Goal: Task Accomplishment & Management: Manage account settings

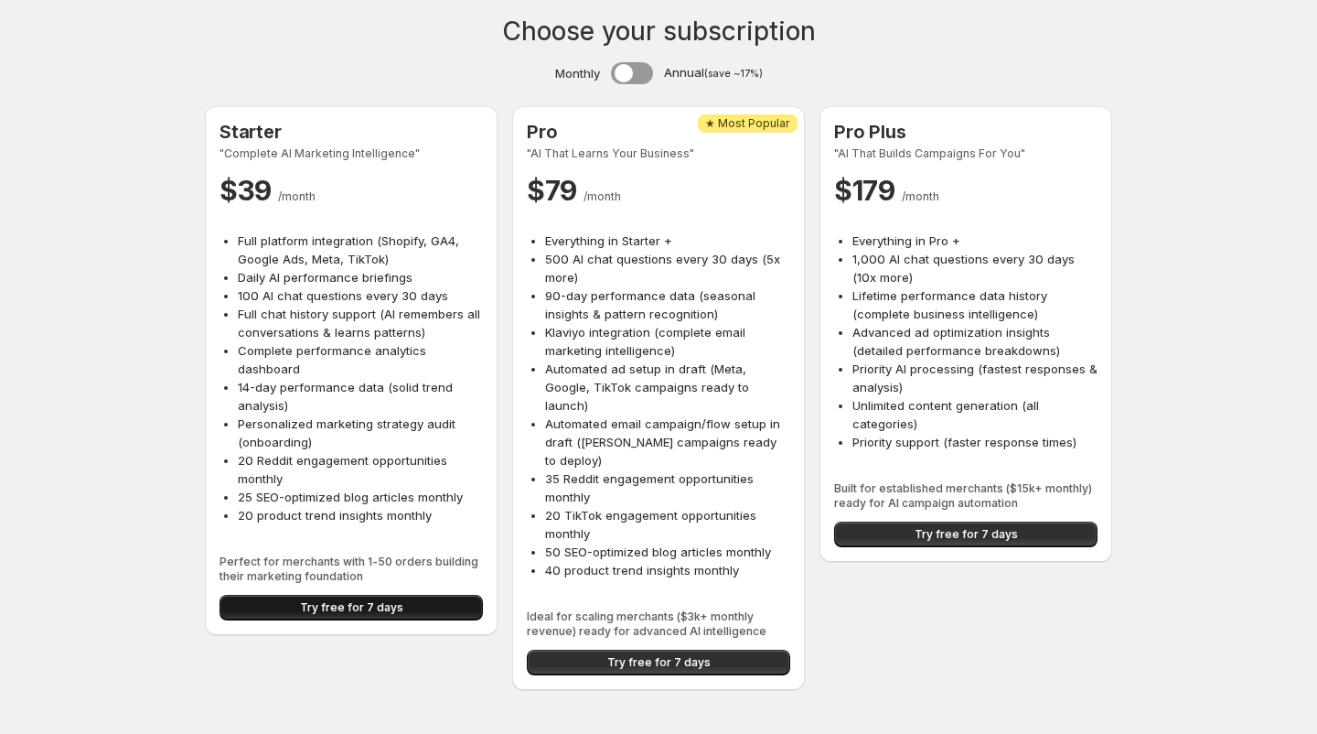
click at [341, 608] on span "Try free for 7 days" at bounding box center [351, 607] width 103 height 15
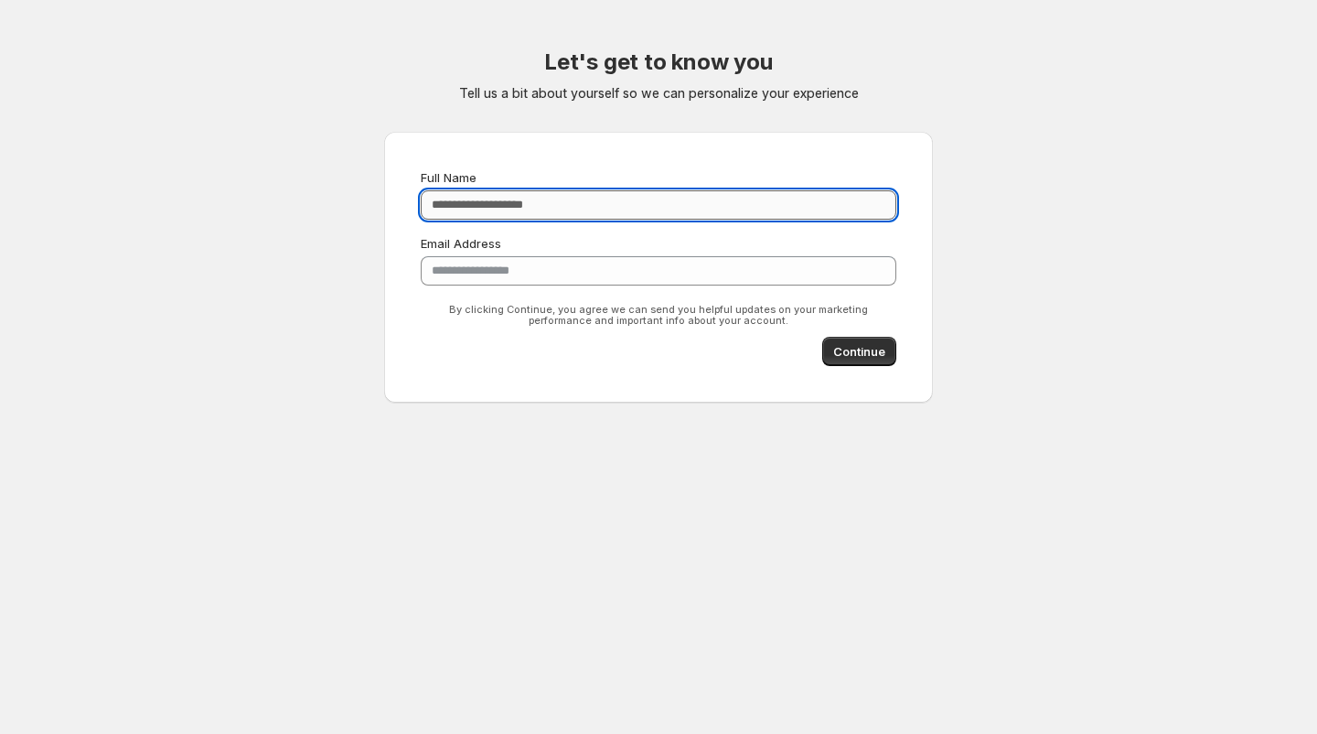
click at [581, 198] on input "Full Name" at bounding box center [659, 204] width 476 height 29
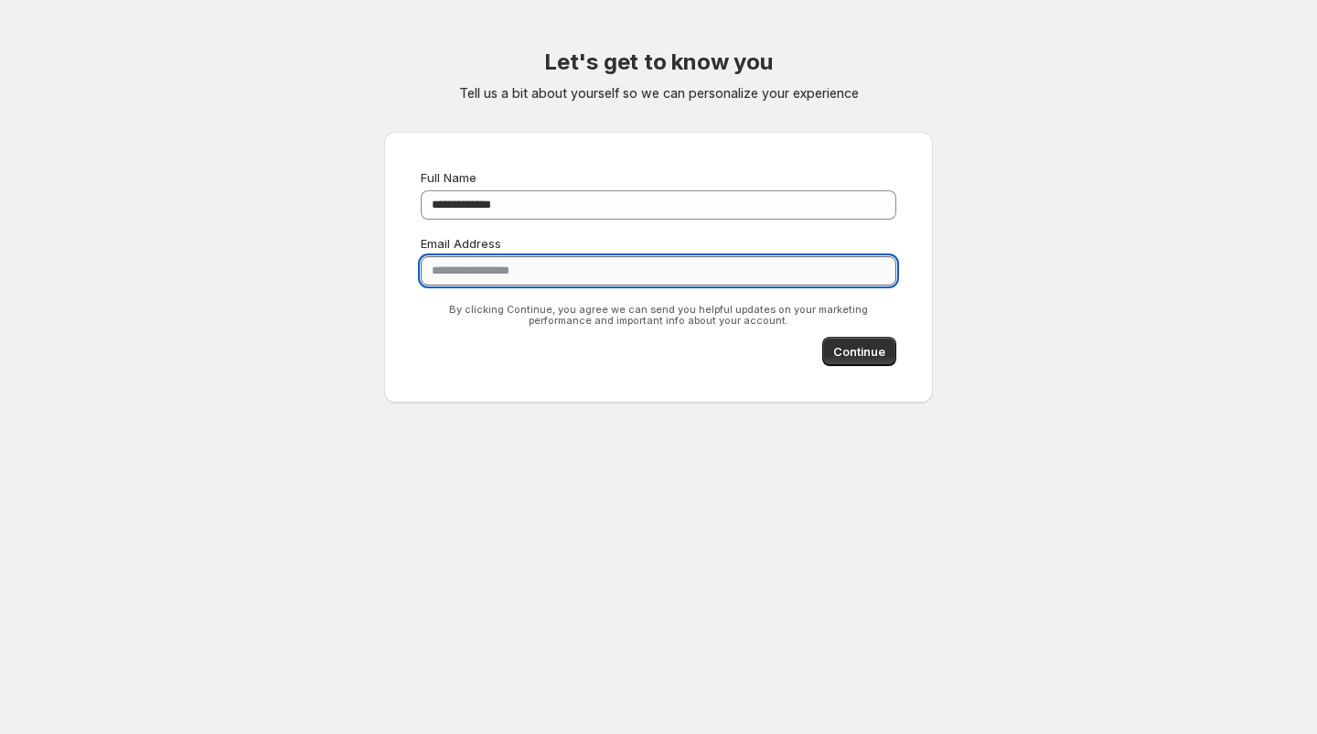
click at [461, 272] on input "**********" at bounding box center [659, 270] width 476 height 29
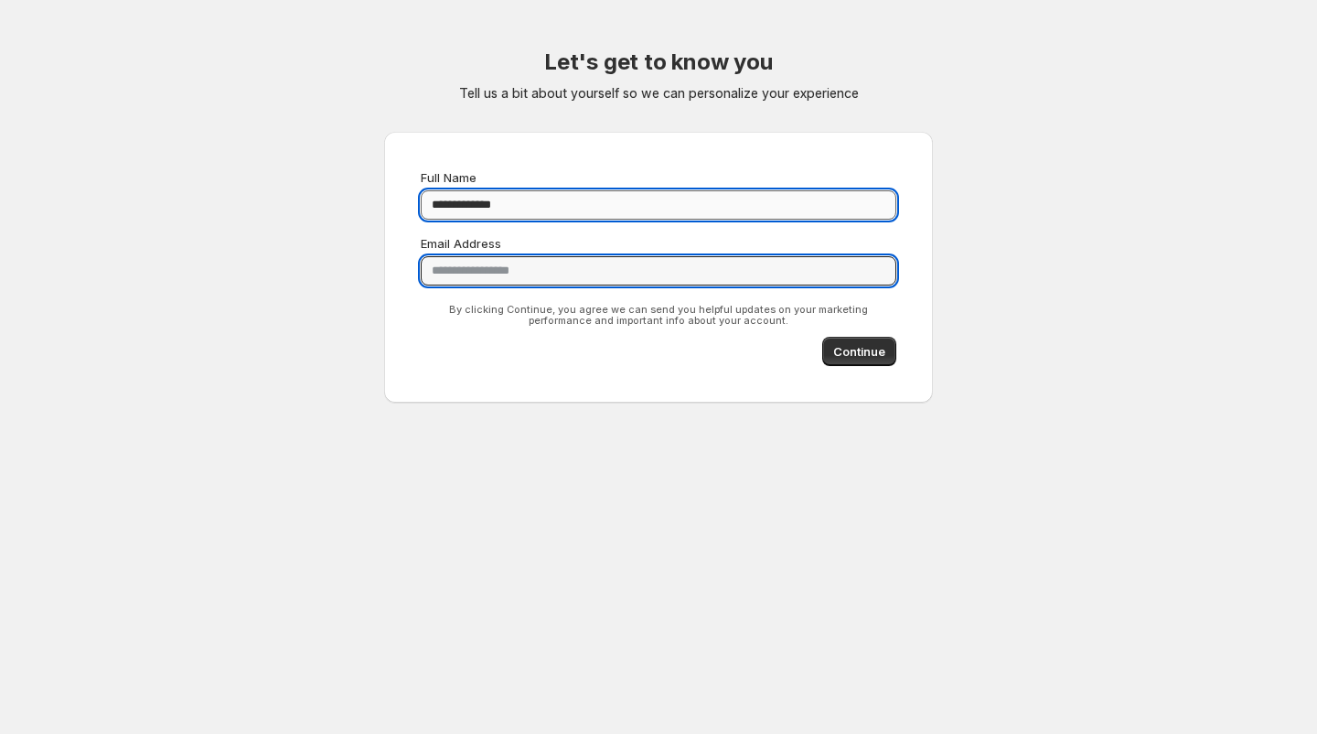
click at [466, 203] on input "**********" at bounding box center [659, 204] width 476 height 29
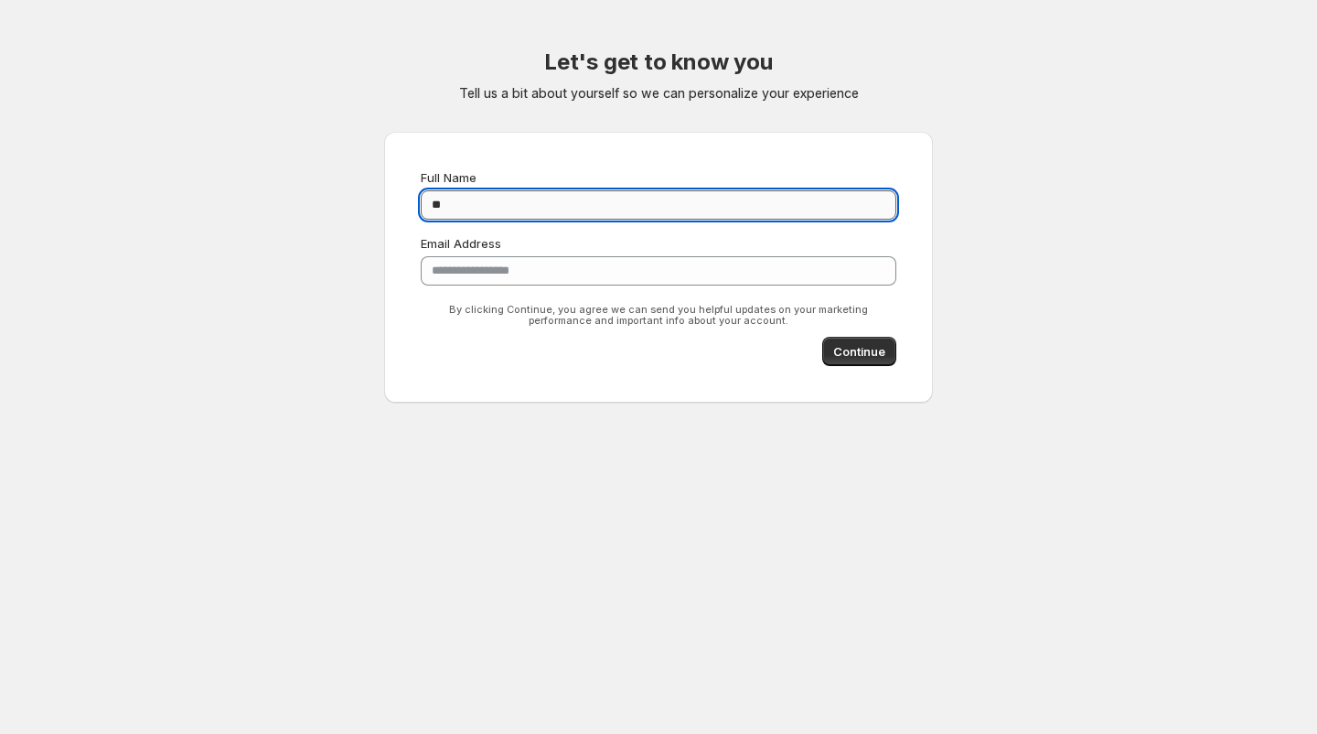
type input "*"
type input "*******"
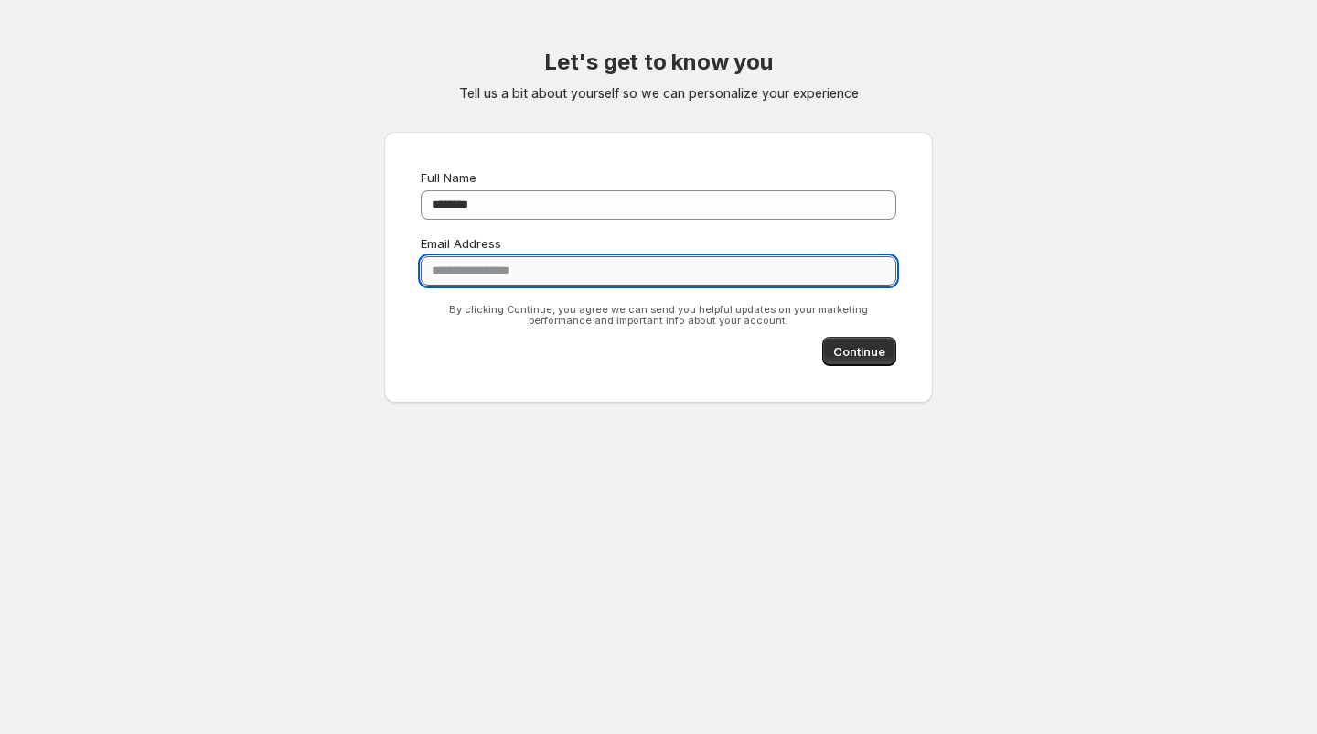
click at [639, 278] on input "**********" at bounding box center [659, 270] width 476 height 29
click at [838, 352] on span "Continue" at bounding box center [859, 351] width 52 height 18
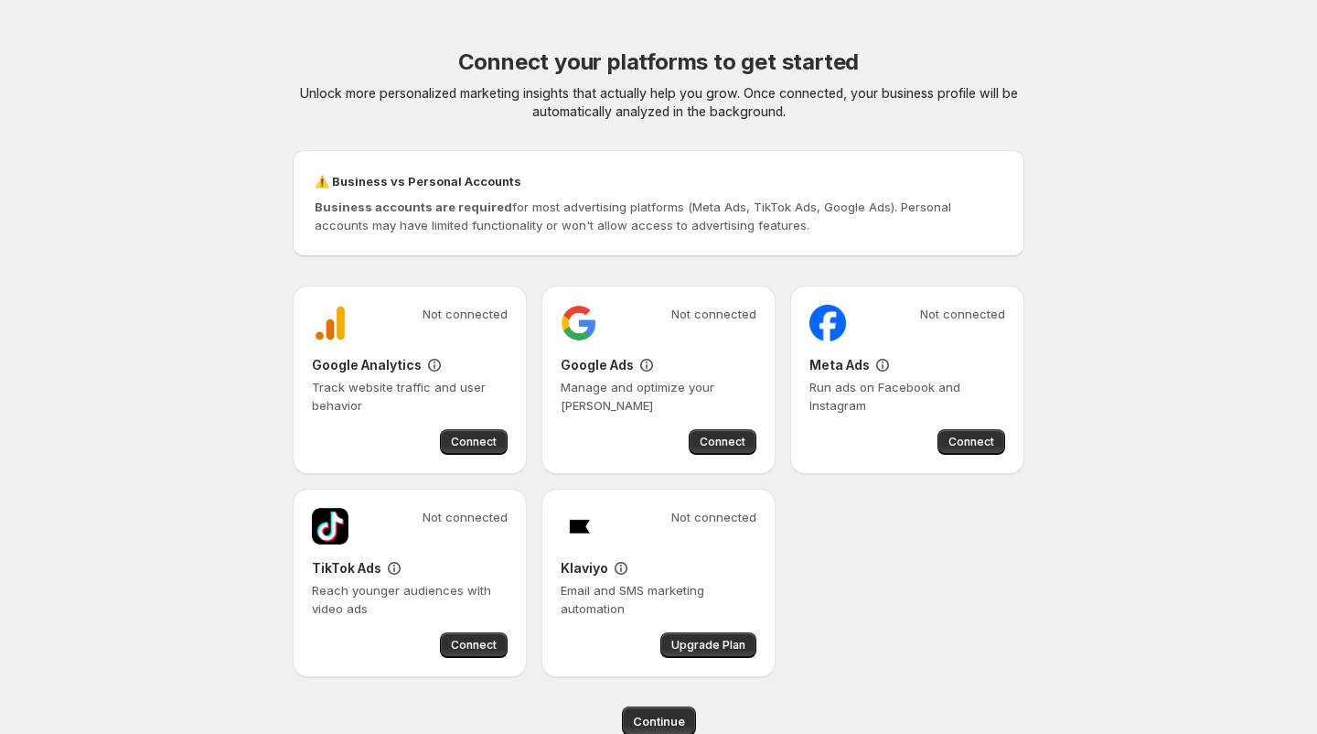
scroll to position [37, 0]
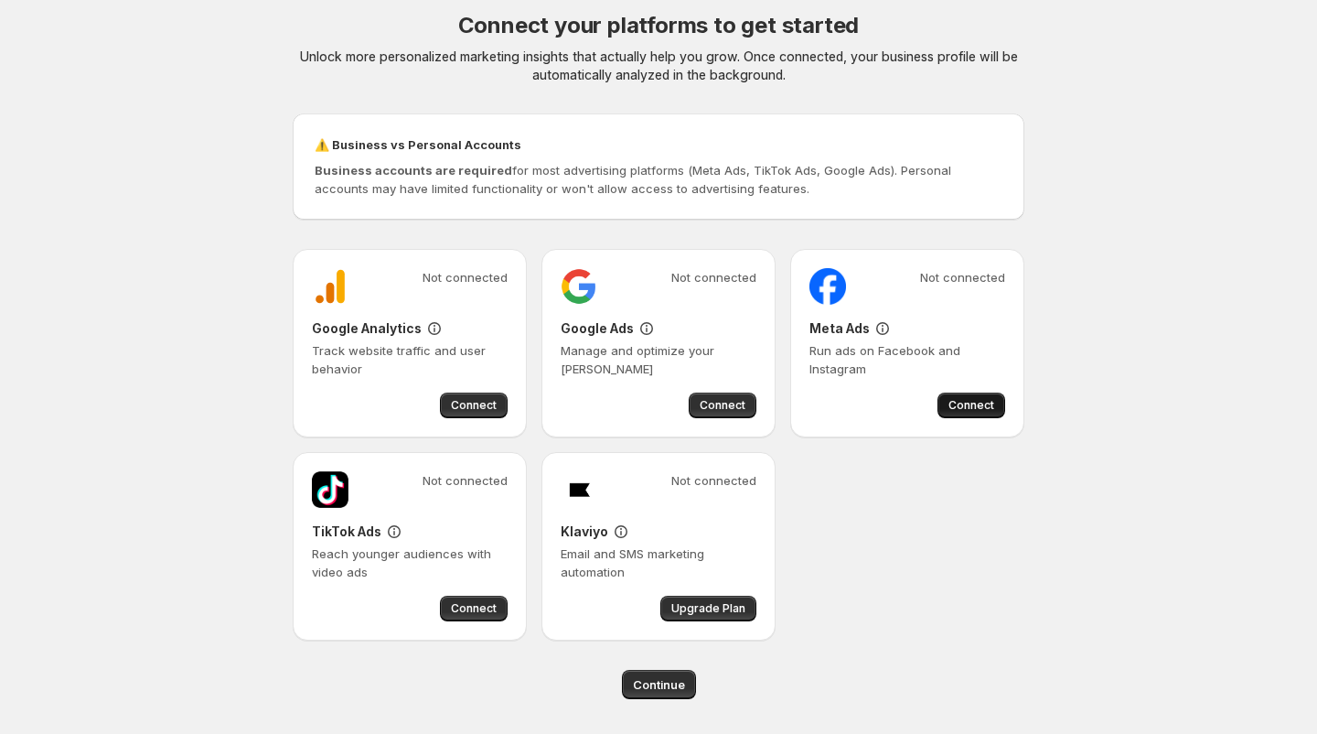
click at [973, 402] on span "Connect" at bounding box center [972, 405] width 46 height 15
click at [657, 684] on span "Continue" at bounding box center [659, 684] width 52 height 18
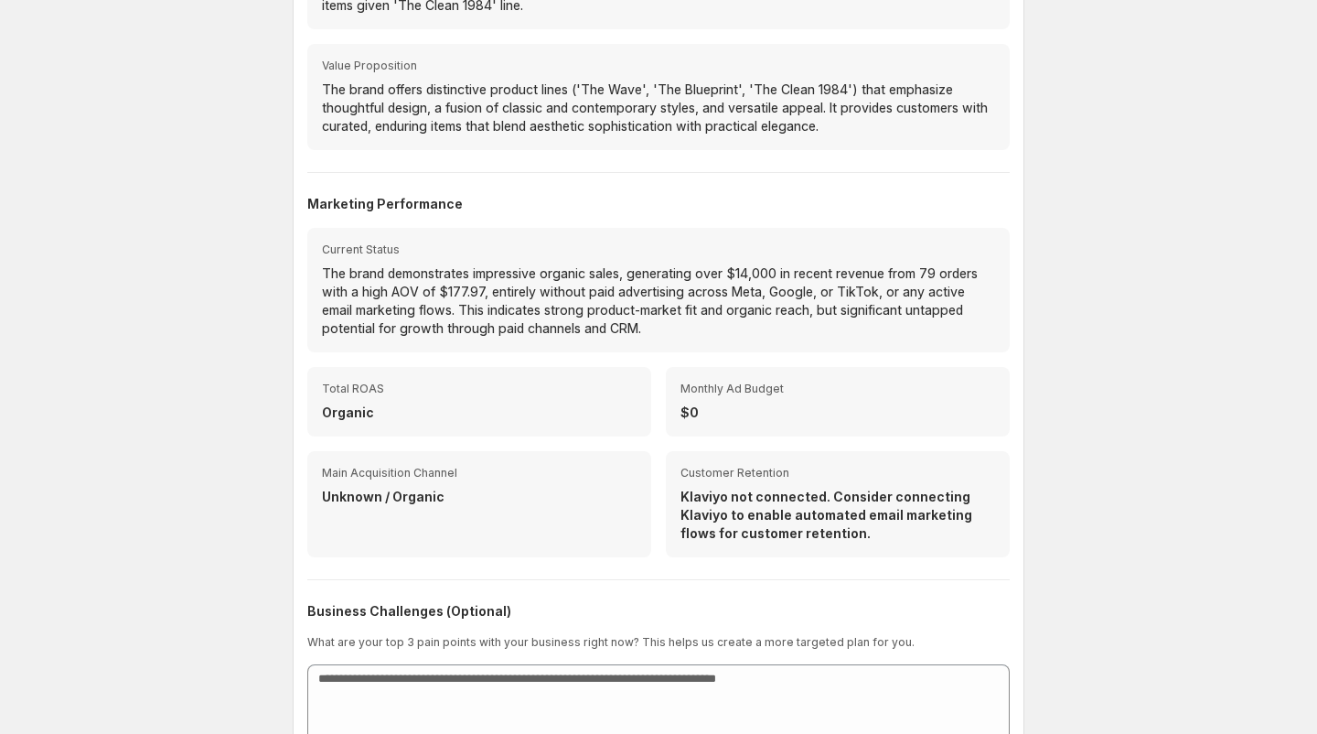
scroll to position [498, 0]
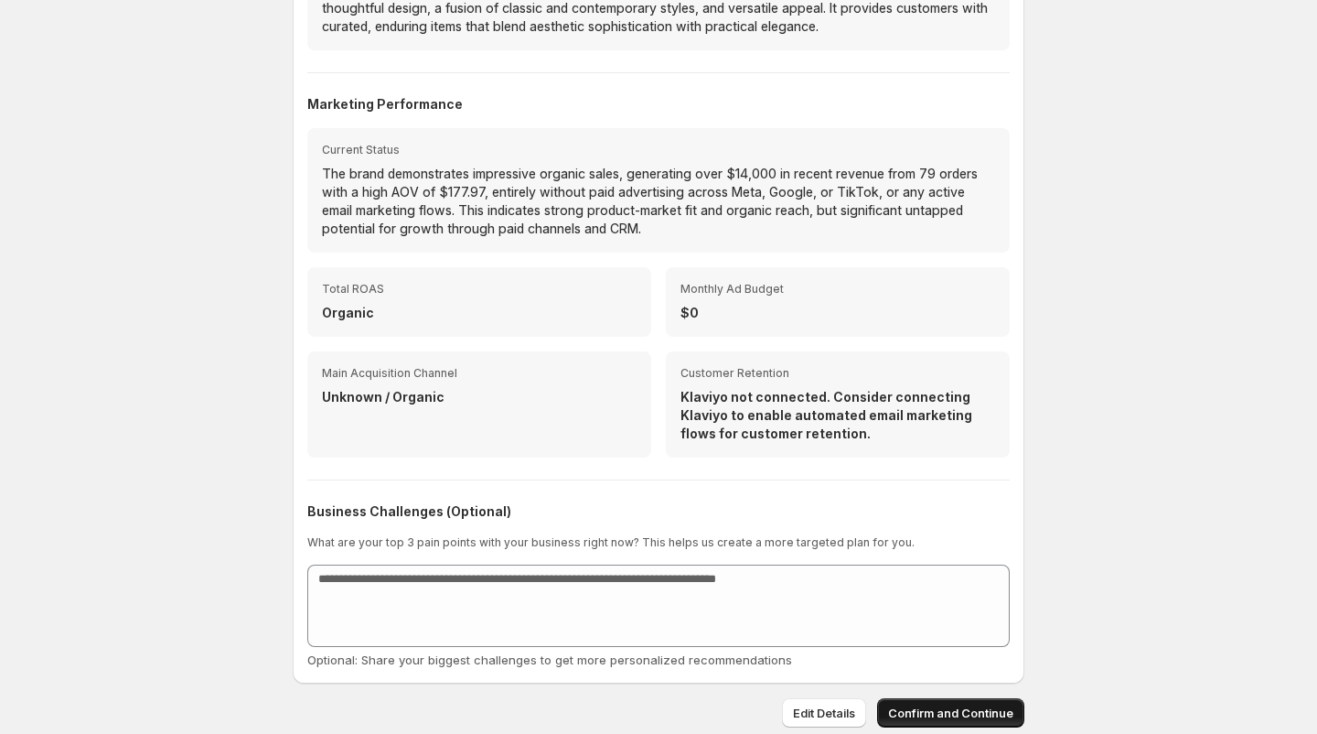
click at [944, 706] on span "Confirm and Continue" at bounding box center [950, 712] width 125 height 18
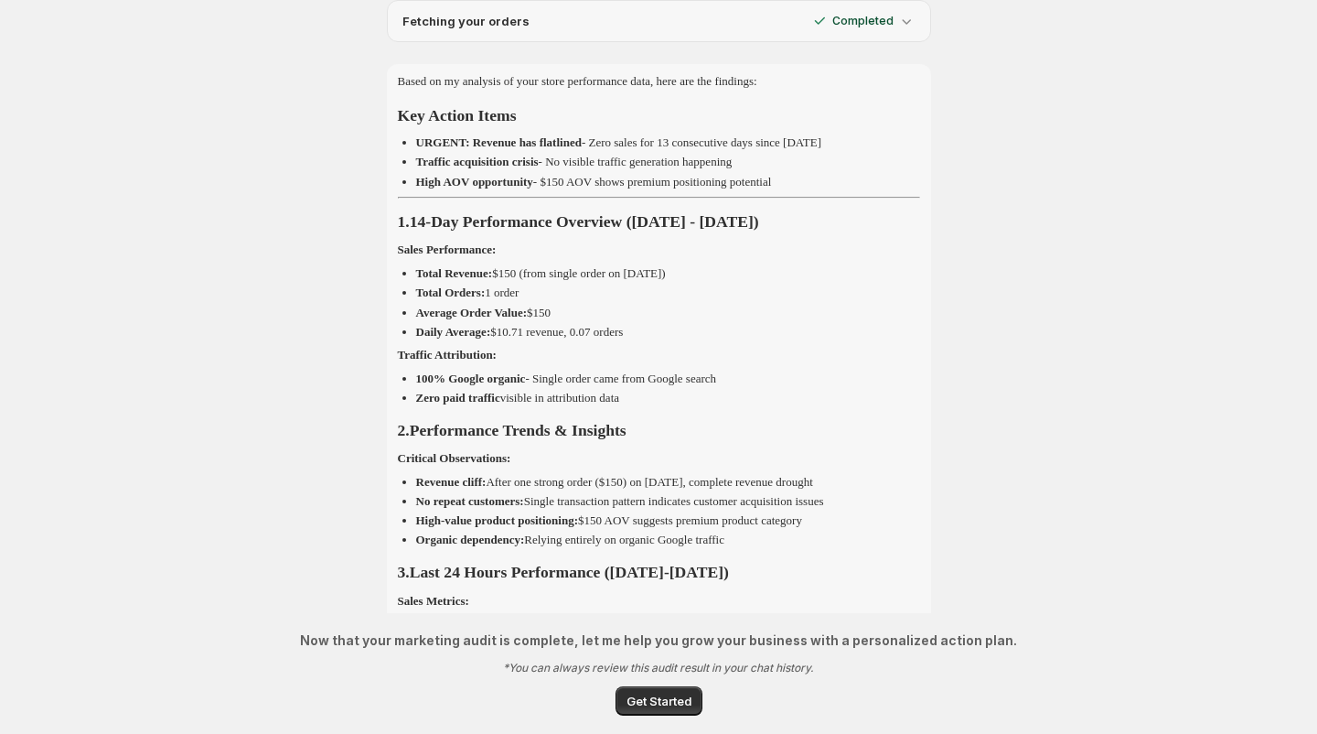
scroll to position [360, 0]
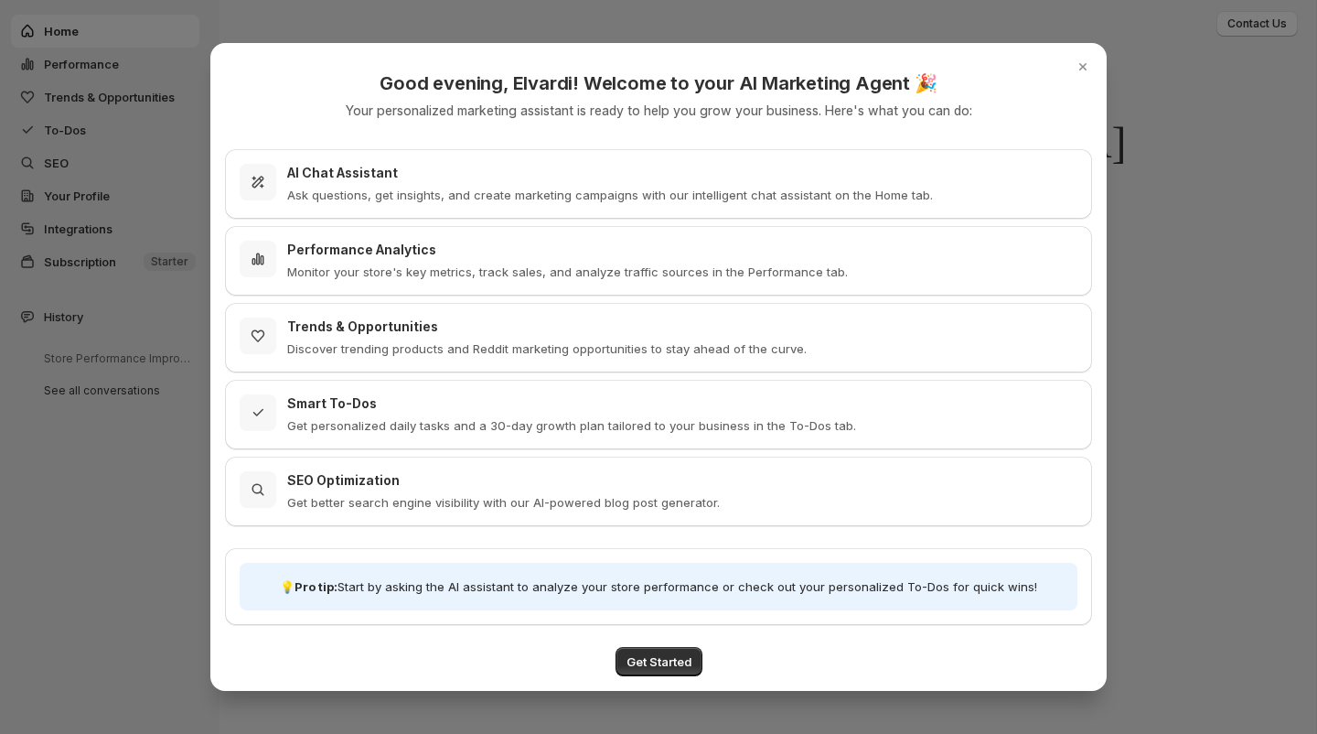
select select "*********"
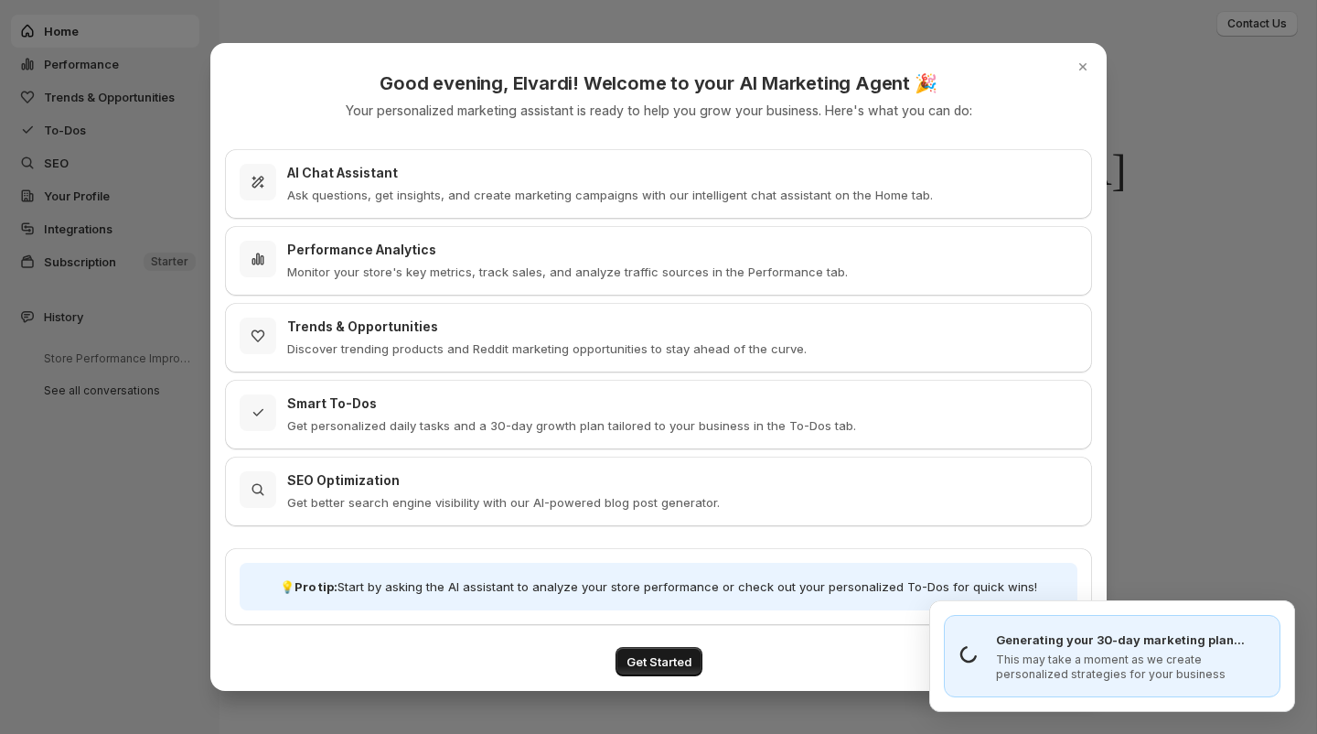
click at [643, 658] on span "Get Started" at bounding box center [659, 661] width 65 height 18
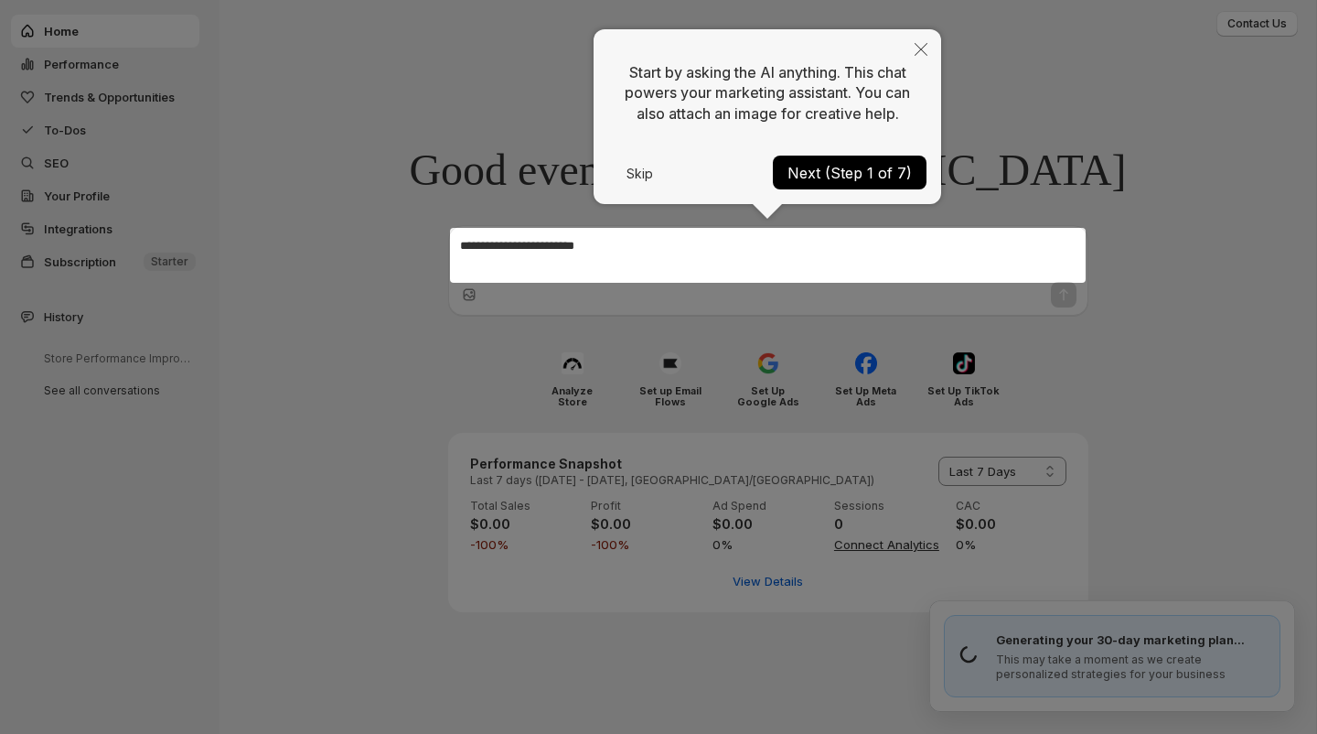
click at [923, 48] on icon "Close" at bounding box center [921, 49] width 13 height 13
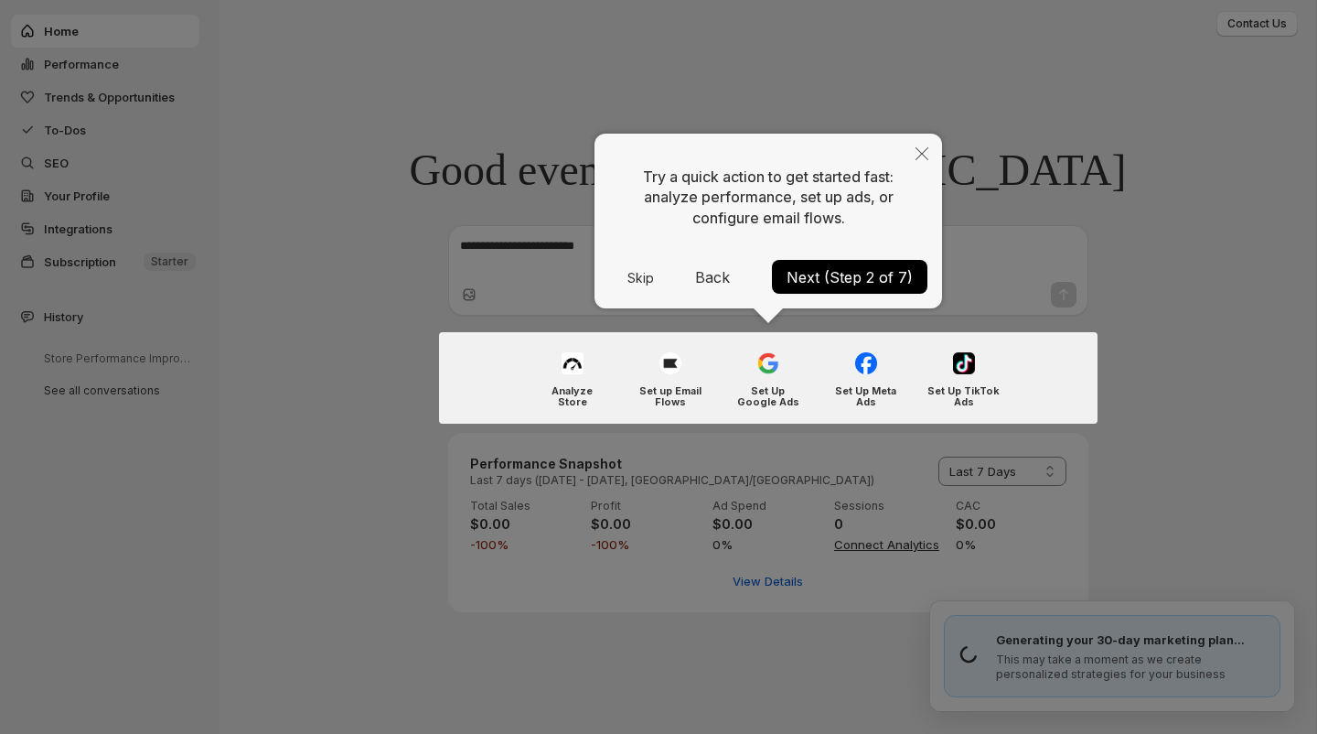
click at [826, 273] on button "Next (Step 2 of 7)" at bounding box center [849, 277] width 155 height 34
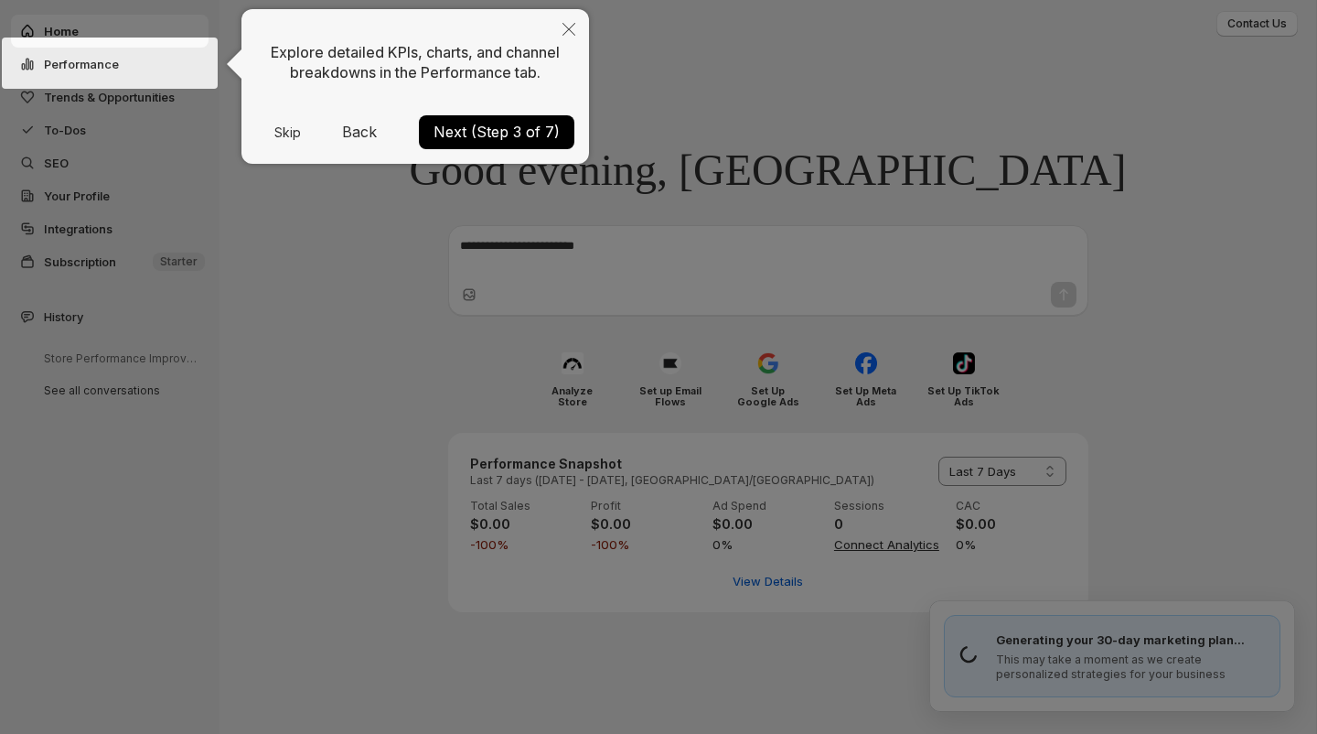
click at [527, 137] on button "Next (Step 3 of 7)" at bounding box center [496, 132] width 155 height 34
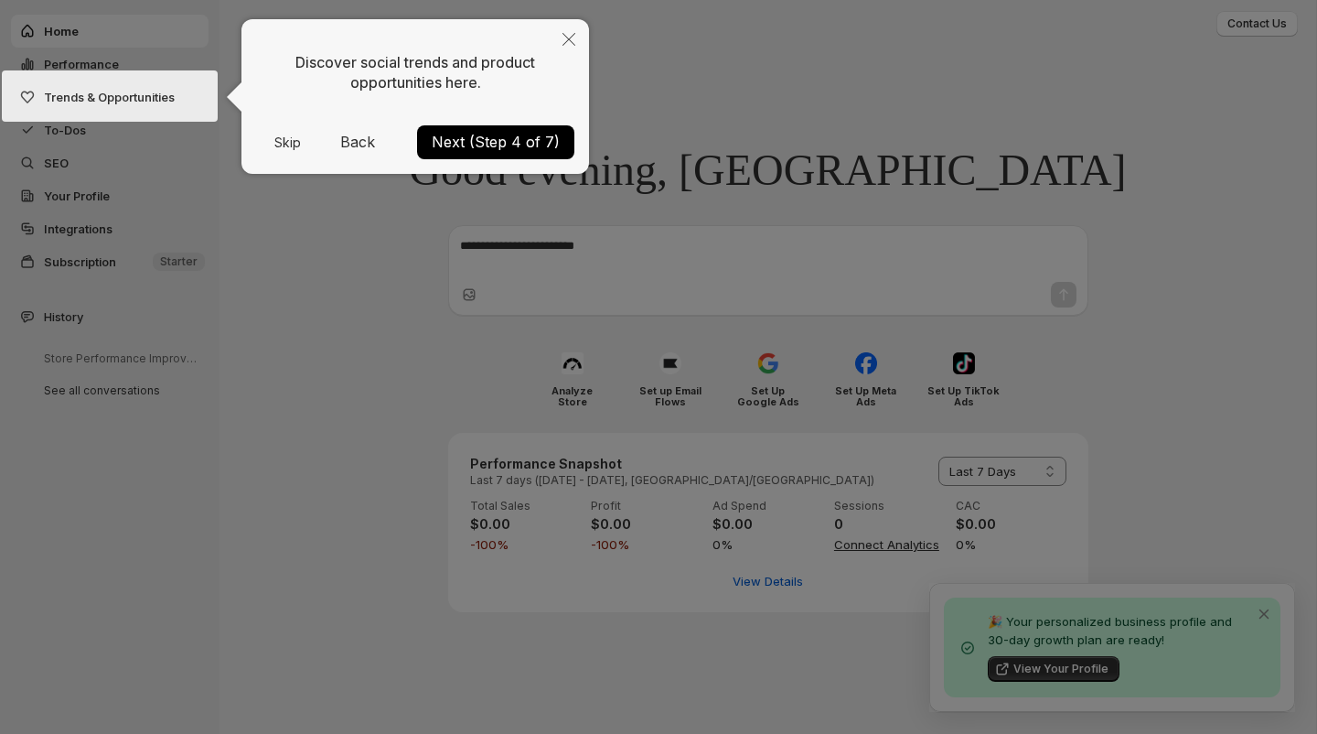
click at [523, 145] on button "Next (Step 4 of 7)" at bounding box center [495, 142] width 157 height 34
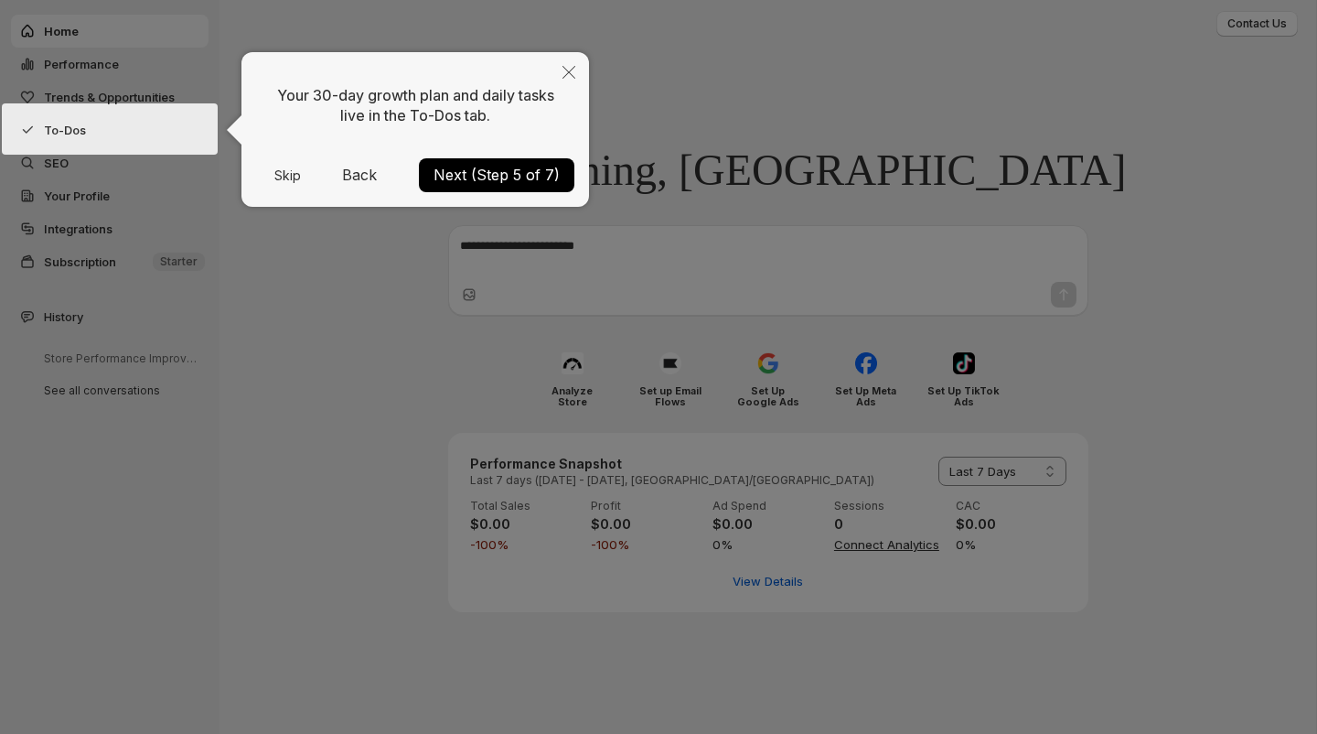
click at [496, 176] on button "Next (Step 5 of 7)" at bounding box center [496, 175] width 155 height 34
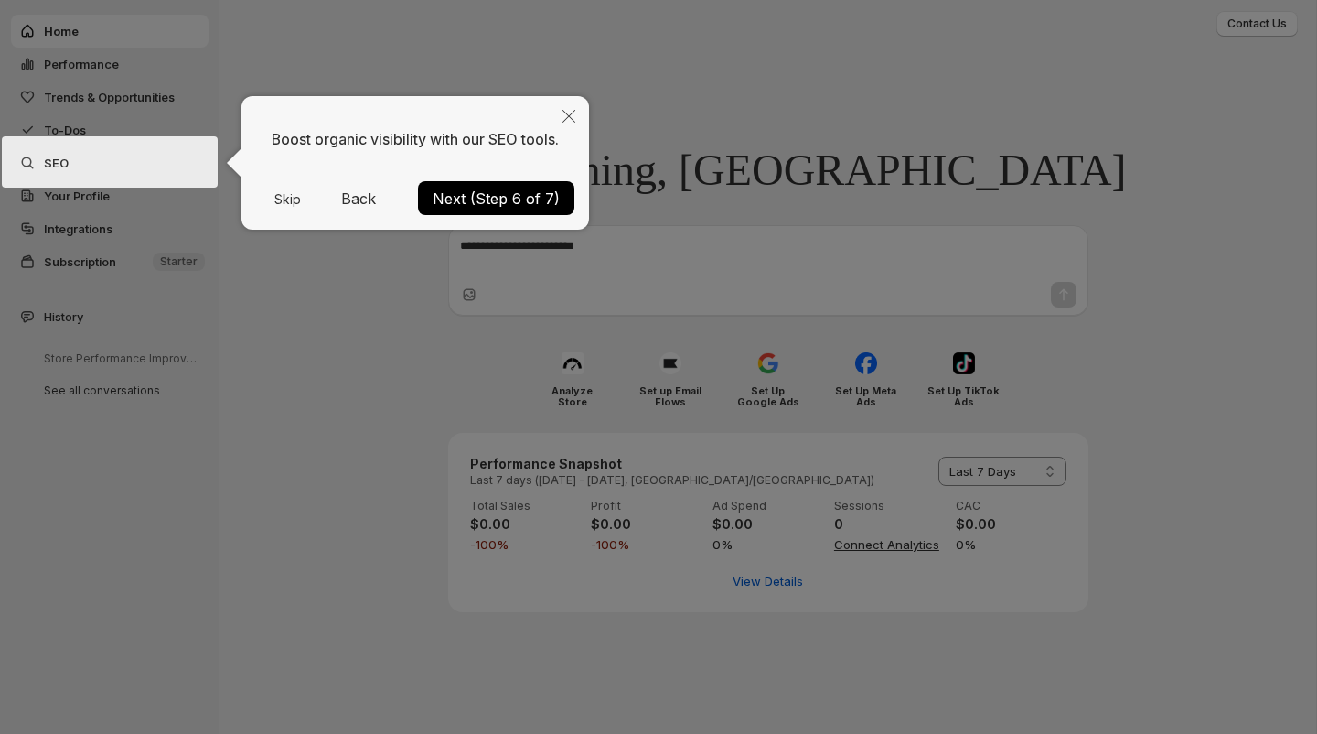
click at [514, 191] on button "Next (Step 6 of 7)" at bounding box center [496, 198] width 156 height 34
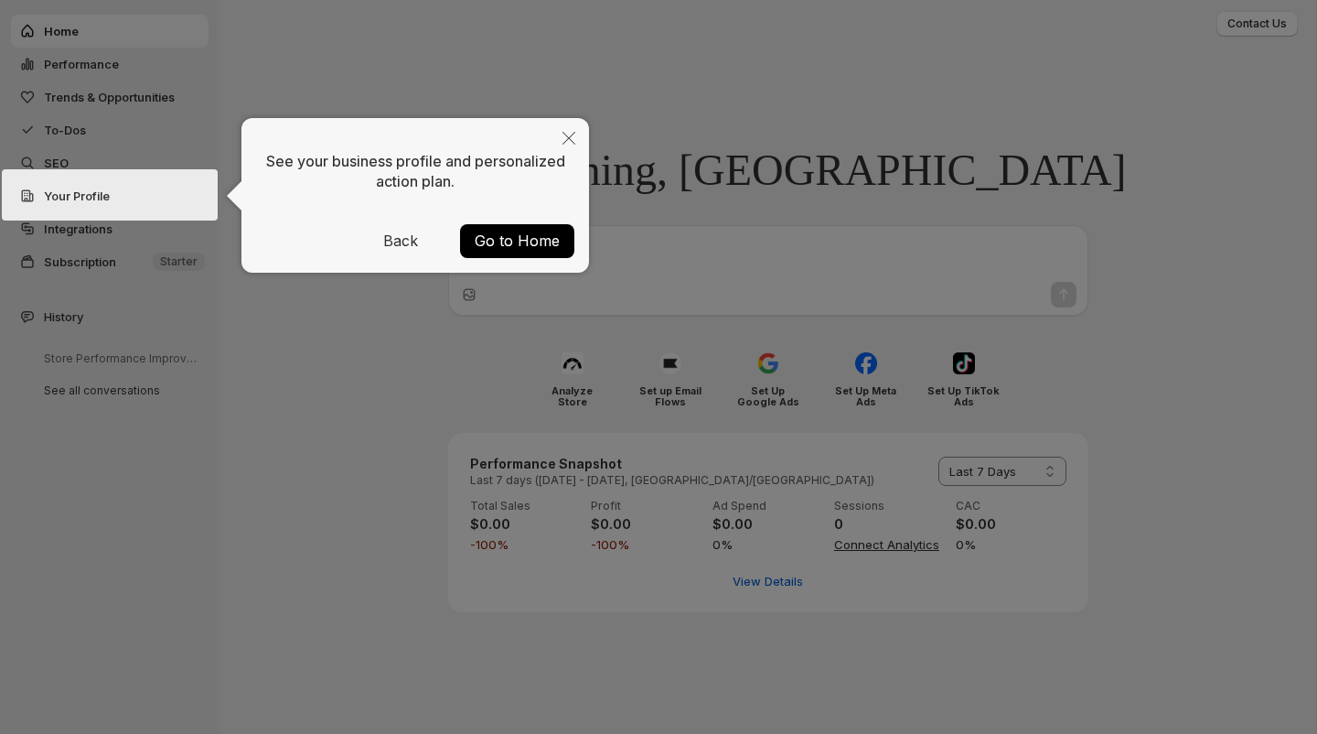
click at [397, 235] on button "Back" at bounding box center [400, 240] width 49 height 29
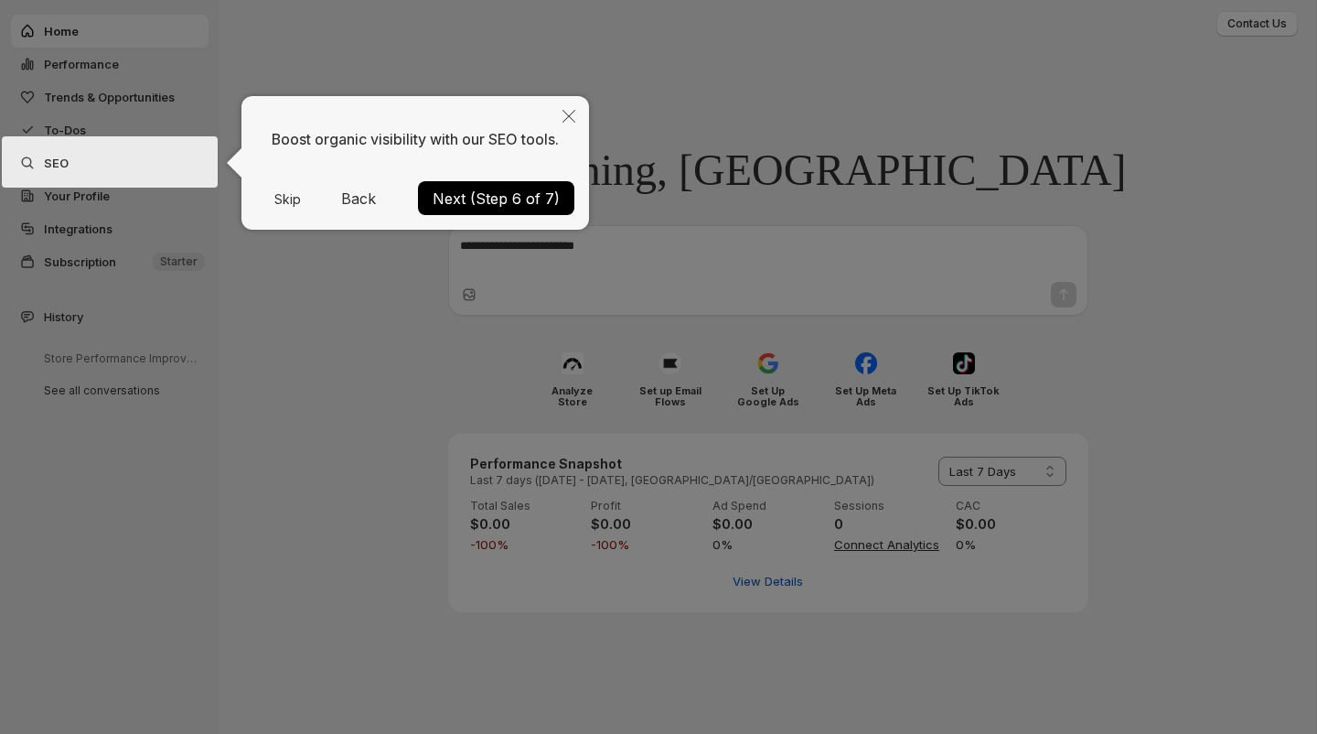
click at [355, 198] on button "Back" at bounding box center [358, 198] width 49 height 29
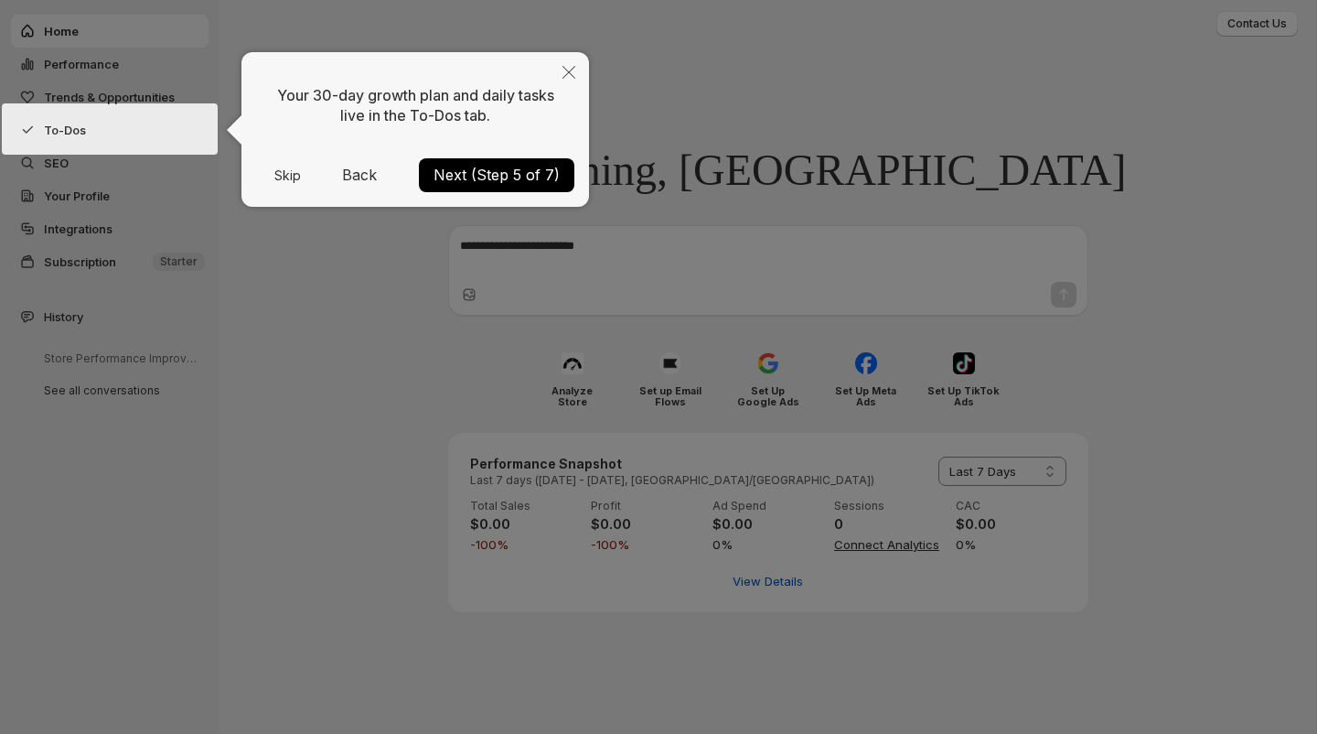
click at [359, 180] on button "Back" at bounding box center [359, 174] width 49 height 29
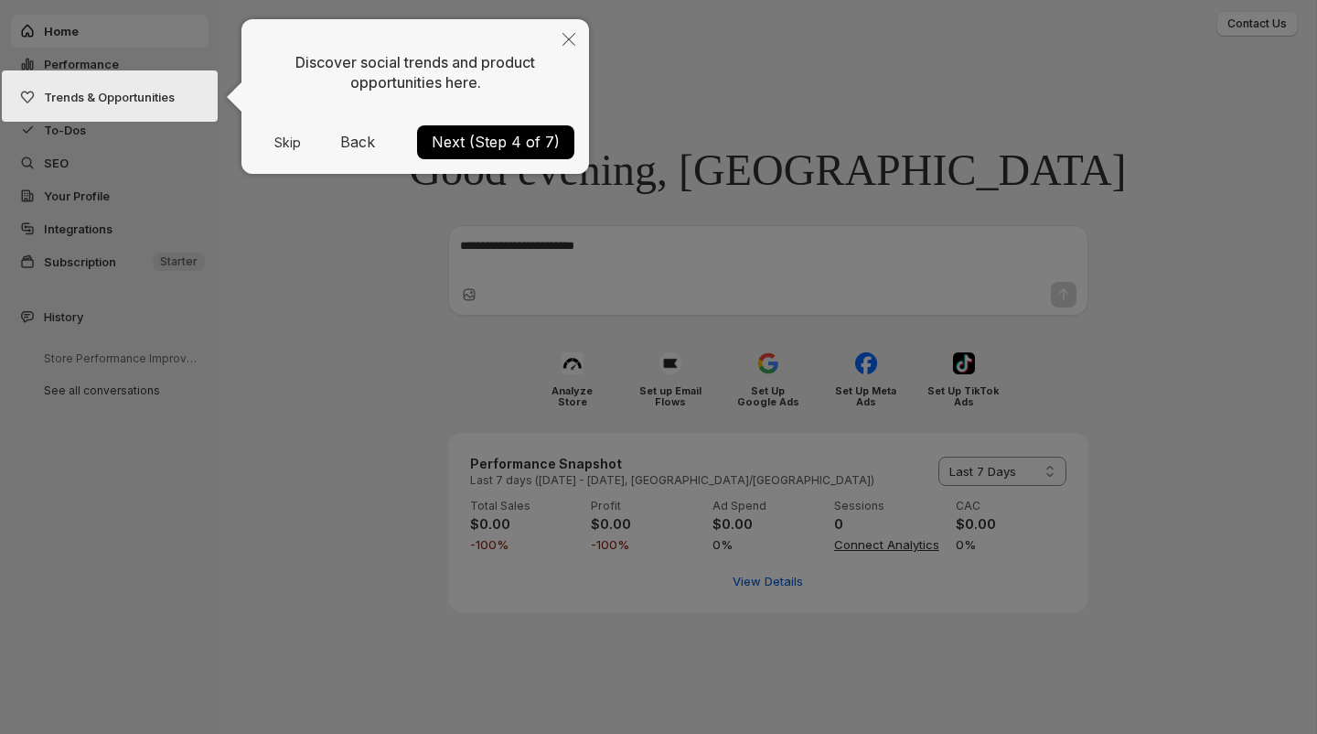
click at [363, 146] on button "Back" at bounding box center [357, 141] width 49 height 29
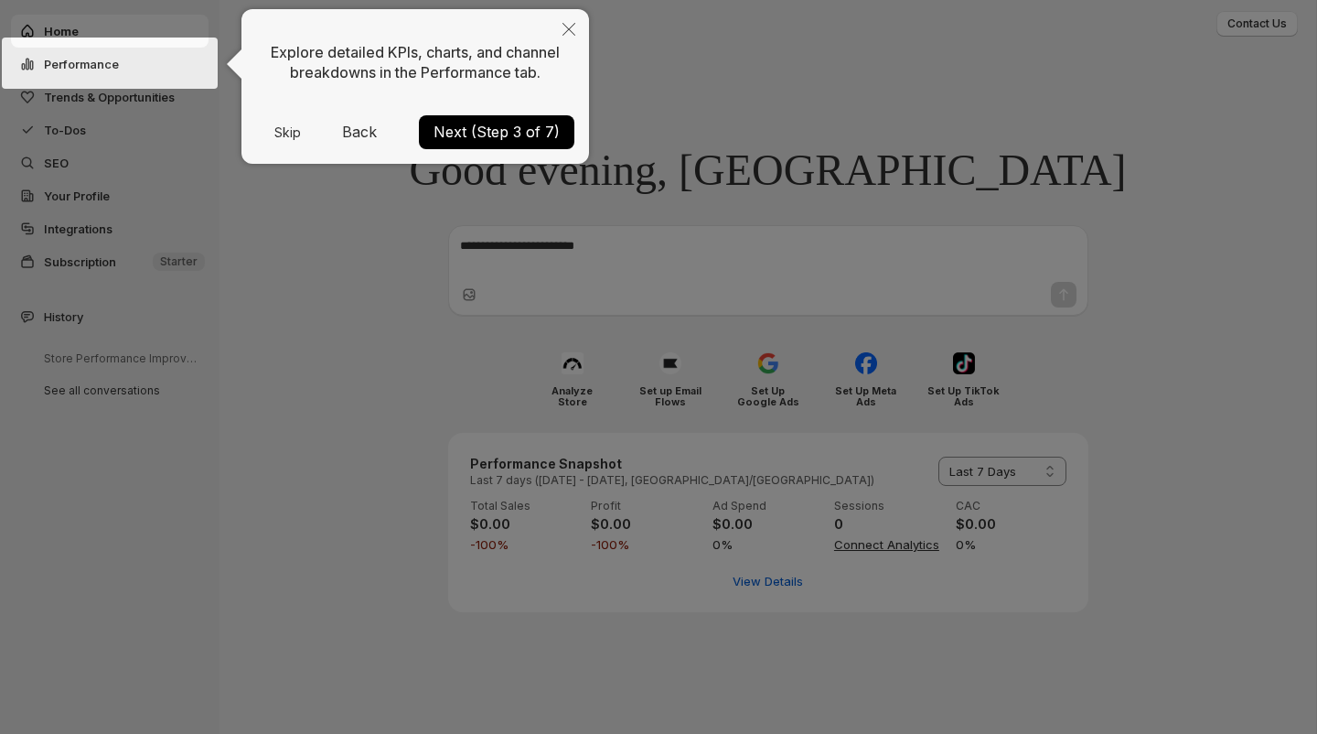
click at [363, 125] on button "Back" at bounding box center [359, 131] width 49 height 29
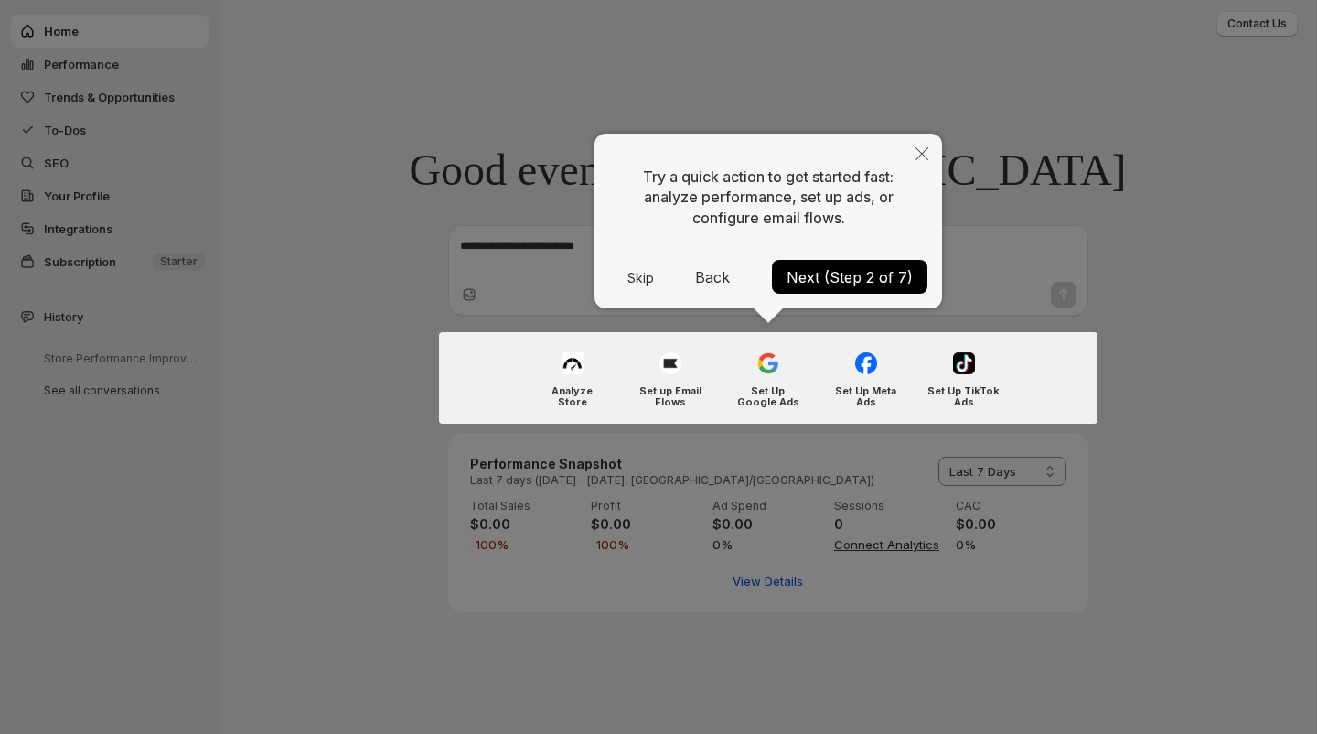
click at [712, 275] on button "Back" at bounding box center [712, 277] width 49 height 29
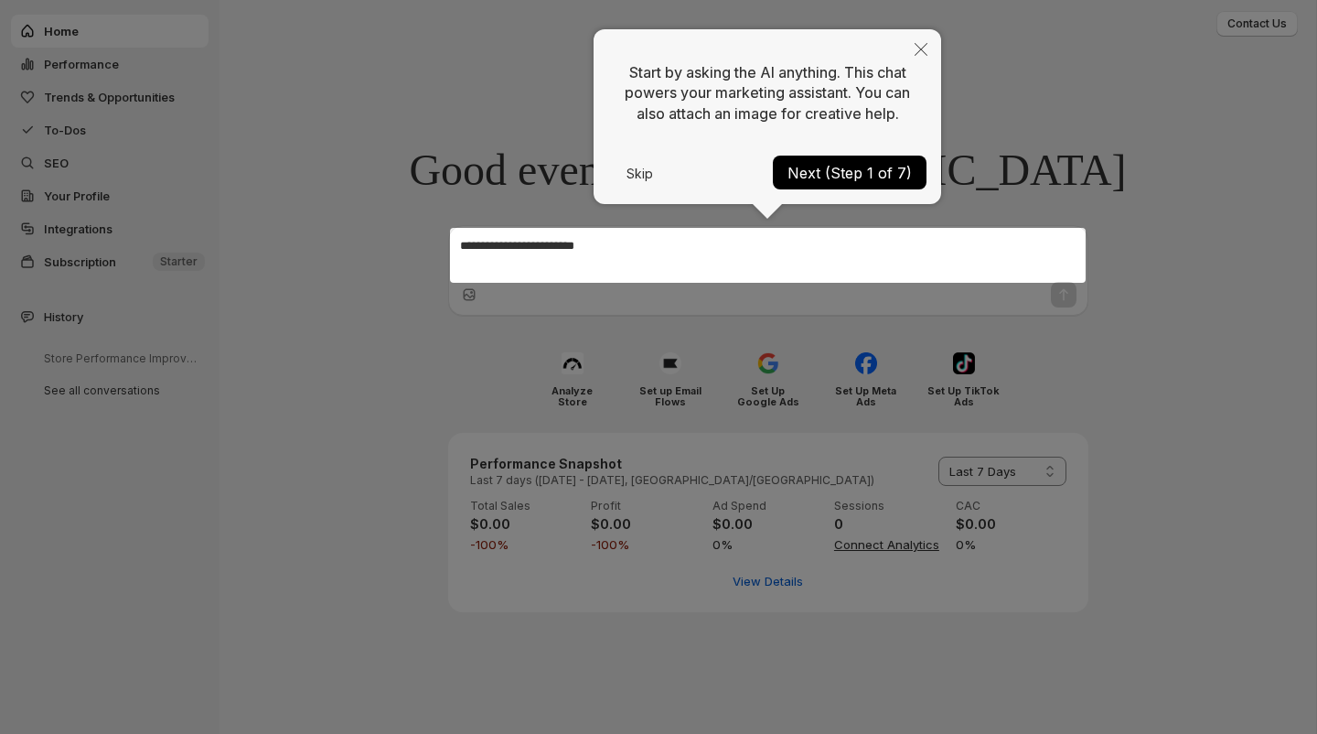
click at [831, 174] on button "Next (Step 1 of 7)" at bounding box center [850, 172] width 154 height 34
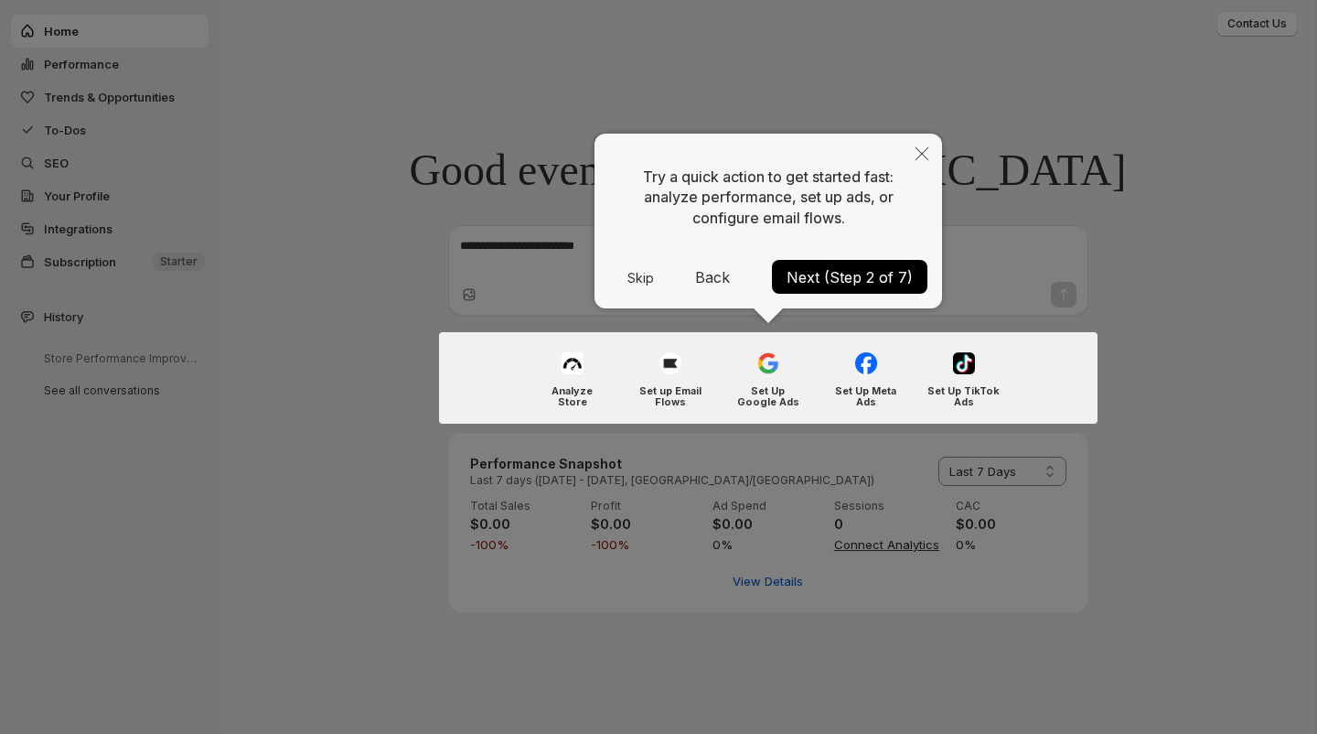
click at [842, 278] on button "Next (Step 2 of 7)" at bounding box center [849, 277] width 155 height 34
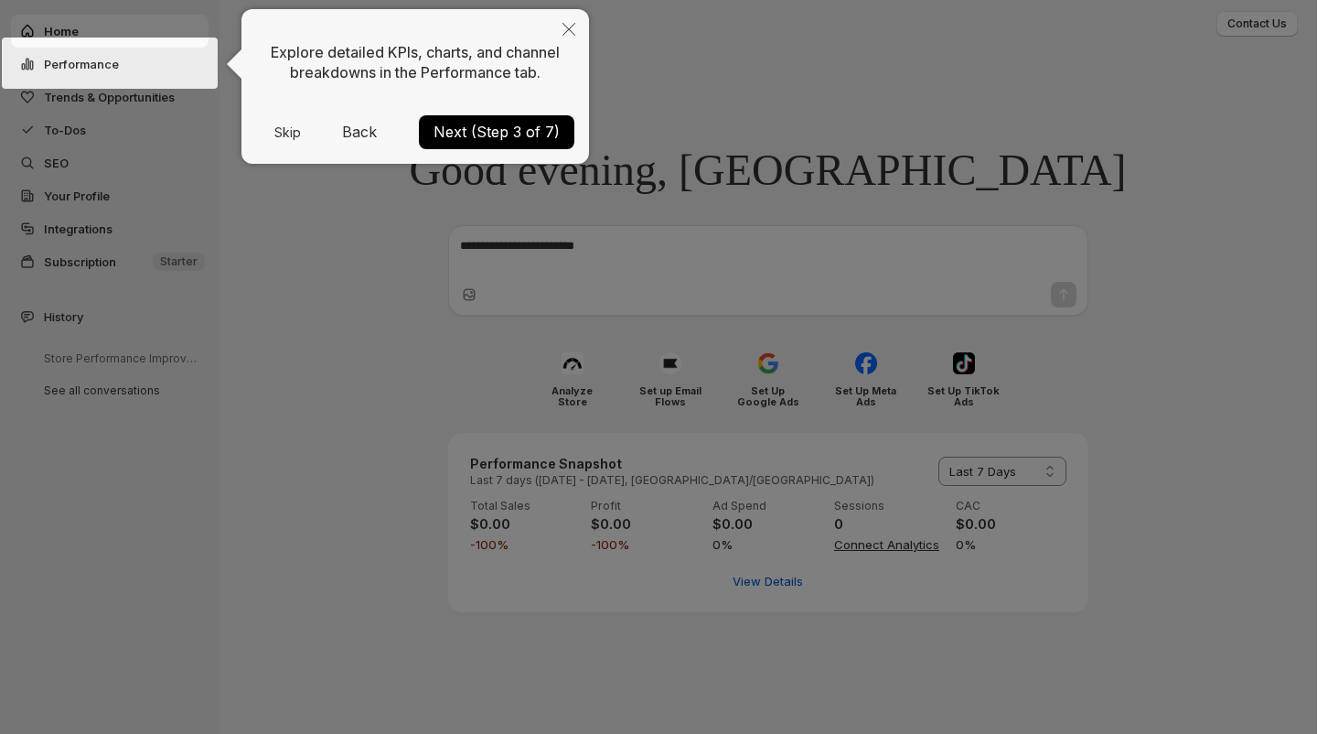
click at [501, 125] on button "Next (Step 3 of 7)" at bounding box center [496, 132] width 155 height 34
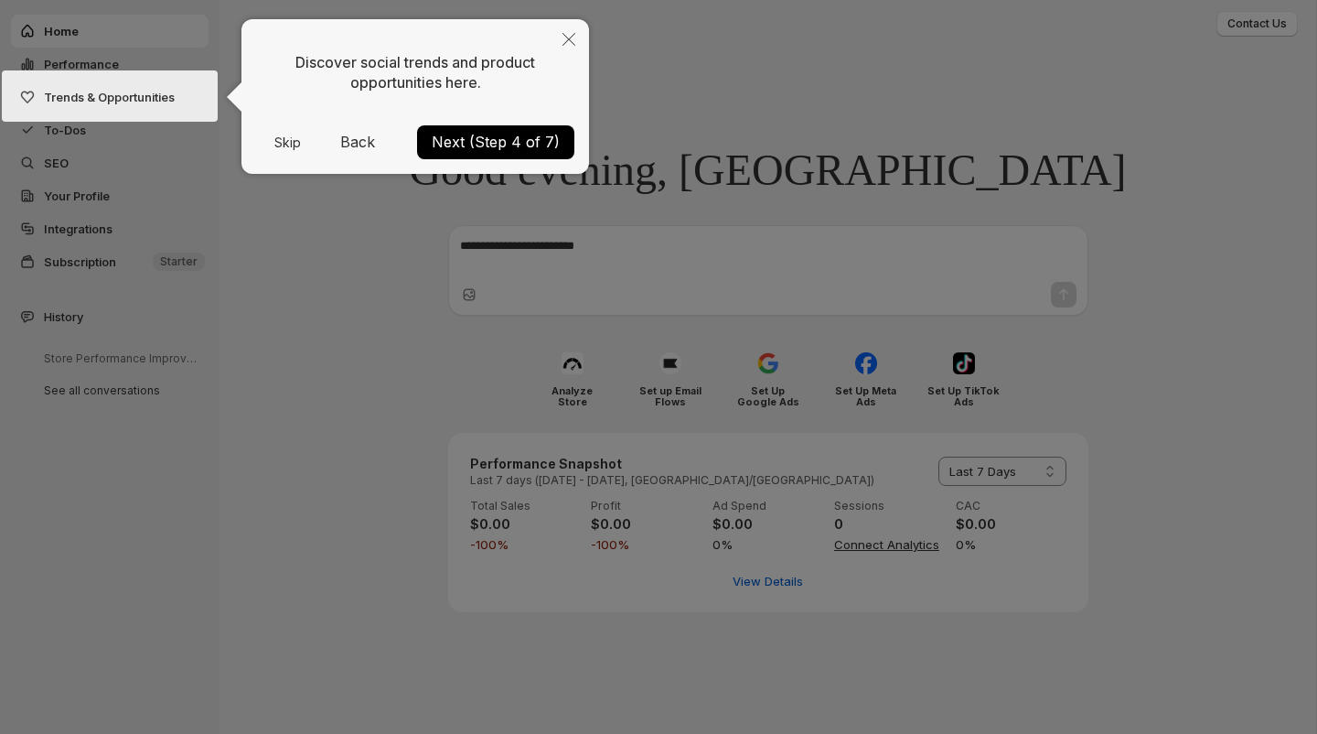
click at [511, 138] on button "Next (Step 4 of 7)" at bounding box center [495, 142] width 157 height 34
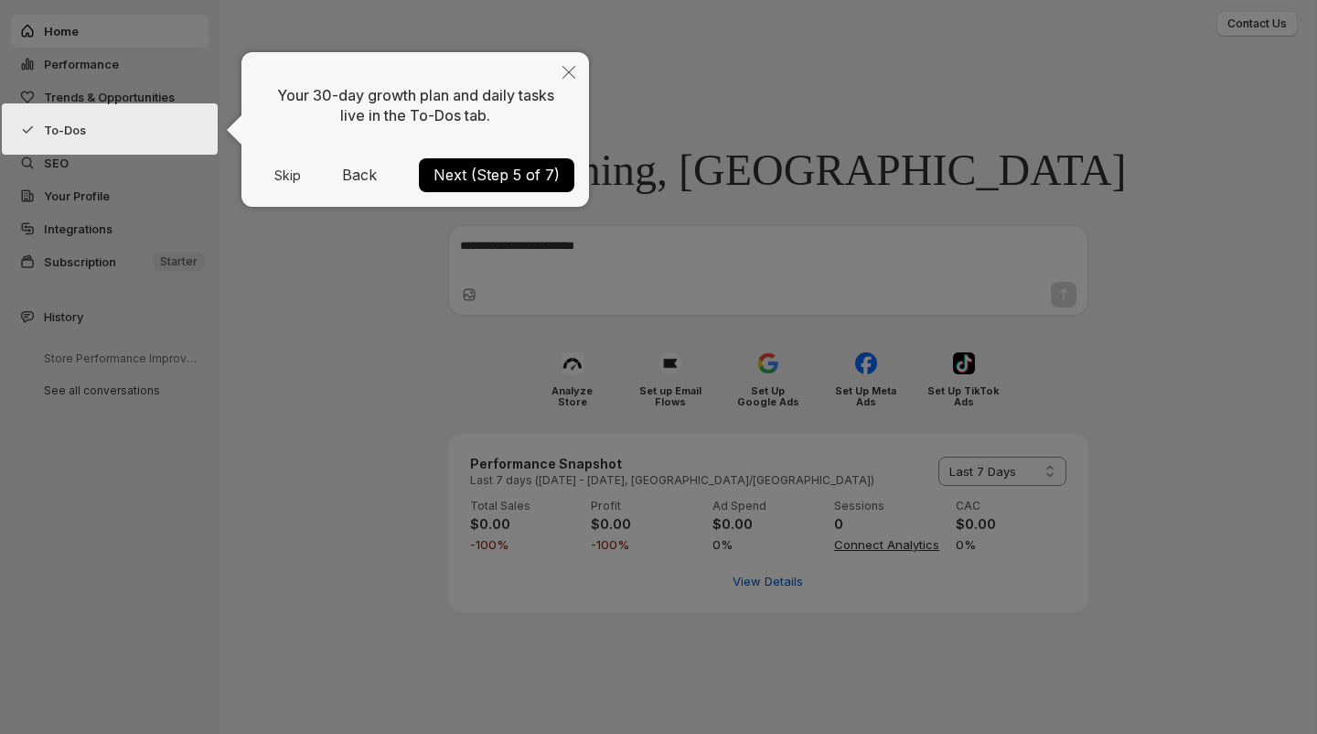
click at [502, 192] on div "Your 30-day growth plan and daily tasks live in the To-Dos tab. Skip Back Next …" at bounding box center [415, 129] width 348 height 155
click at [506, 175] on button "Next (Step 5 of 7)" at bounding box center [496, 175] width 155 height 34
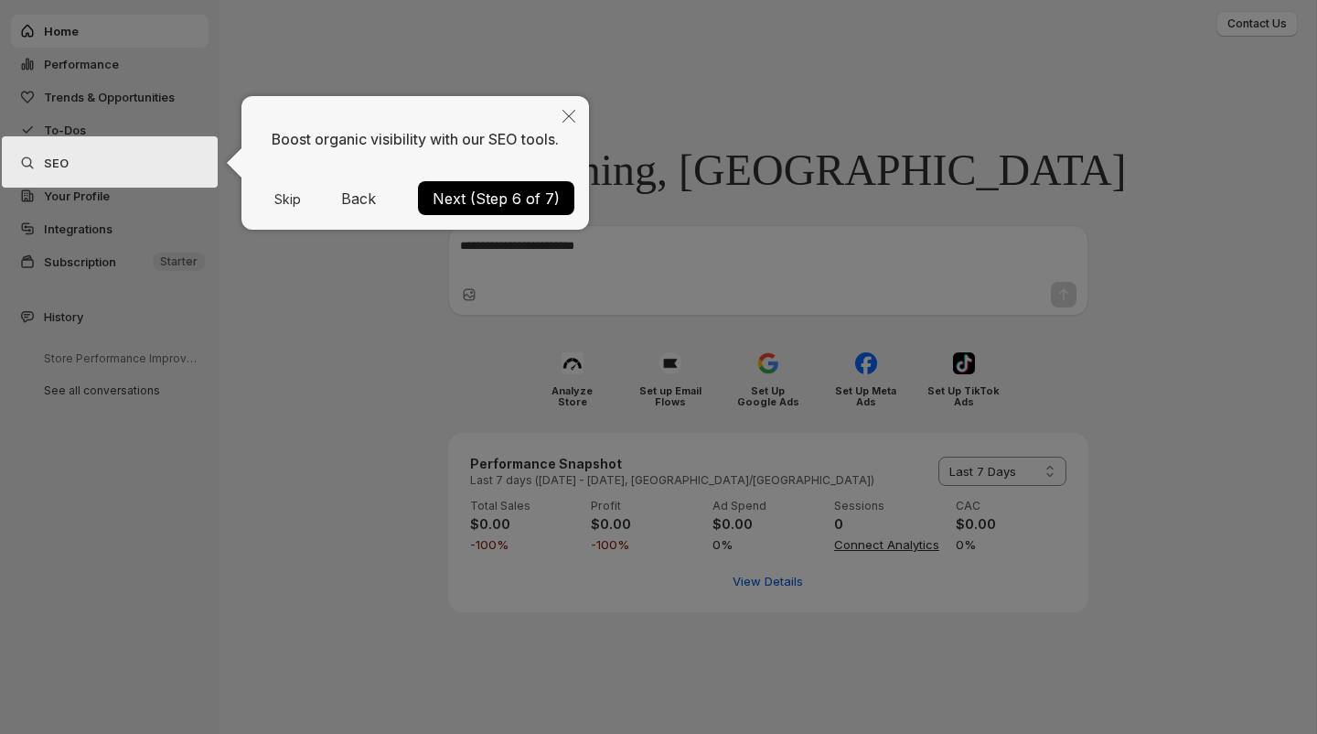
click at [499, 201] on button "Next (Step 6 of 7)" at bounding box center [496, 198] width 156 height 34
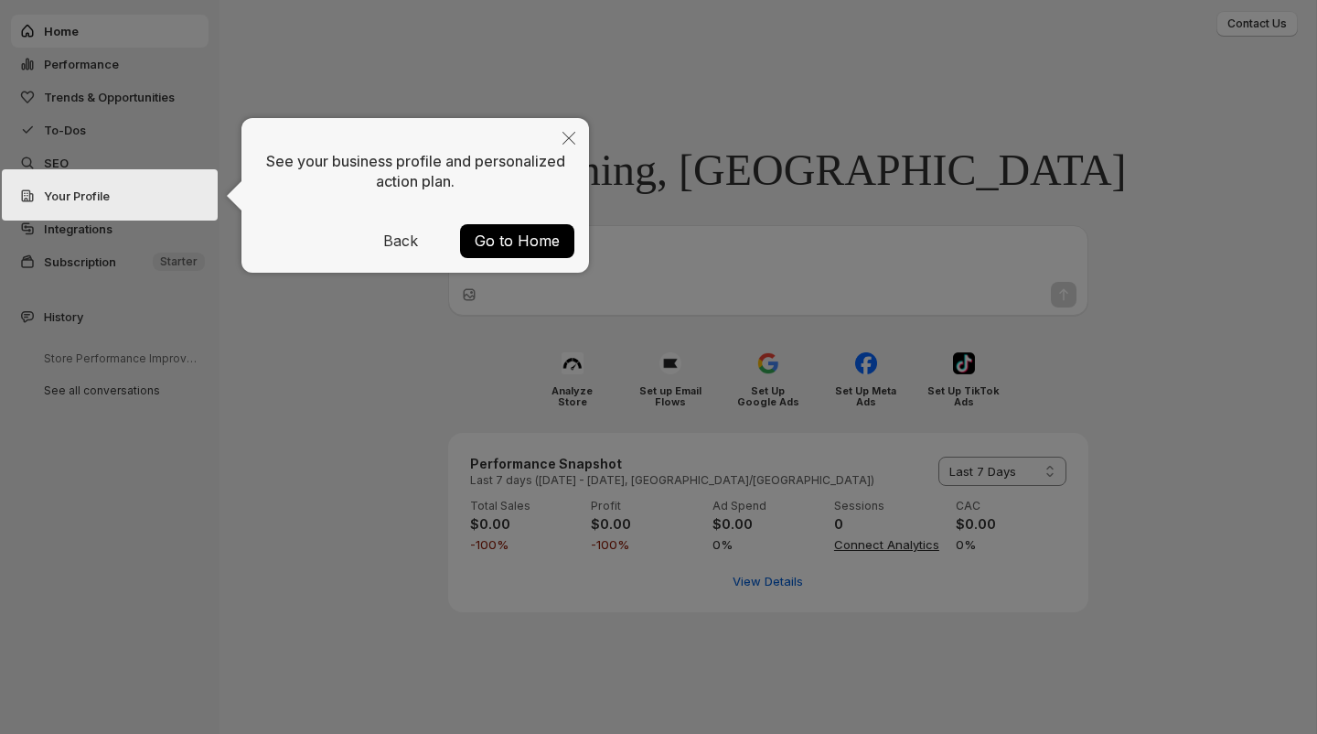
click at [498, 246] on button "Go to Home" at bounding box center [517, 241] width 114 height 34
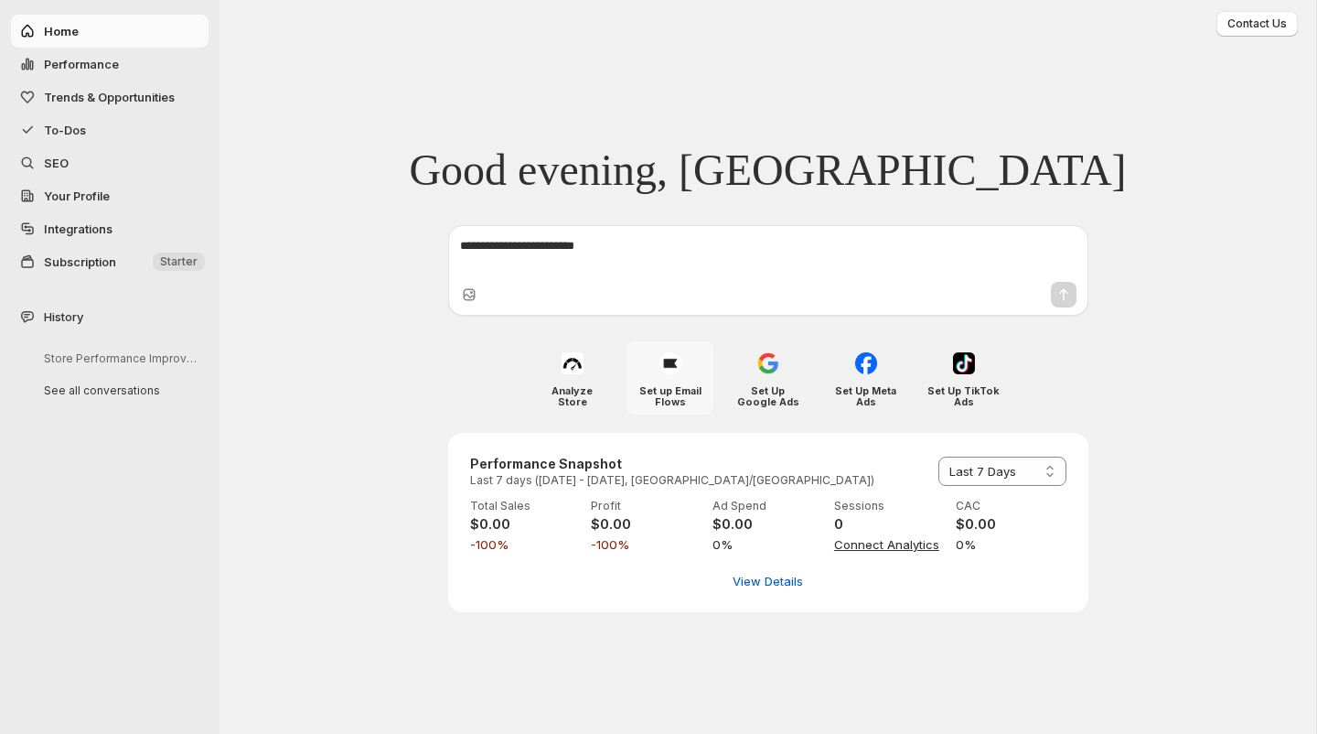
click at [660, 380] on div "Set up Email Flows" at bounding box center [670, 377] width 87 height 73
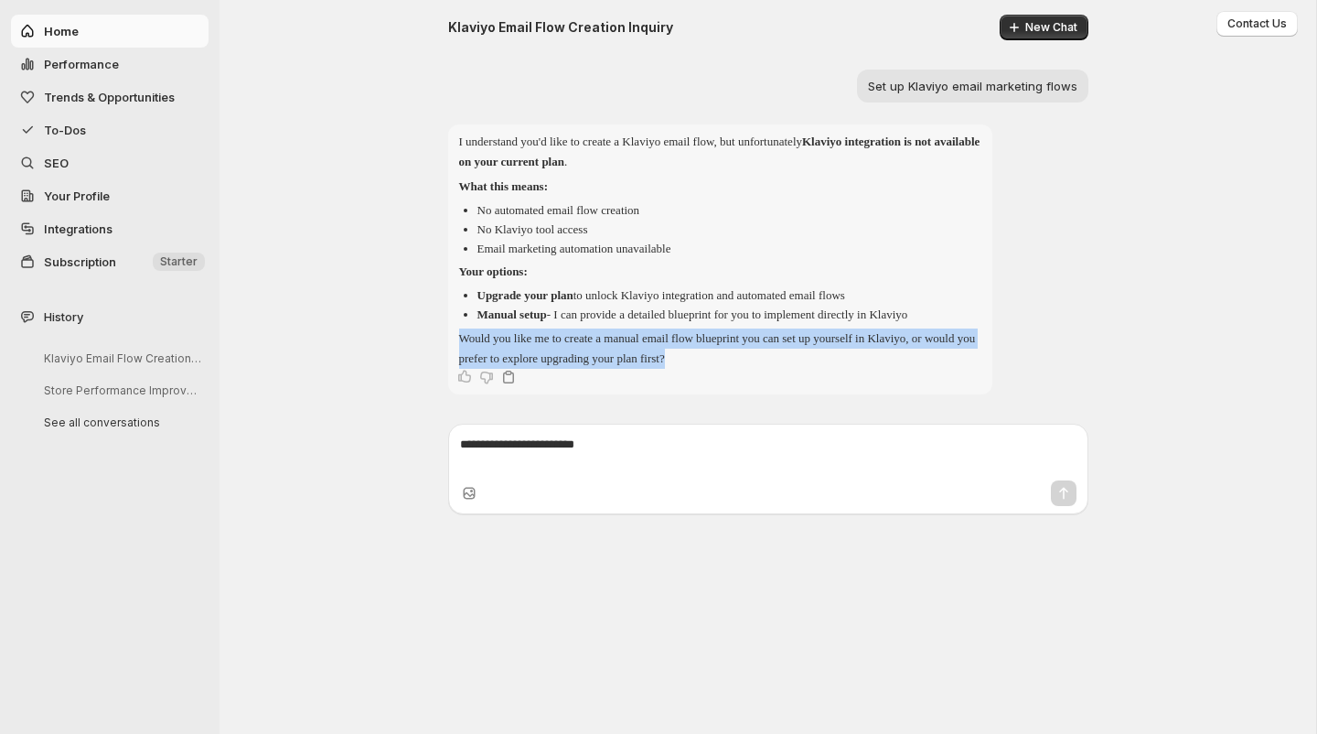
drag, startPoint x: 751, startPoint y: 359, endPoint x: 456, endPoint y: 336, distance: 295.4
click at [456, 336] on div "I understand you'd like to create a Klaviyo email flow, but unfortunately Klavi…" at bounding box center [720, 259] width 544 height 270
copy p "Would you like me to create a manual email flow blueprint you can set up yourse…"
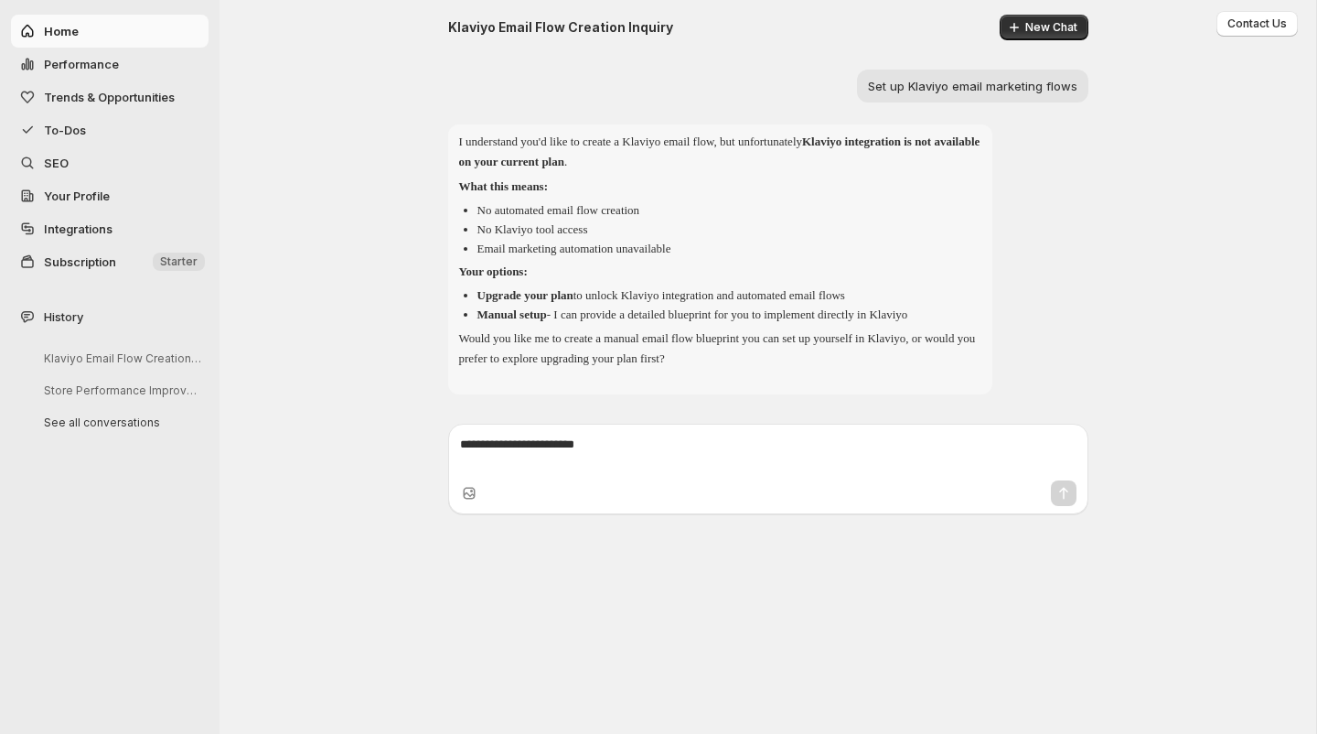
click at [486, 449] on textarea at bounding box center [768, 453] width 616 height 37
paste textarea "**********"
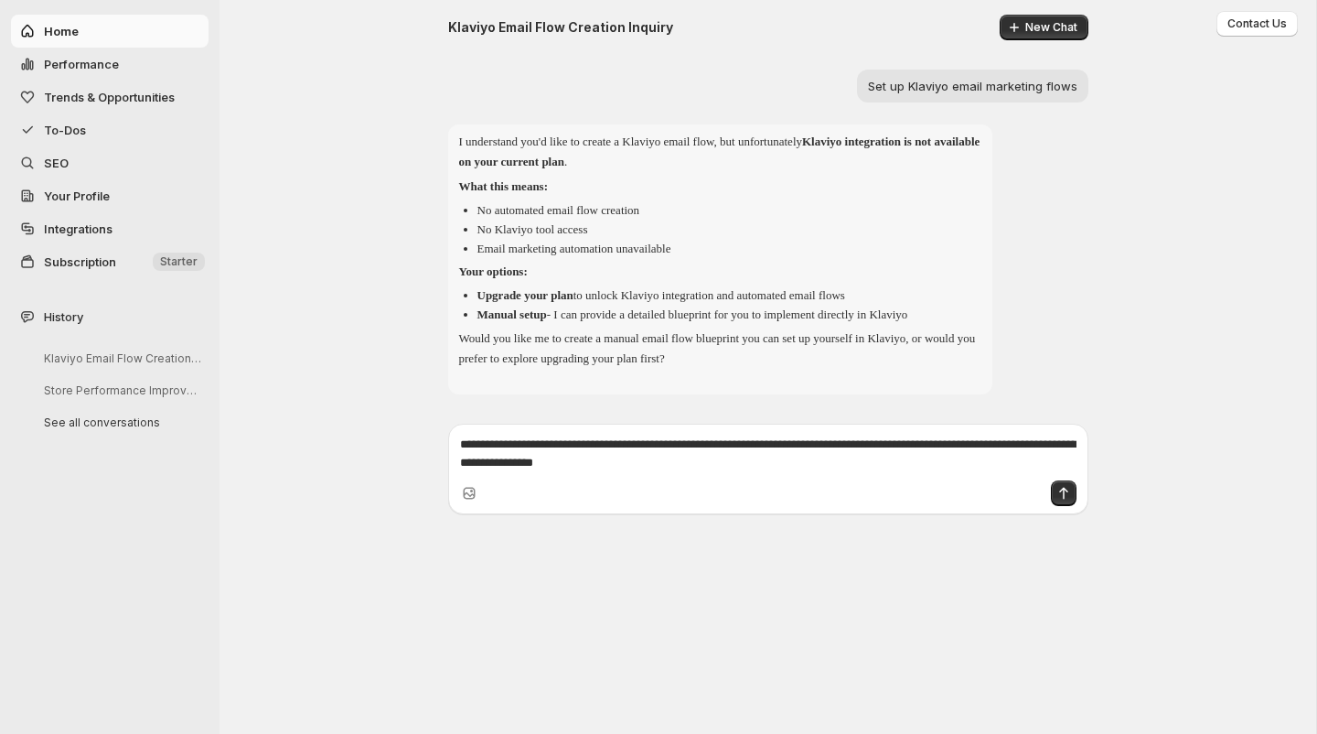
click at [482, 444] on textarea "**********" at bounding box center [768, 453] width 617 height 37
click at [575, 449] on textarea "**********" at bounding box center [768, 453] width 617 height 37
drag, startPoint x: 575, startPoint y: 447, endPoint x: 381, endPoint y: 431, distance: 195.5
click at [381, 431] on div "**********" at bounding box center [768, 468] width 1097 height 105
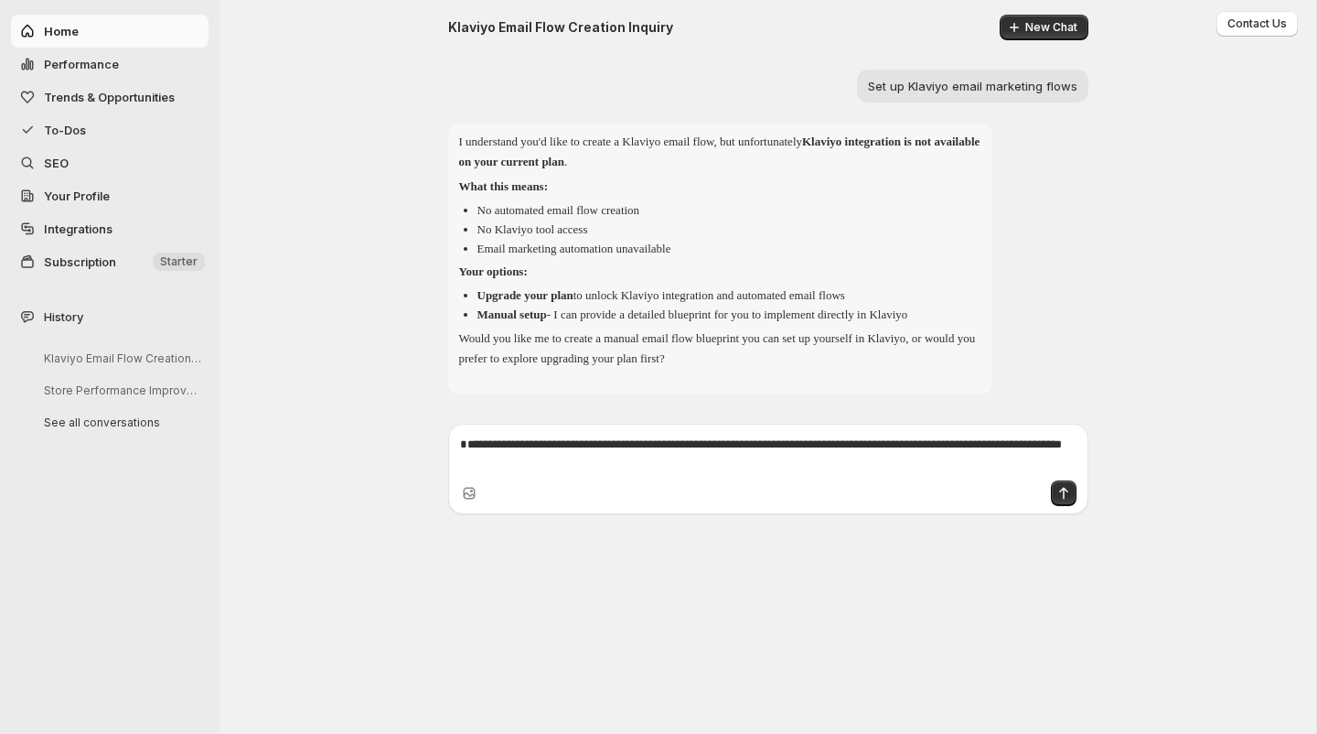
type textarea "**********"
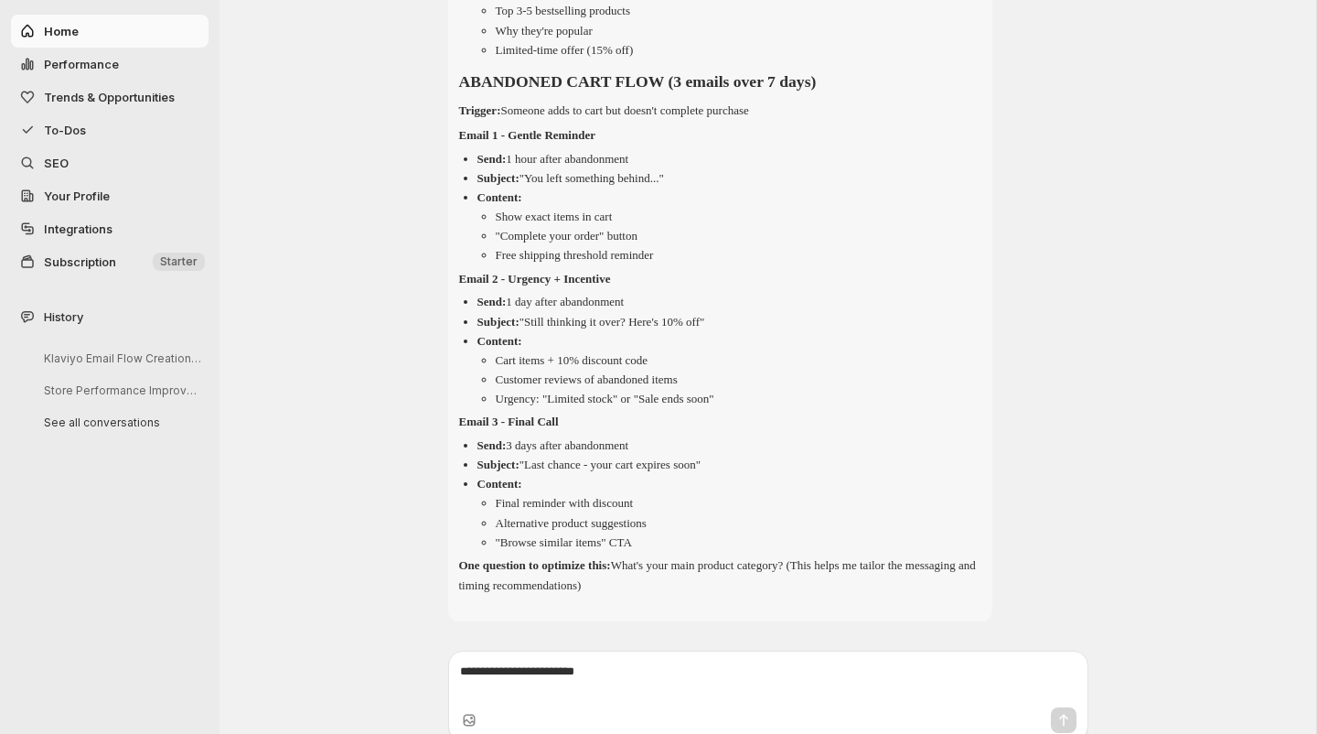
scroll to position [1067, 0]
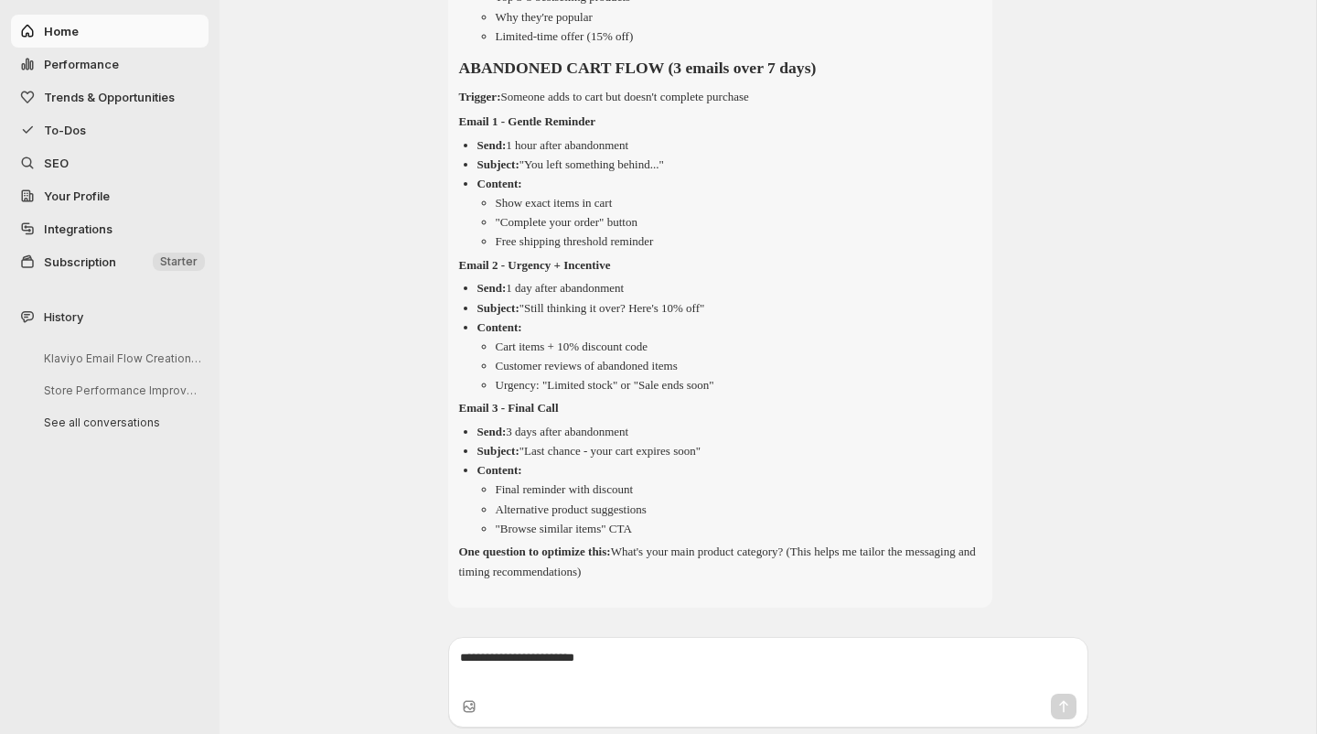
click at [94, 100] on span "Trends & Opportunities" at bounding box center [109, 97] width 131 height 15
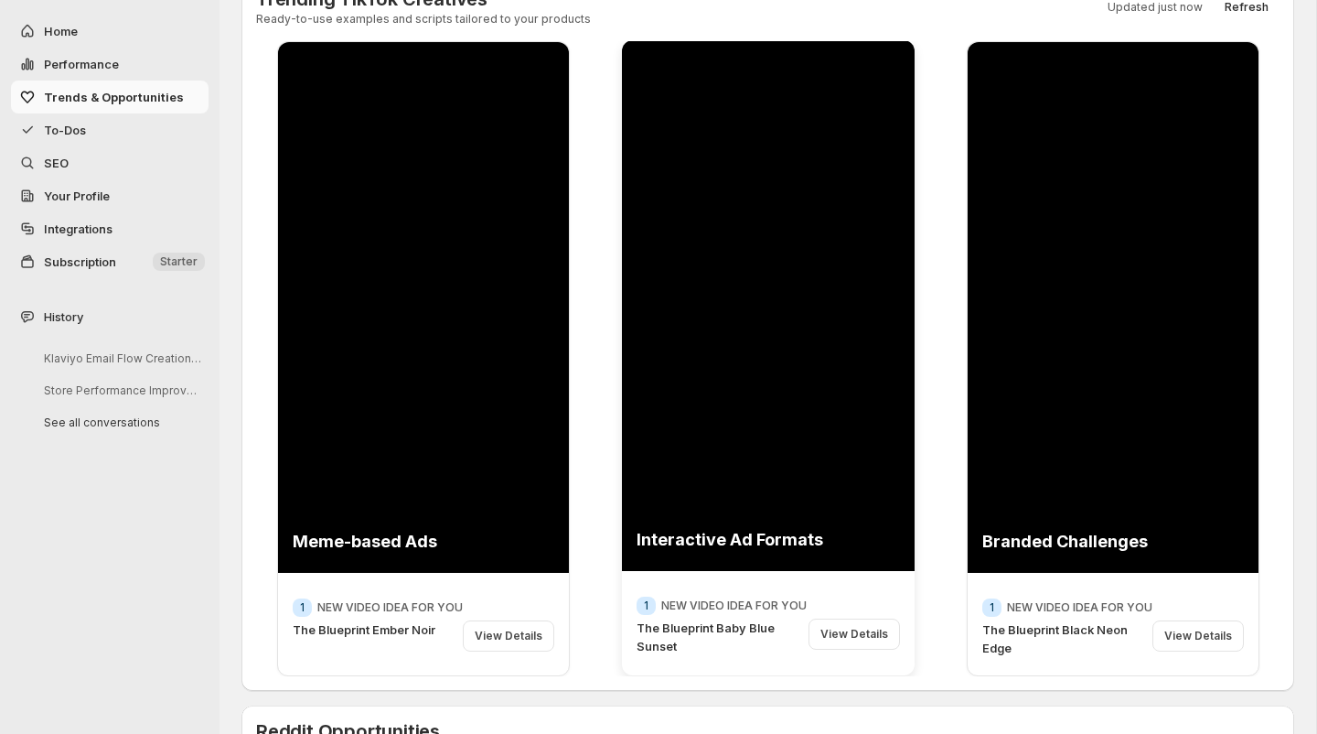
scroll to position [49, 0]
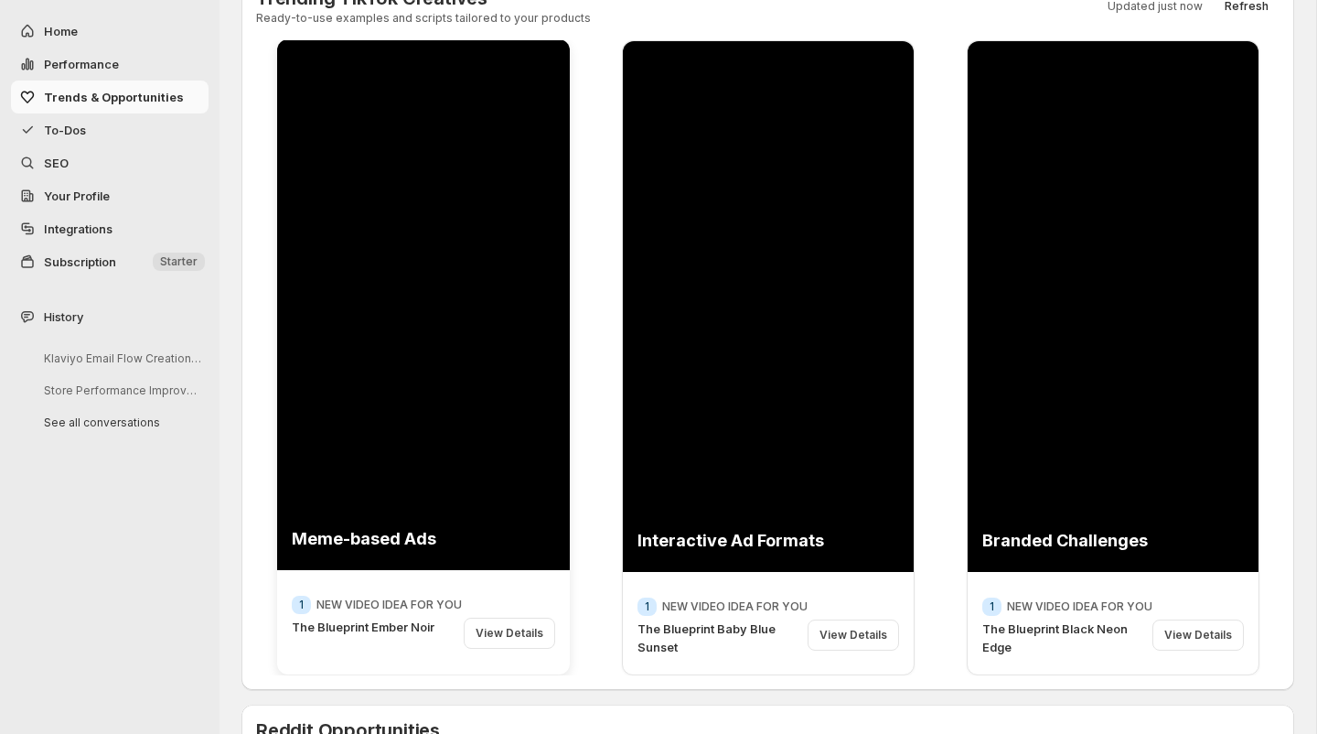
click at [517, 632] on div "View Details" at bounding box center [509, 632] width 91 height 31
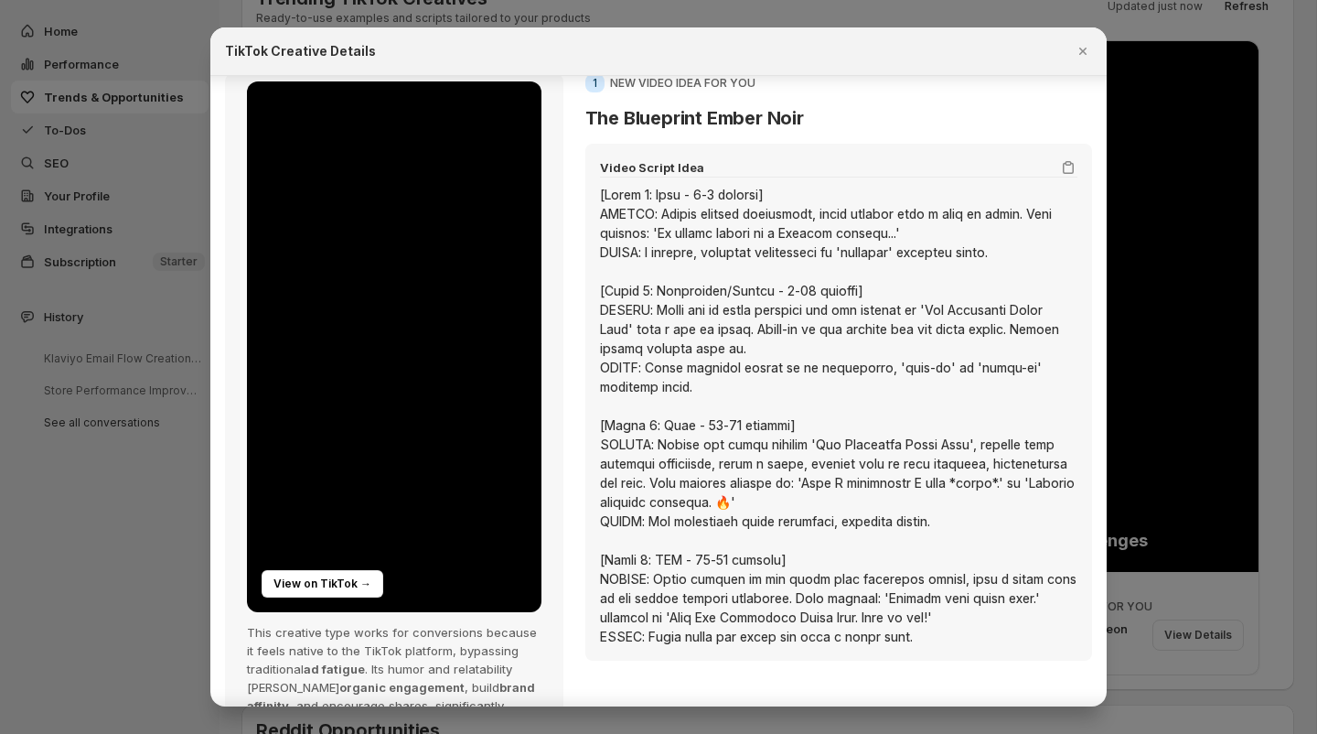
scroll to position [0, 0]
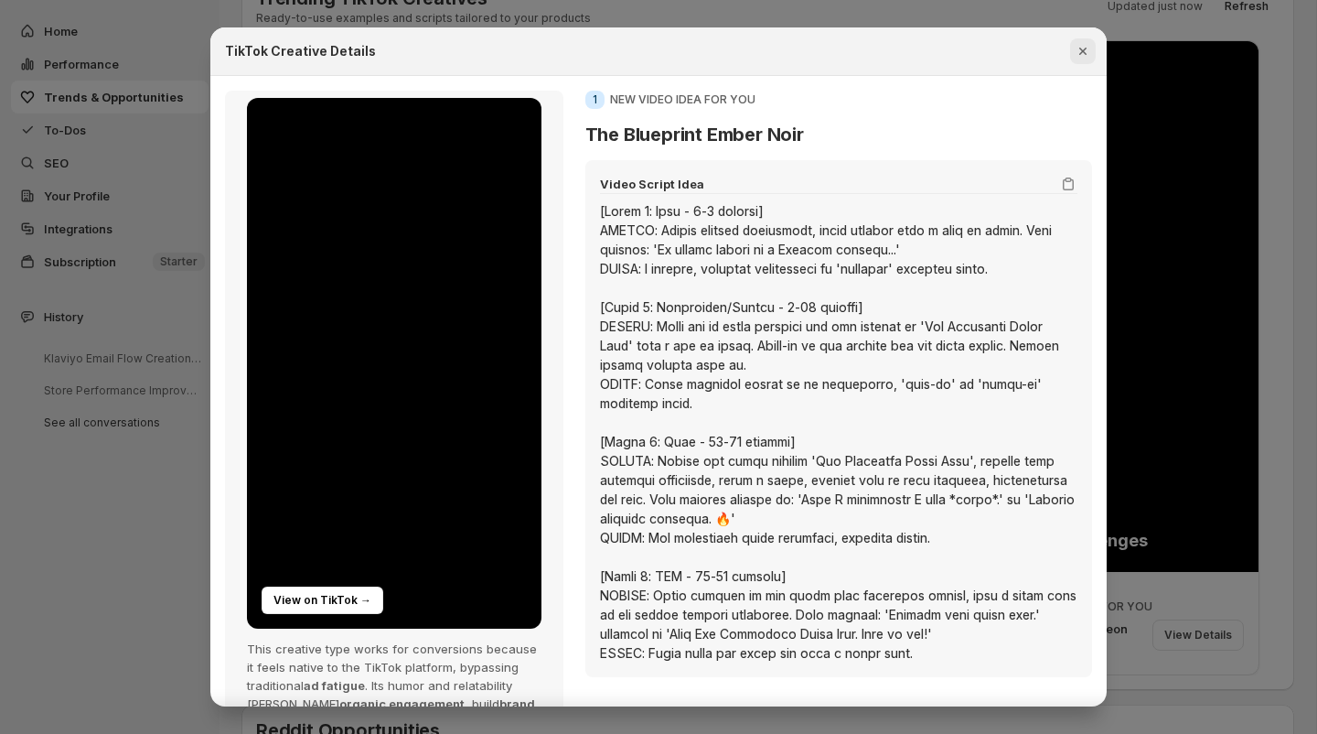
click at [1079, 48] on icon "Close" at bounding box center [1082, 51] width 7 height 7
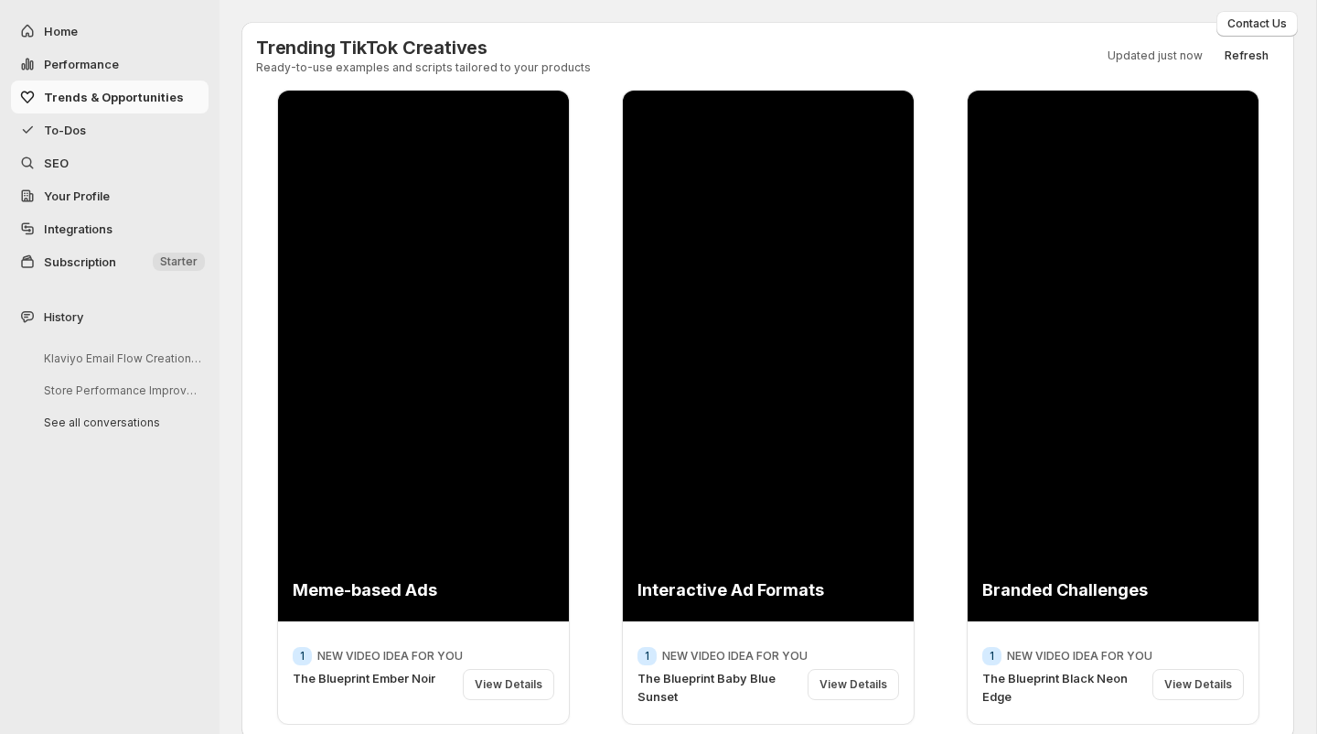
click at [67, 132] on span "To-Dos" at bounding box center [65, 130] width 42 height 15
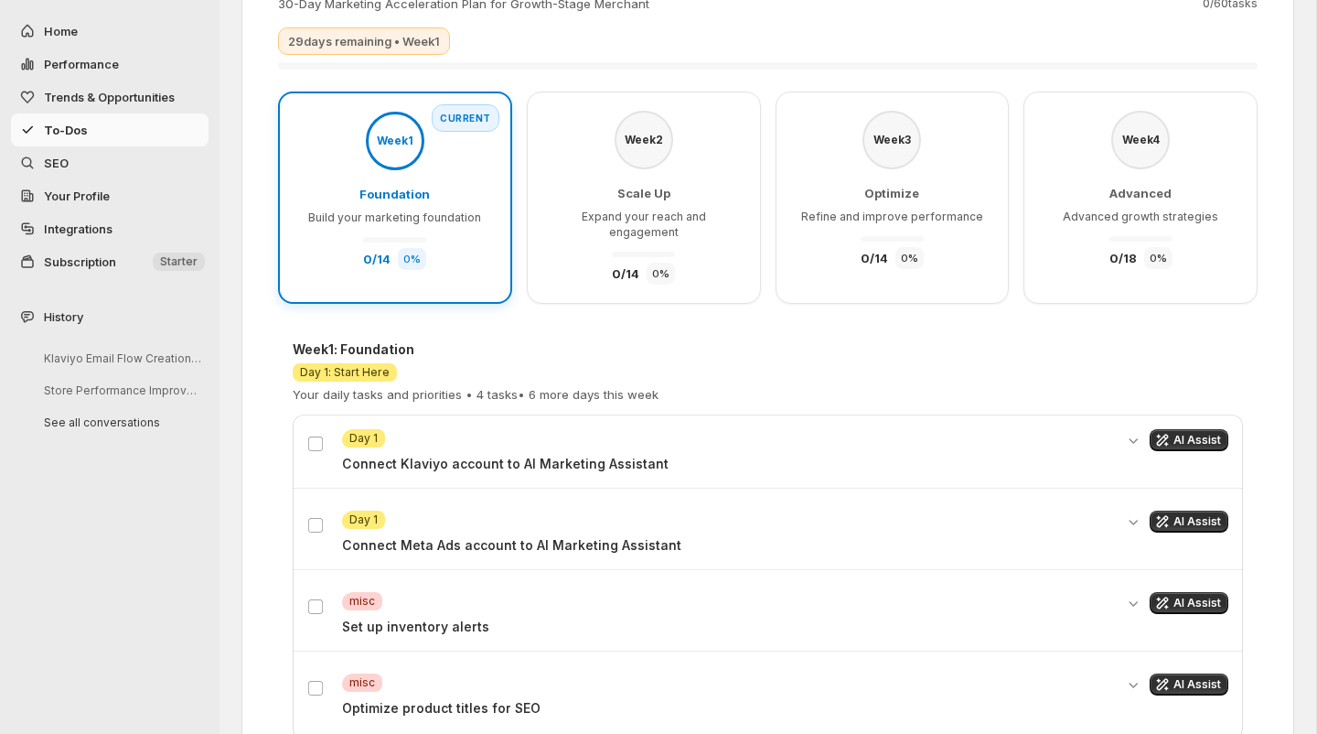
scroll to position [216, 0]
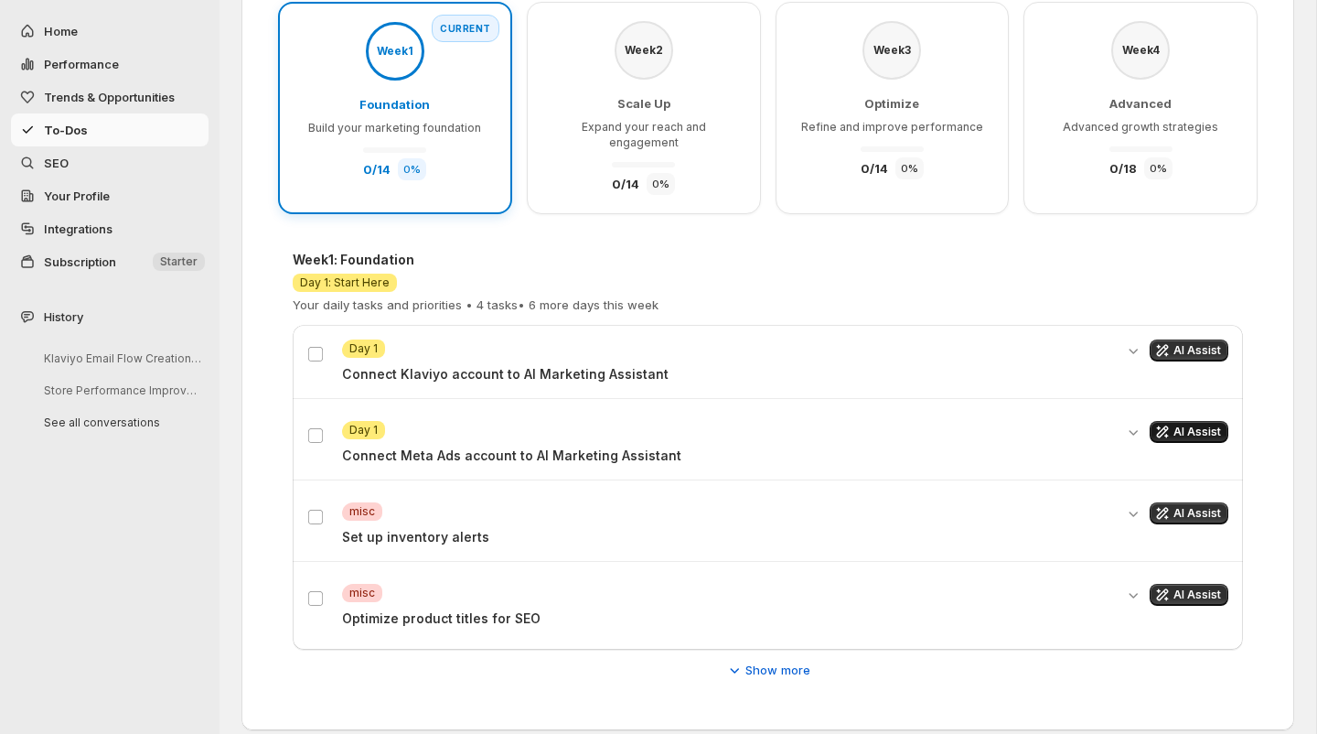
click at [1199, 424] on span "AI Assist" at bounding box center [1198, 431] width 48 height 15
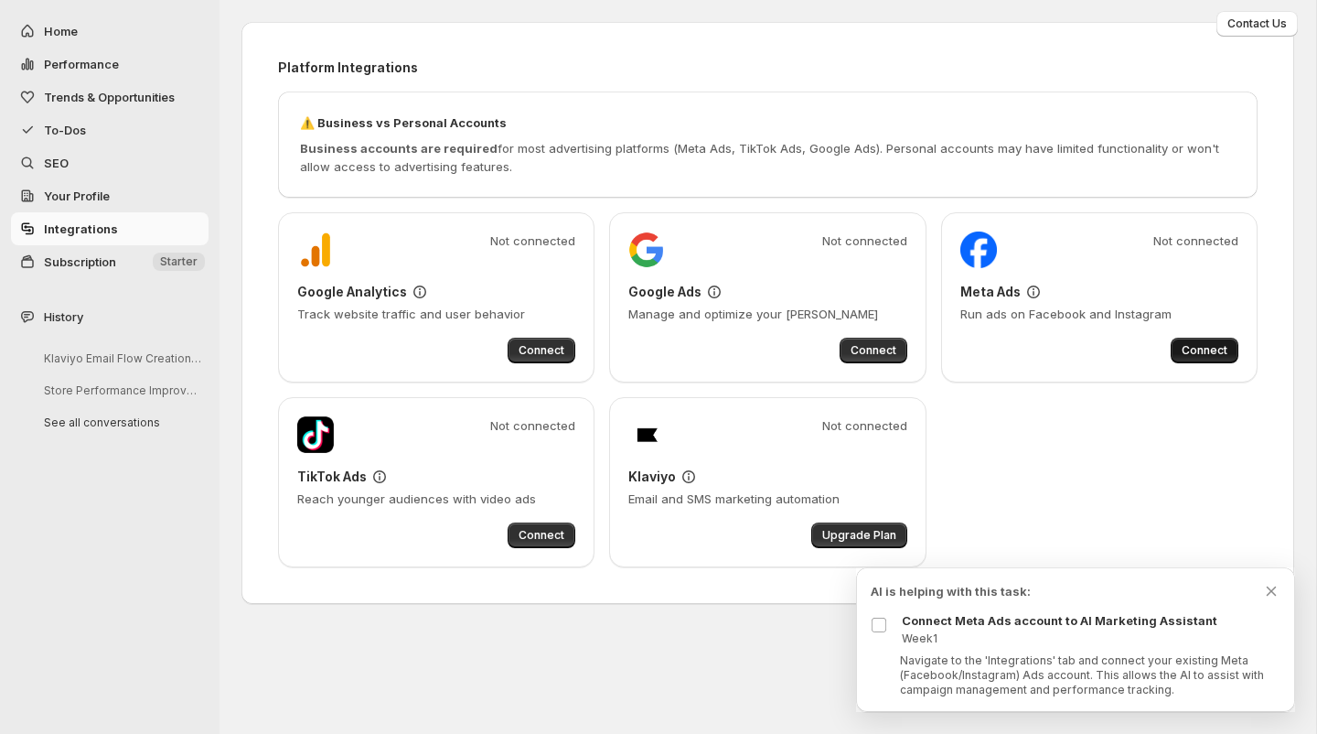
click at [1194, 350] on span "Connect" at bounding box center [1205, 350] width 46 height 15
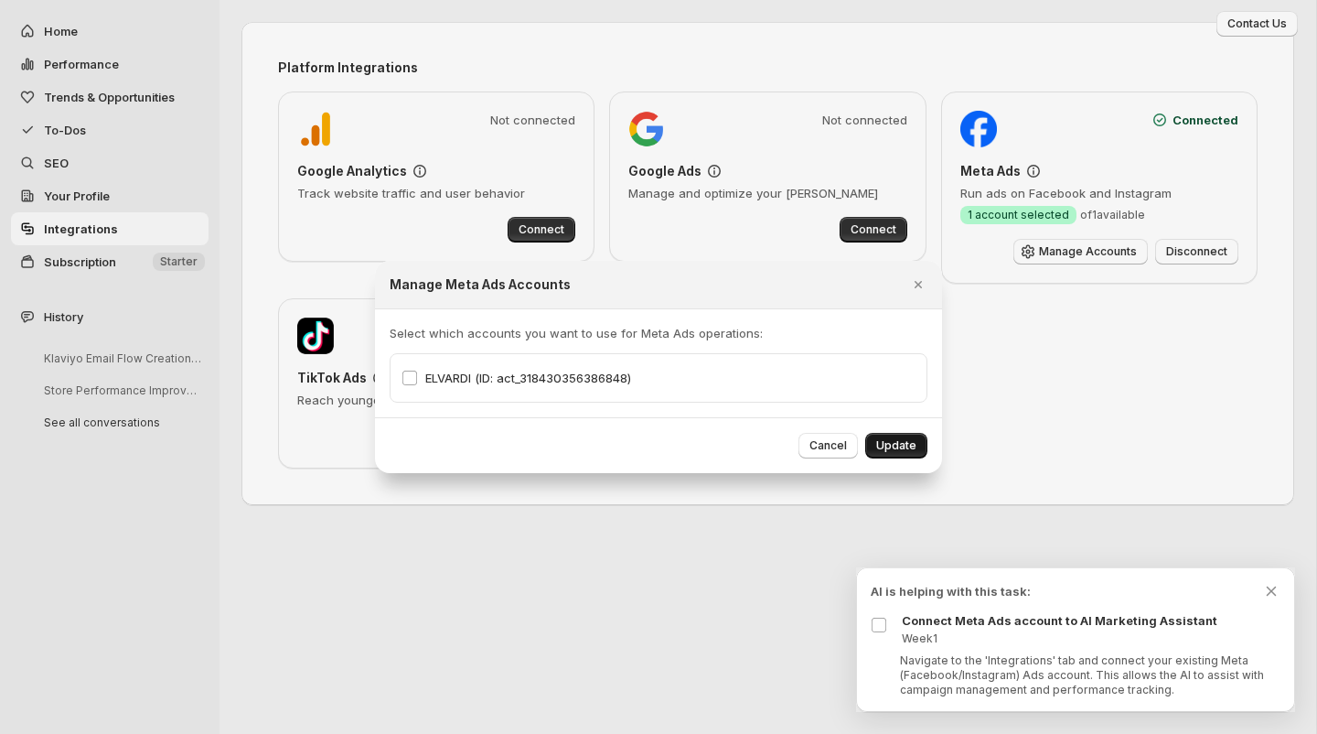
click at [902, 443] on span "Update" at bounding box center [896, 445] width 40 height 15
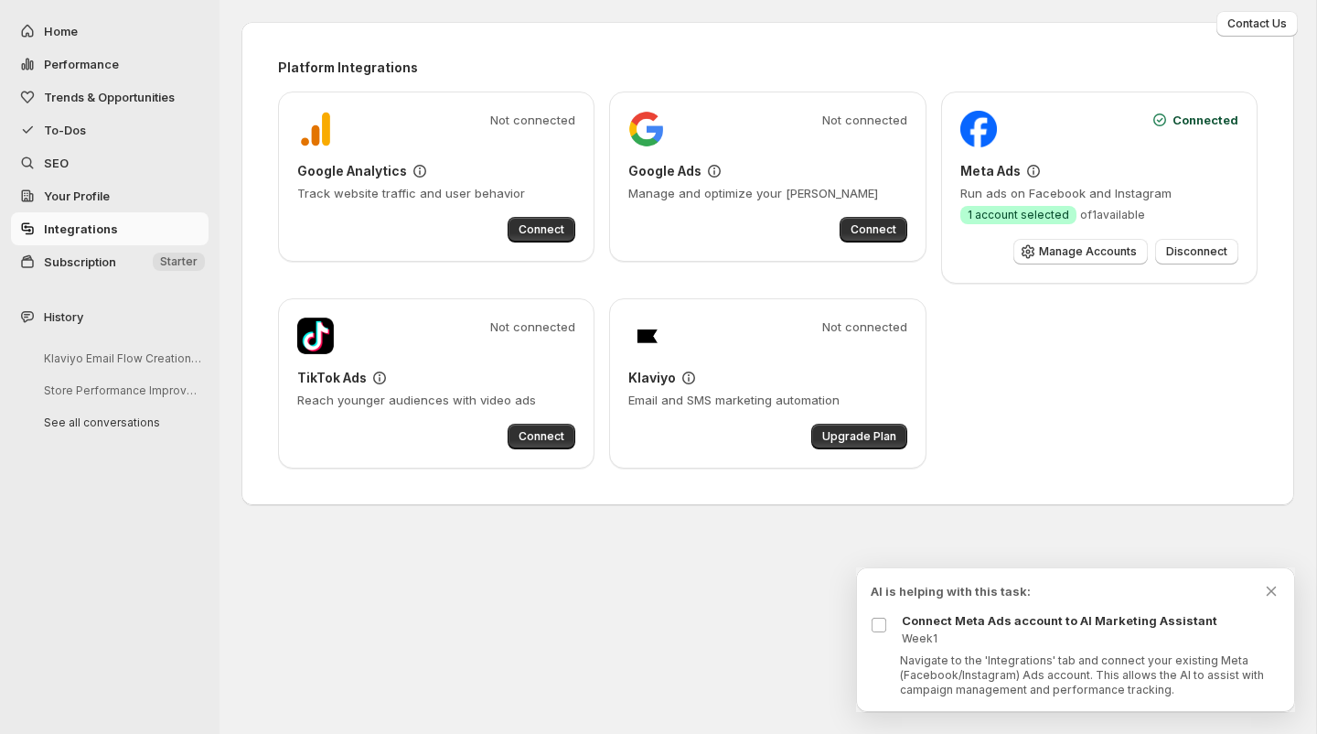
click at [1169, 647] on div "Connect Meta Ads account to AI Marketing Assistant Week 1 Navigate to the 'Inte…" at bounding box center [1076, 654] width 410 height 86
click at [1266, 592] on icon "Dismiss todo indicator" at bounding box center [1271, 591] width 18 height 18
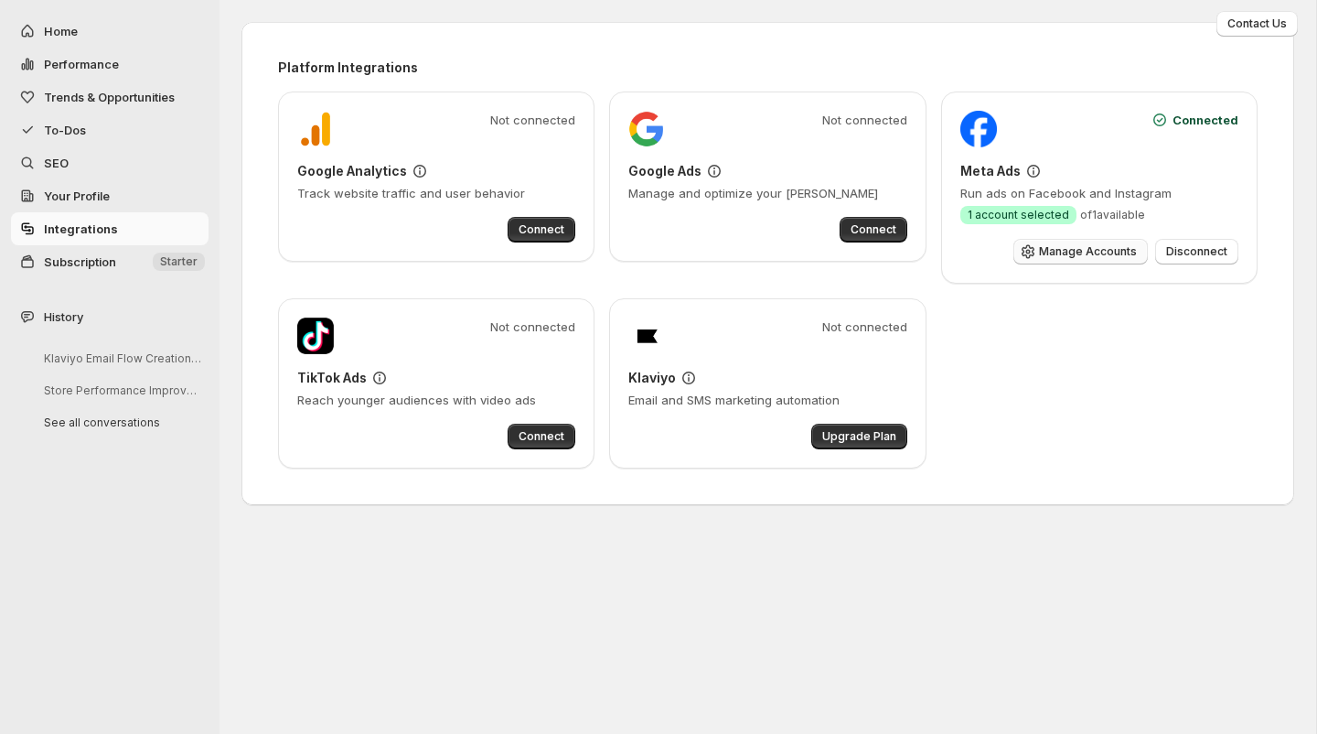
click at [1062, 252] on span "Manage Accounts" at bounding box center [1088, 251] width 98 height 15
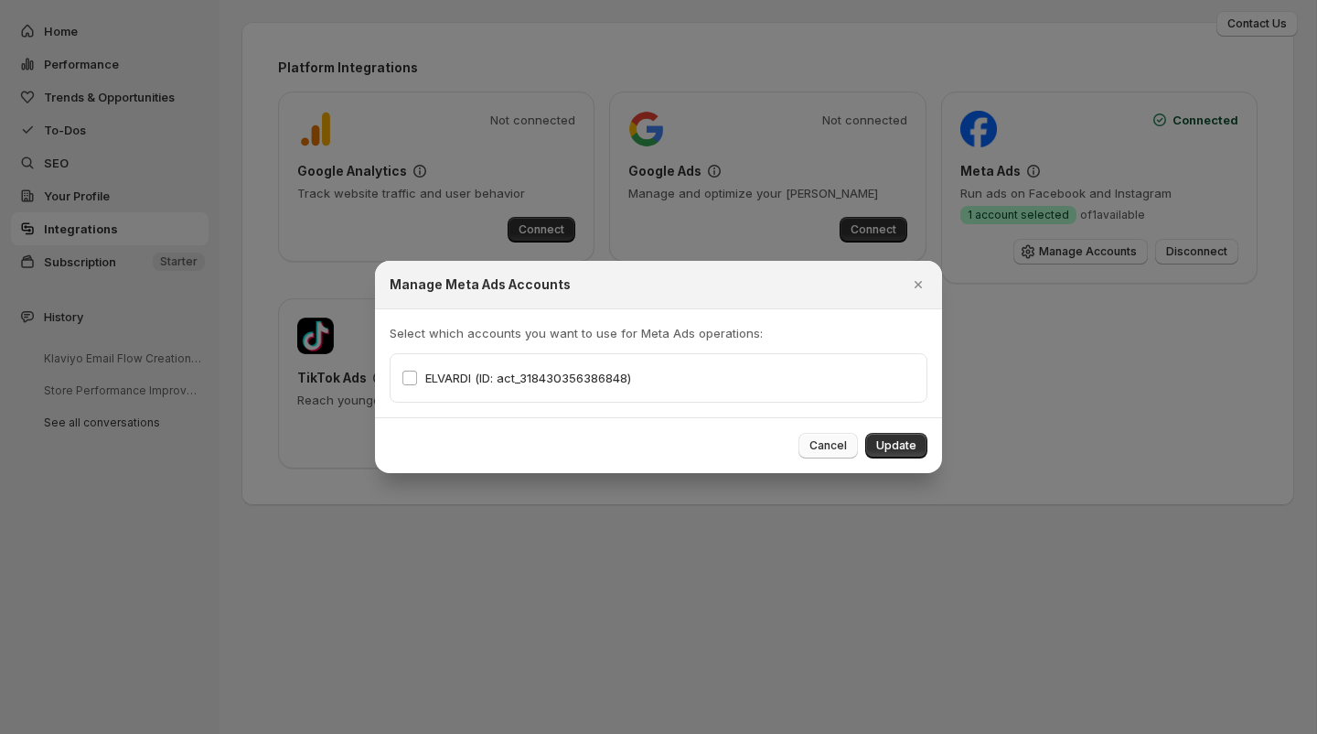
click at [824, 443] on span "Cancel" at bounding box center [828, 445] width 38 height 15
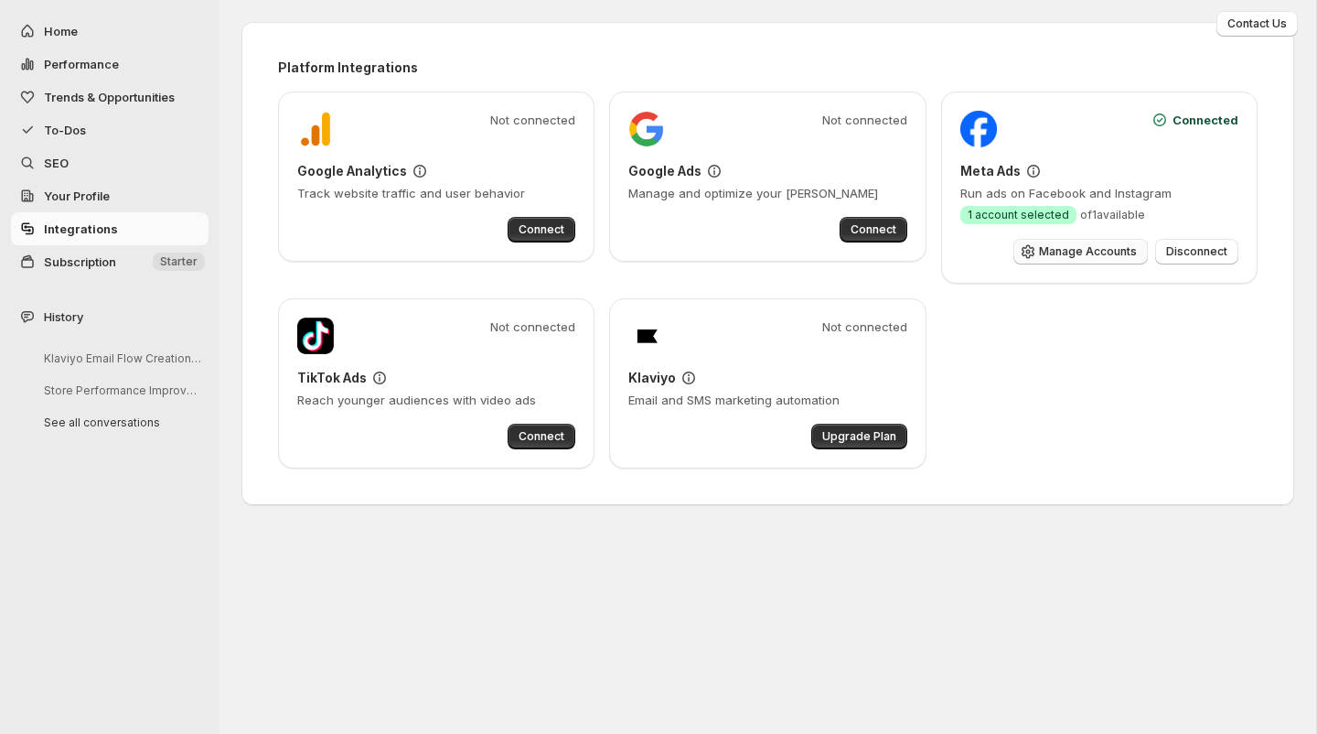
click at [1055, 249] on span "Manage Accounts" at bounding box center [1088, 251] width 98 height 15
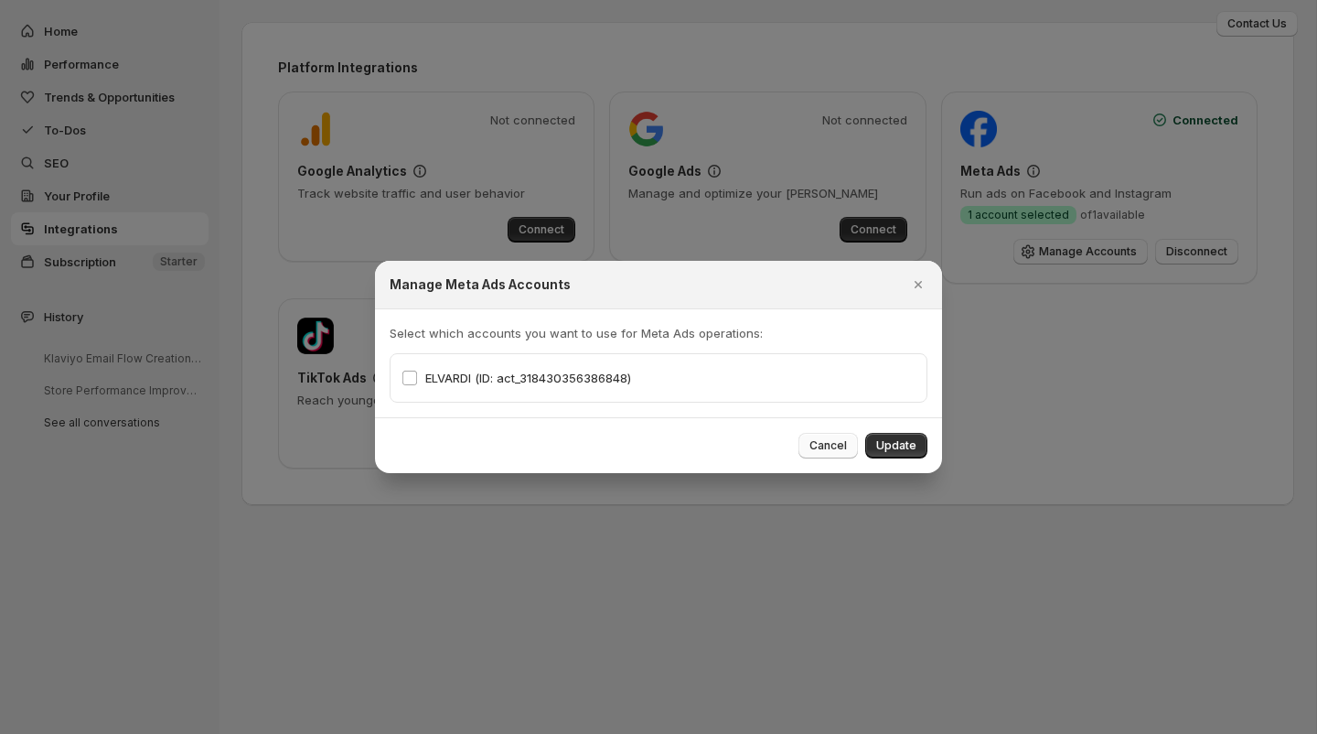
click at [821, 446] on span "Cancel" at bounding box center [828, 445] width 38 height 15
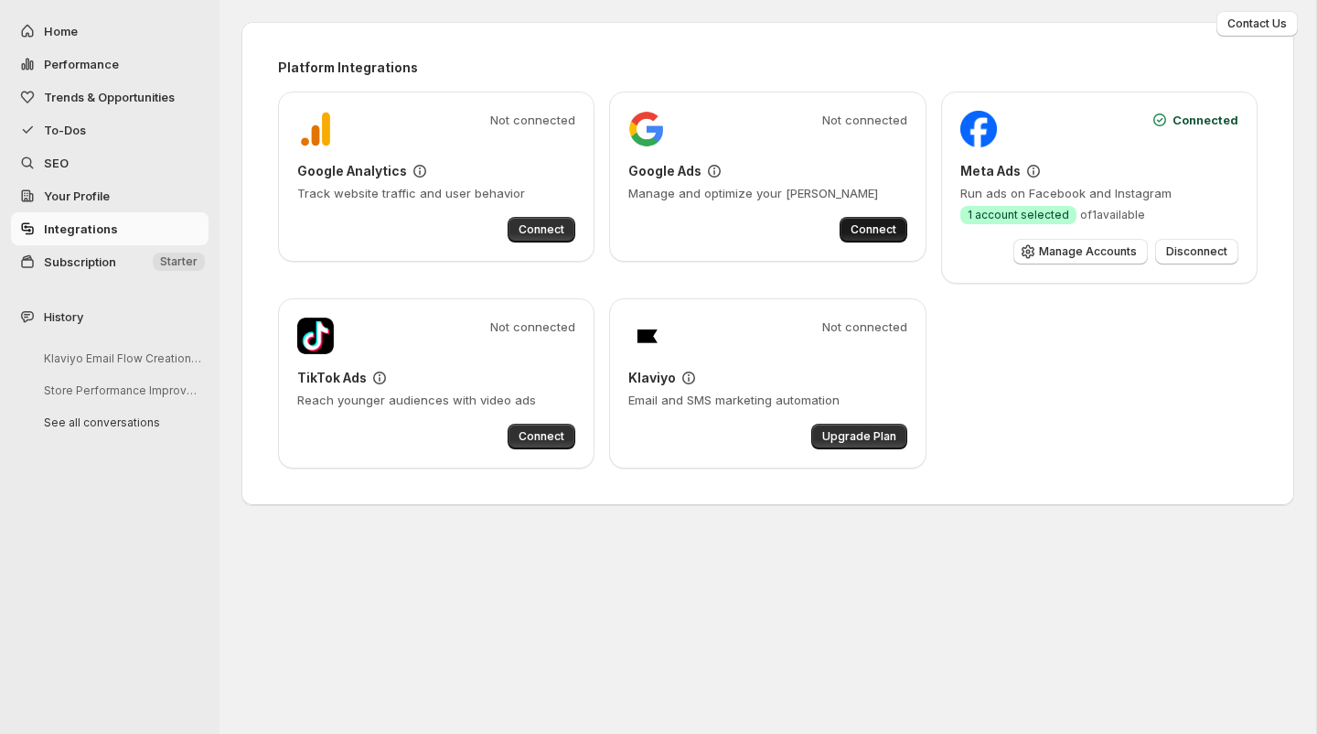
click at [863, 226] on span "Connect" at bounding box center [874, 229] width 46 height 15
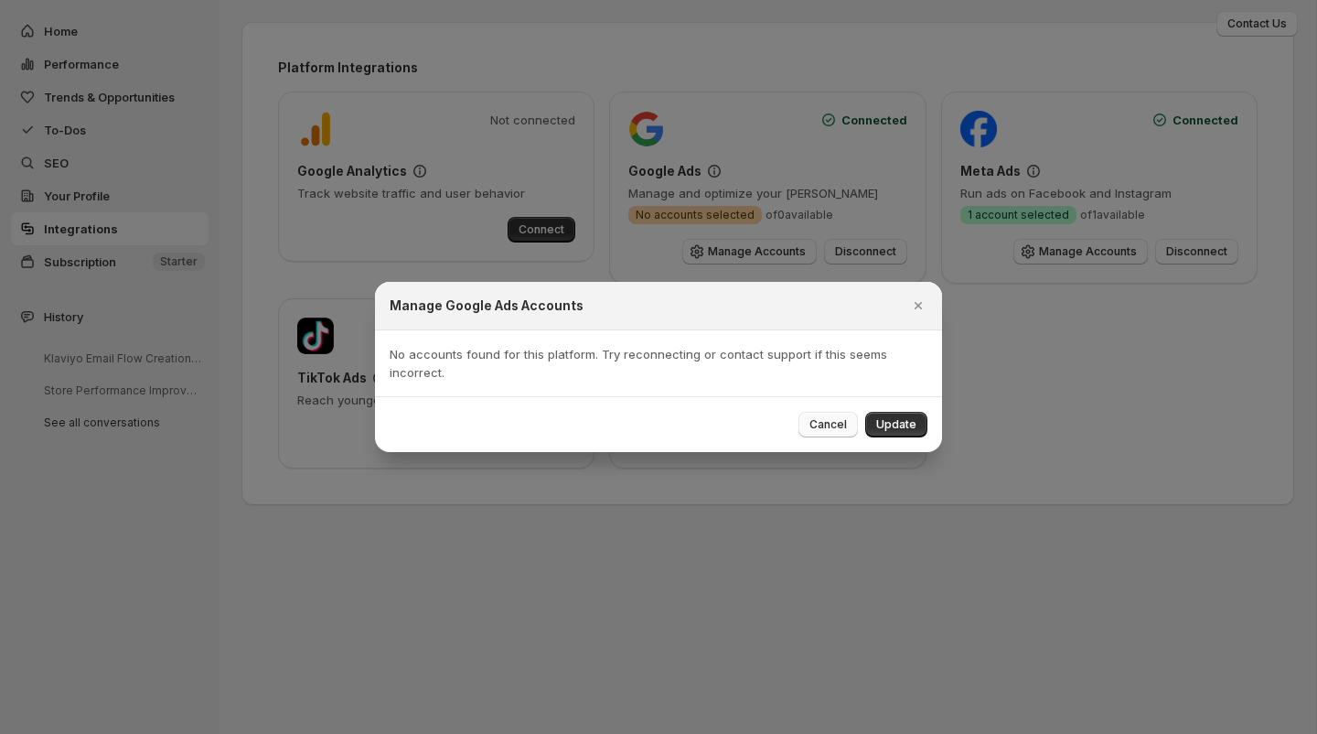
click at [833, 426] on span "Cancel" at bounding box center [828, 424] width 38 height 15
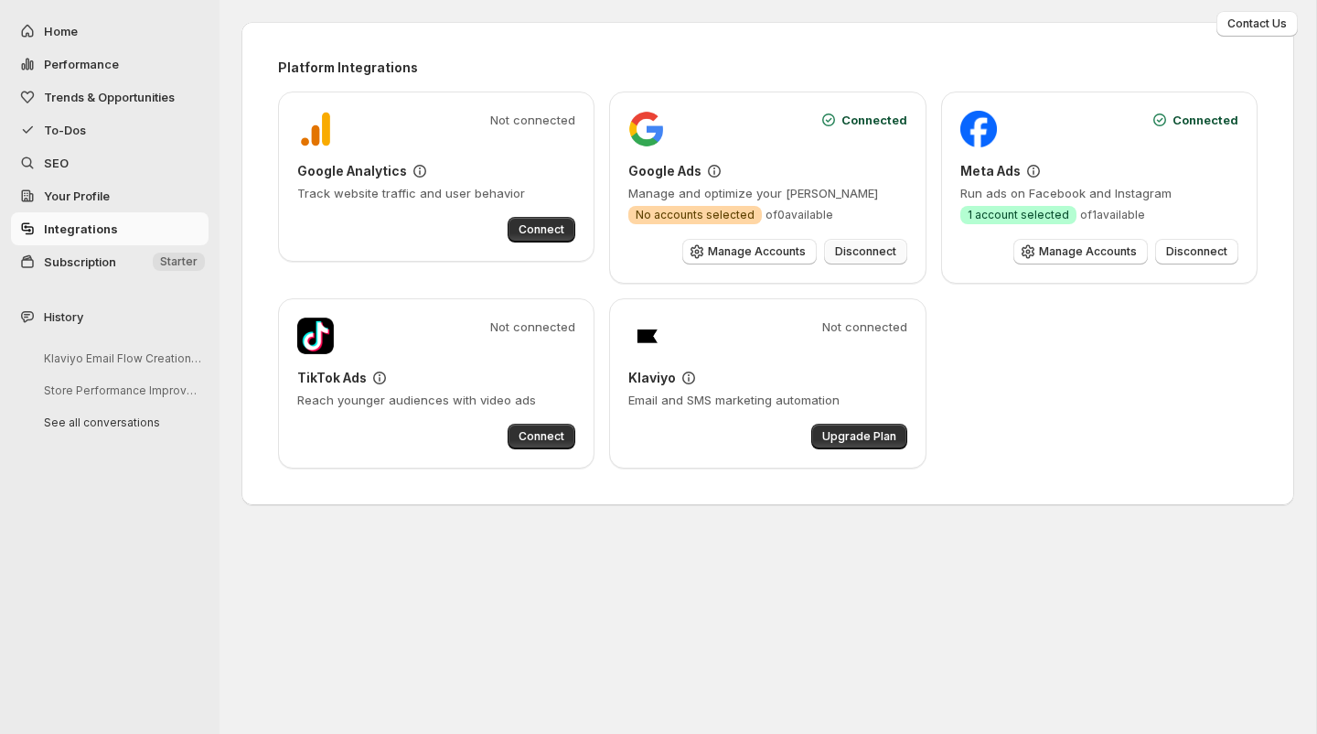
click at [850, 250] on span "Disconnect" at bounding box center [865, 251] width 61 height 15
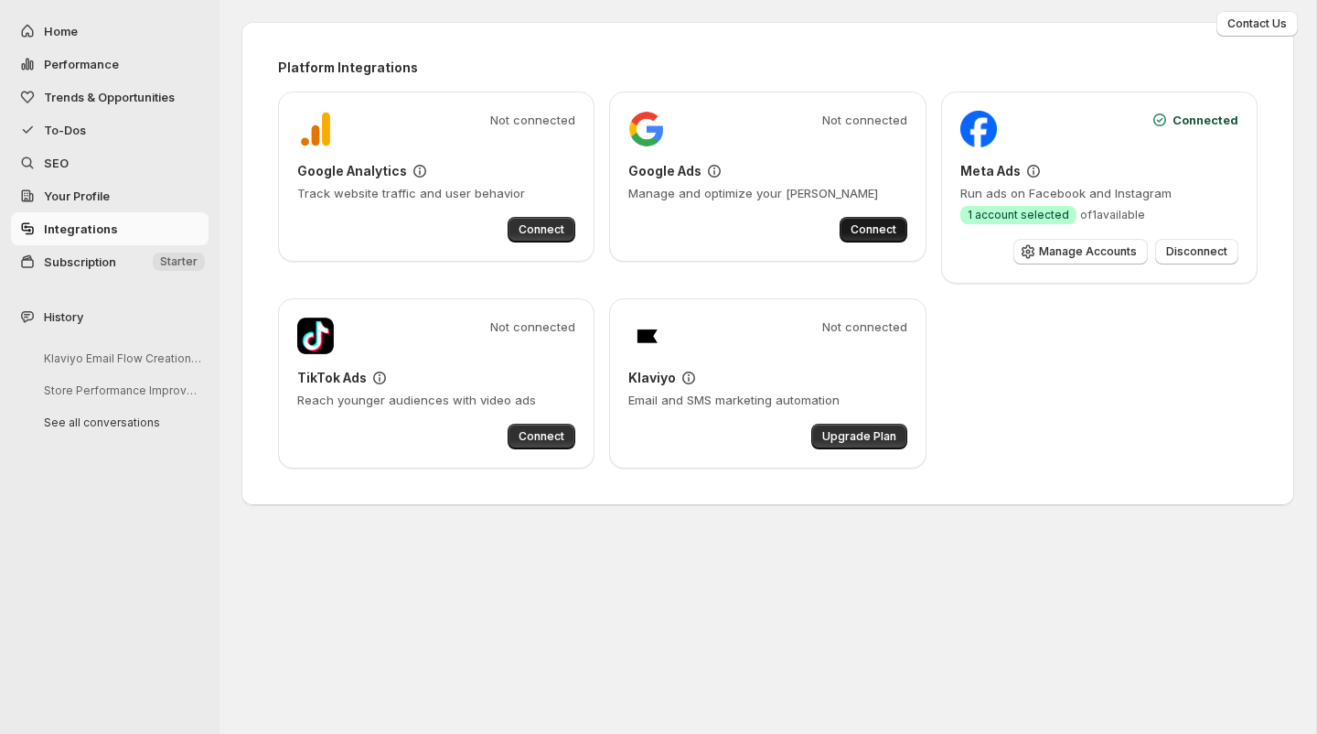
click at [866, 227] on span "Connect" at bounding box center [874, 229] width 46 height 15
click at [59, 24] on span "Home" at bounding box center [61, 31] width 34 height 15
select select "*********"
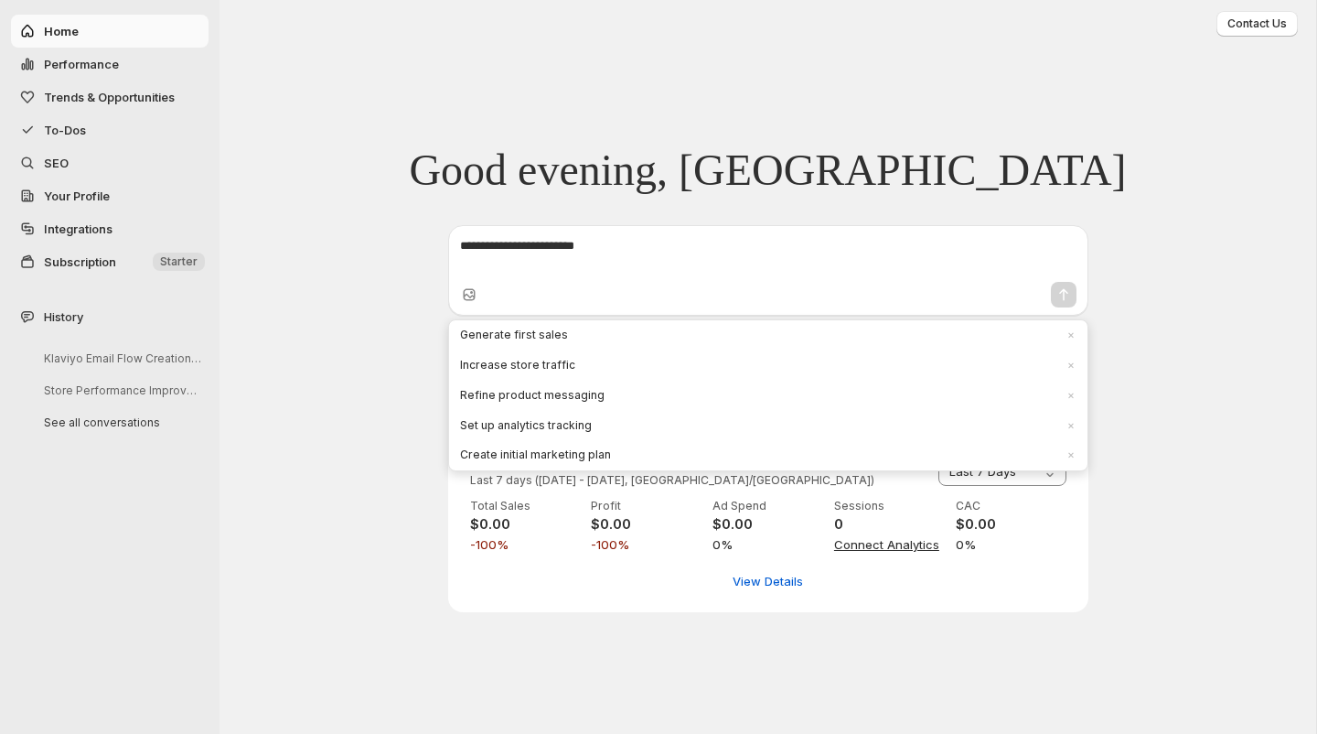
click at [303, 408] on div "**********" at bounding box center [768, 367] width 1097 height 734
click at [314, 534] on div "**********" at bounding box center [768, 367] width 1097 height 734
click at [493, 395] on span "Refine product messaging" at bounding box center [757, 396] width 595 height 16
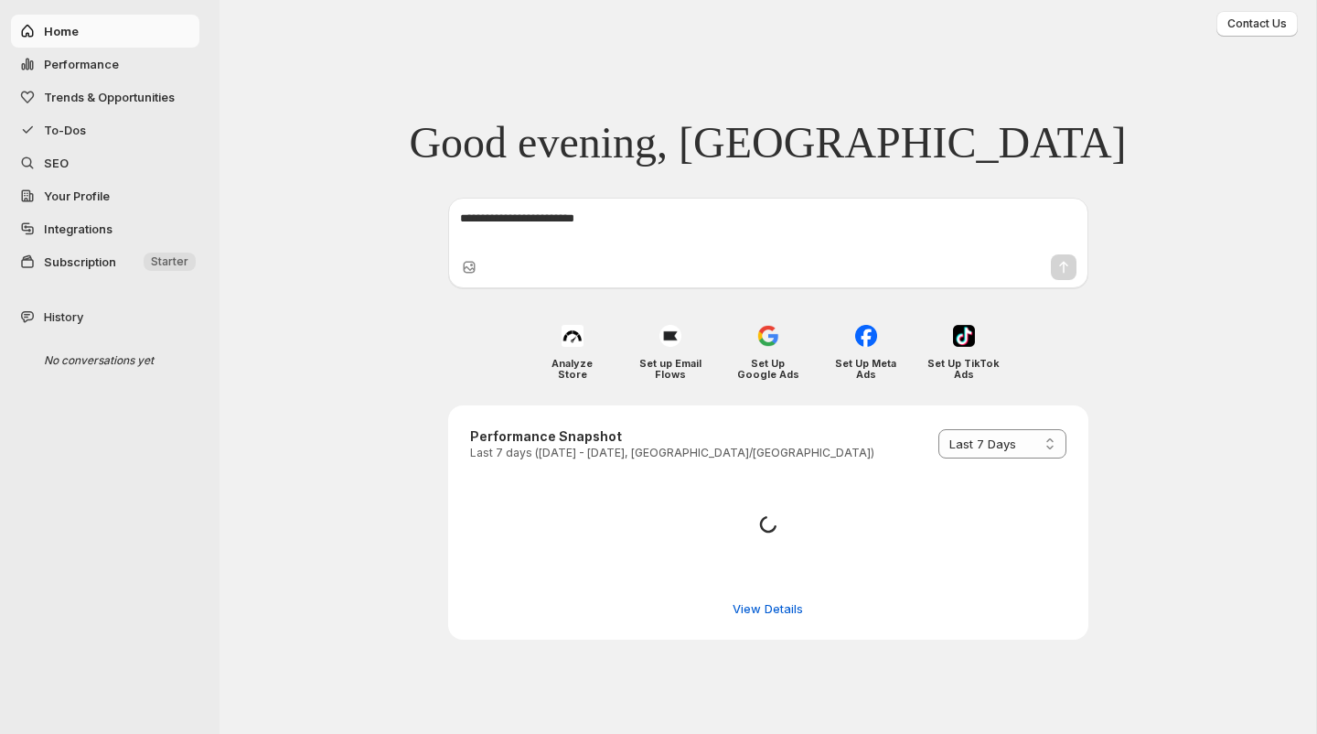
select select "*********"
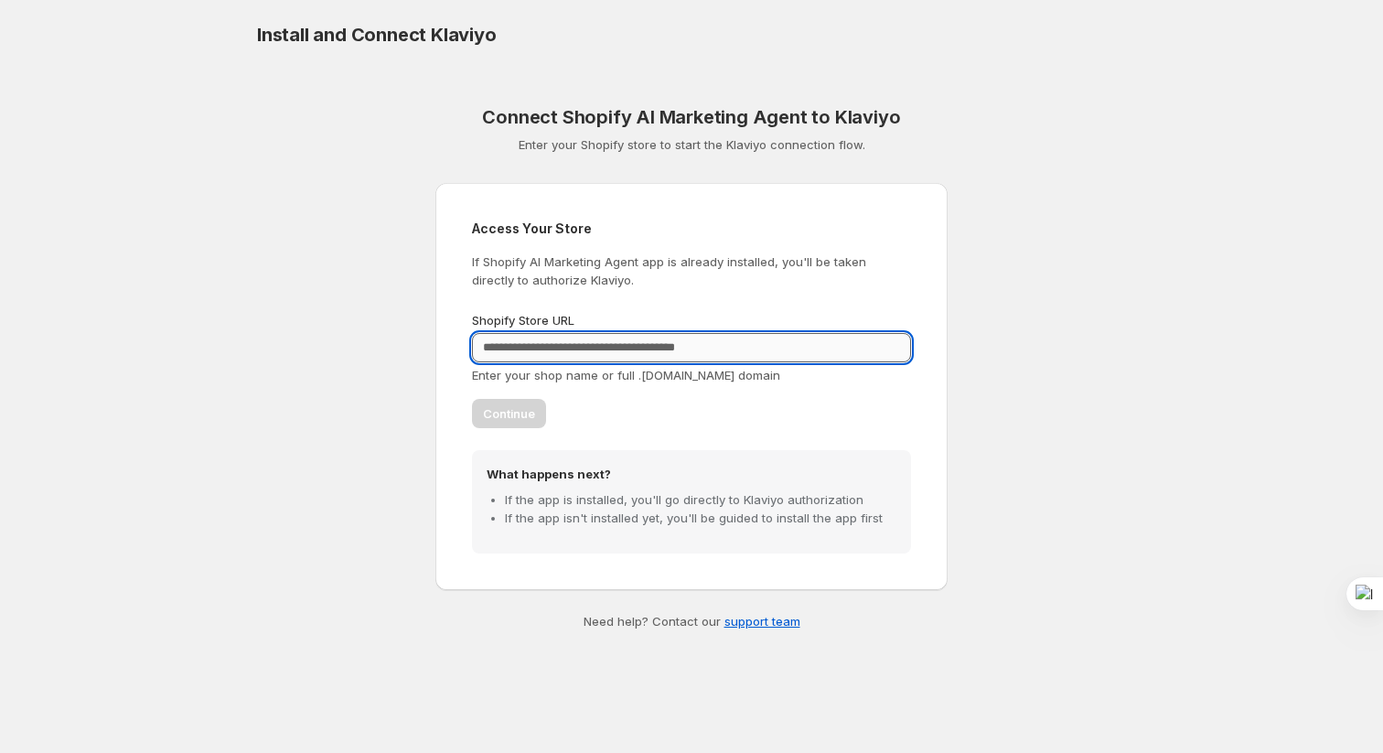
click at [537, 344] on input "Shopify Store URL" at bounding box center [691, 347] width 439 height 29
click at [535, 355] on input "Shopify Store URL" at bounding box center [691, 347] width 439 height 29
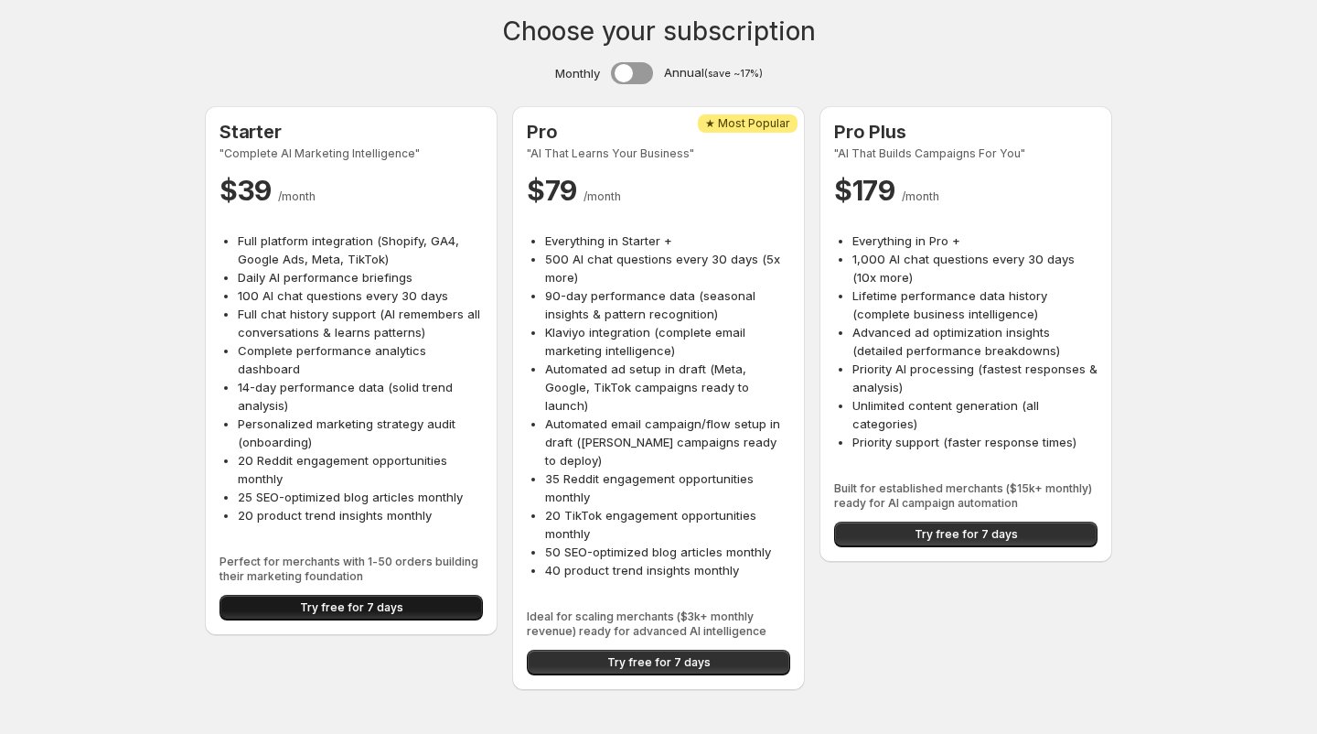
click at [333, 615] on button "Try free for 7 days" at bounding box center [351, 608] width 263 height 26
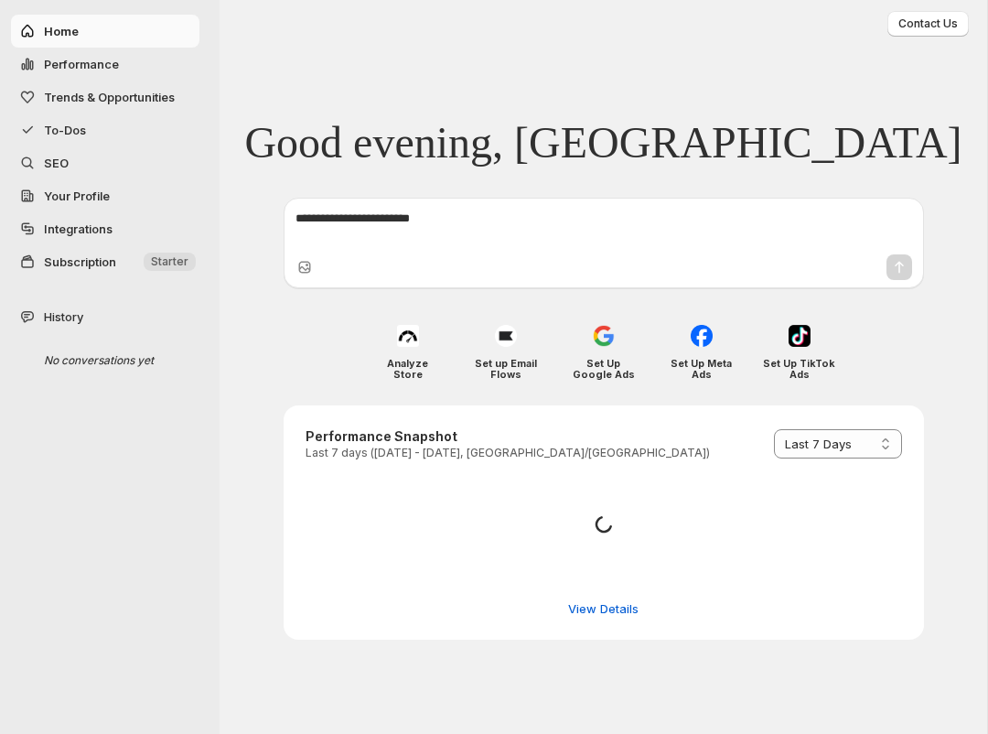
select select "*********"
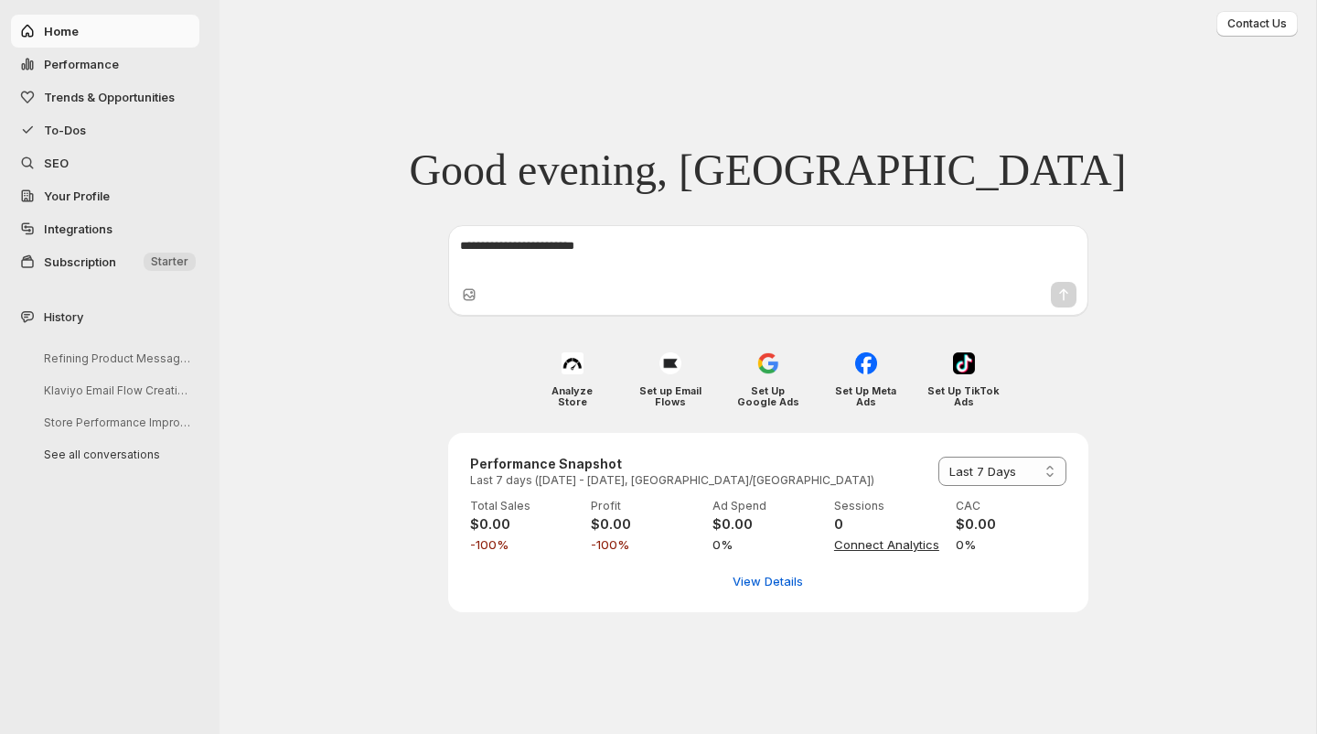
click at [103, 62] on span "Performance" at bounding box center [81, 64] width 75 height 15
select select "**********"
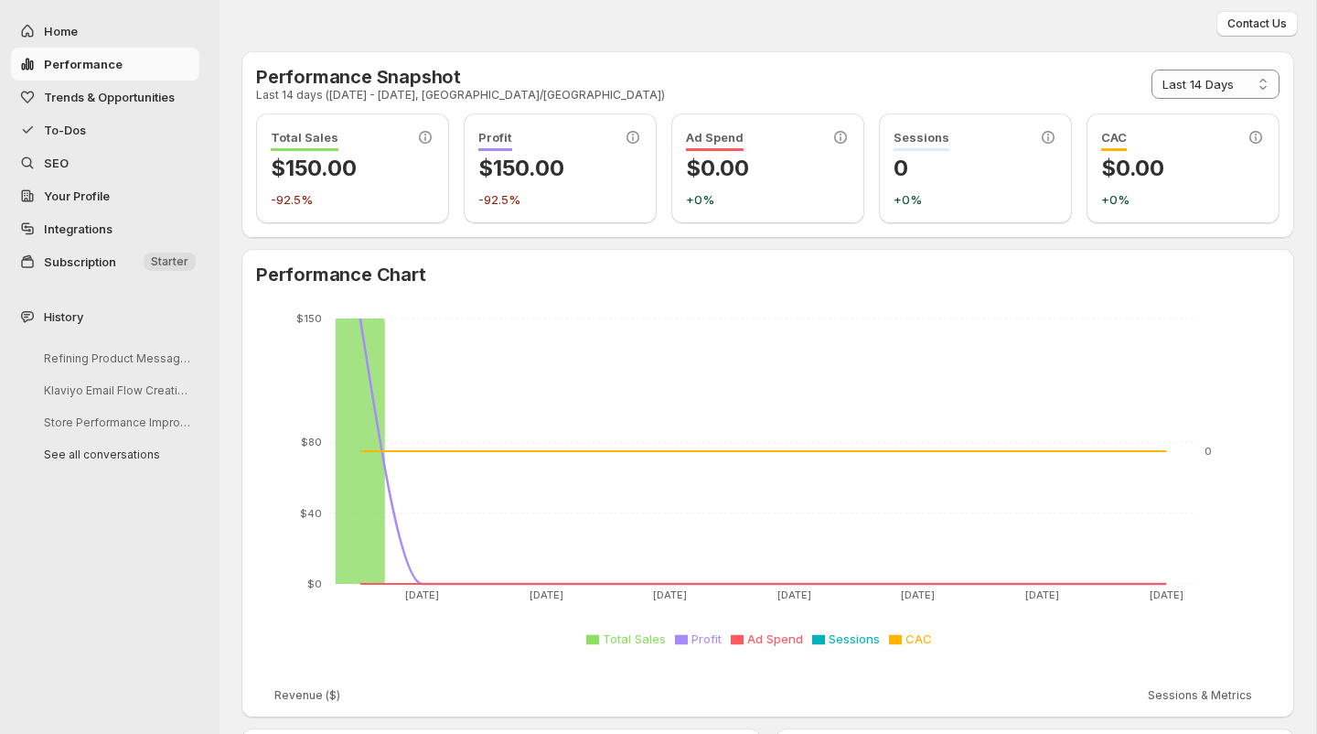
click at [90, 263] on span "Subscription" at bounding box center [80, 261] width 72 height 15
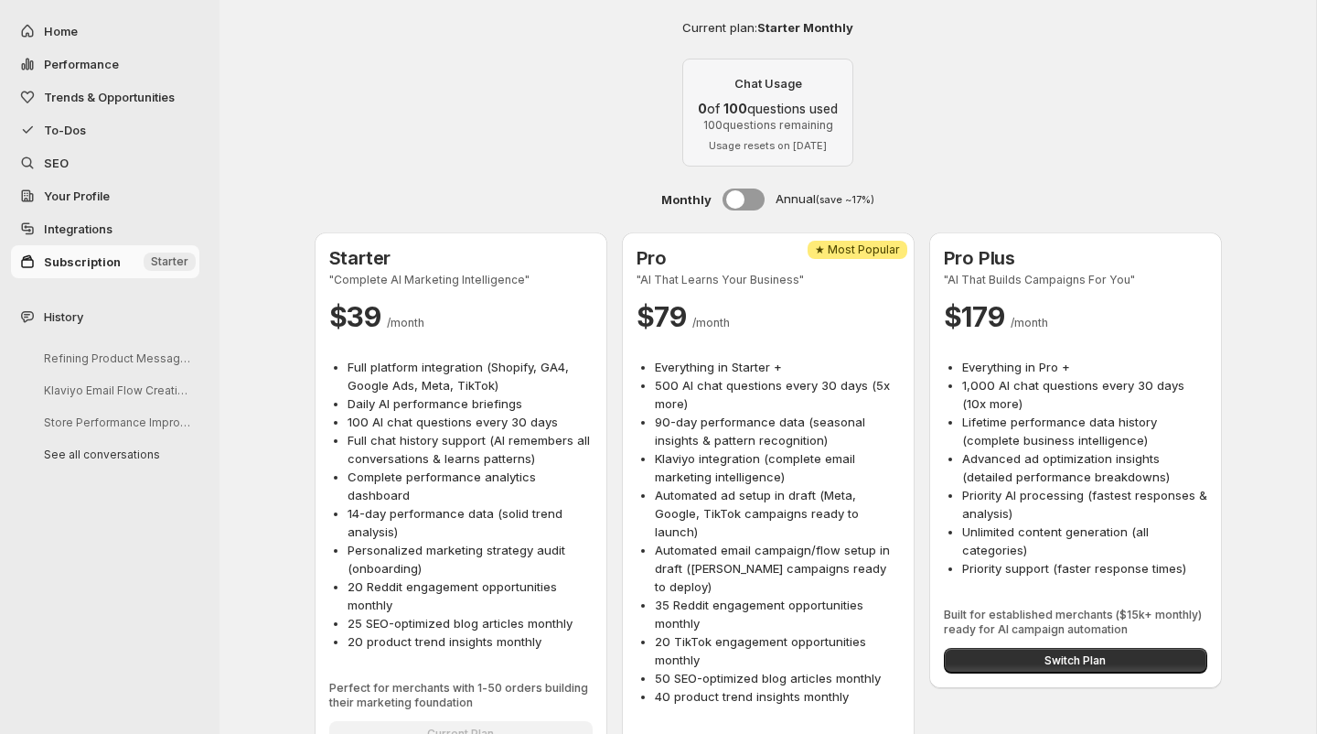
scroll to position [226, 0]
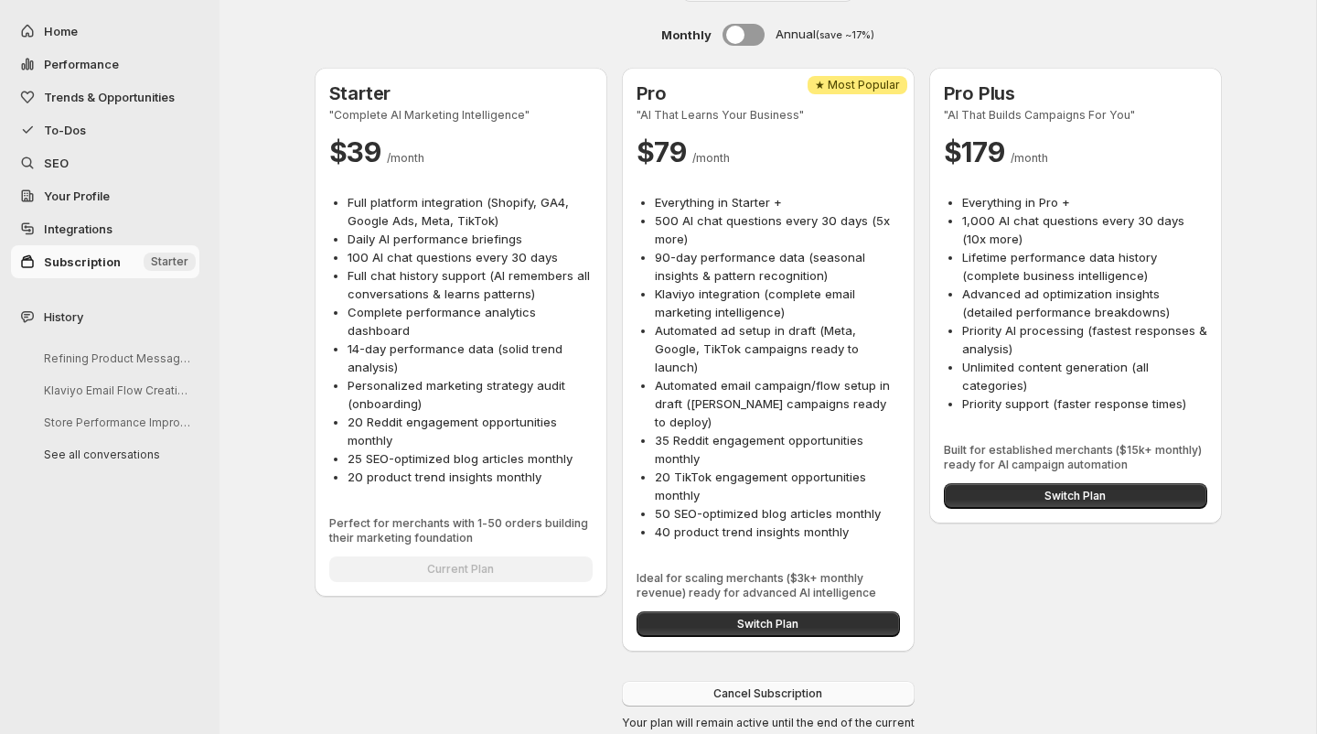
click at [699, 681] on button "Cancel Subscription" at bounding box center [768, 694] width 293 height 26
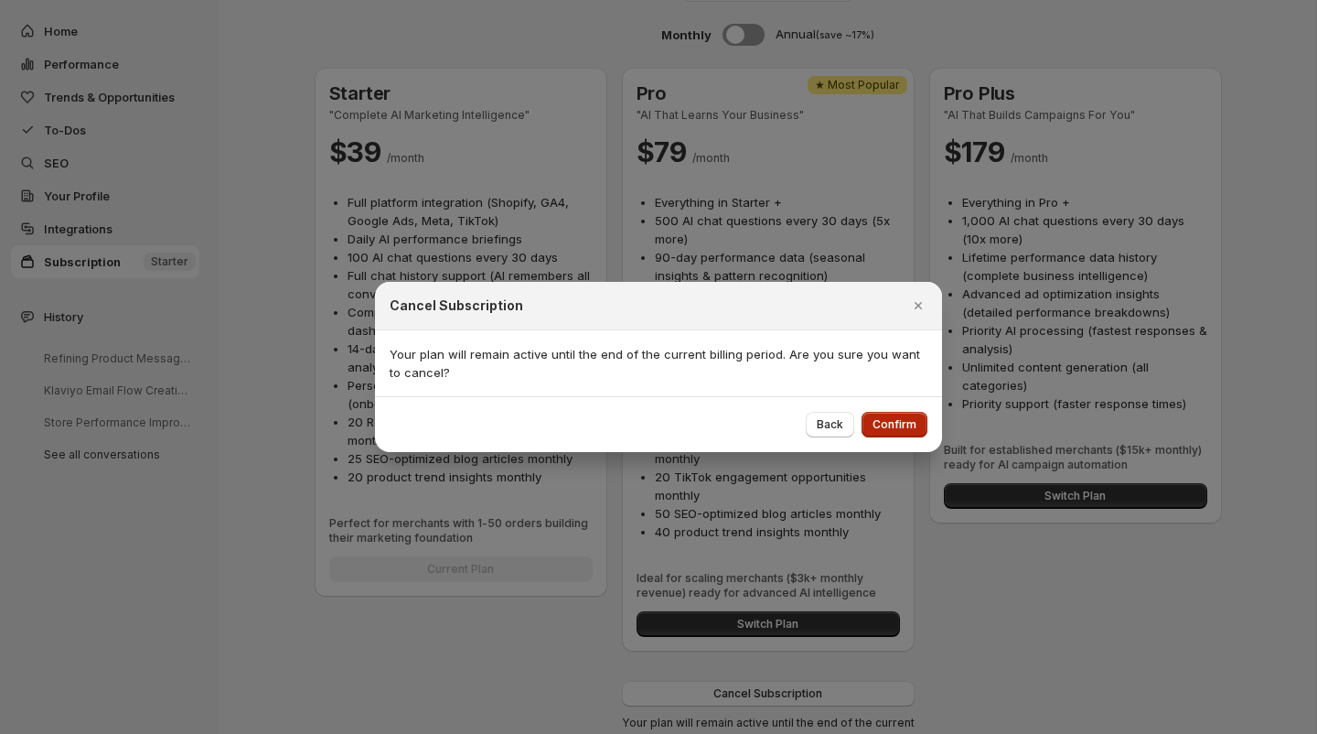
click at [886, 430] on span "Confirm" at bounding box center [895, 424] width 44 height 15
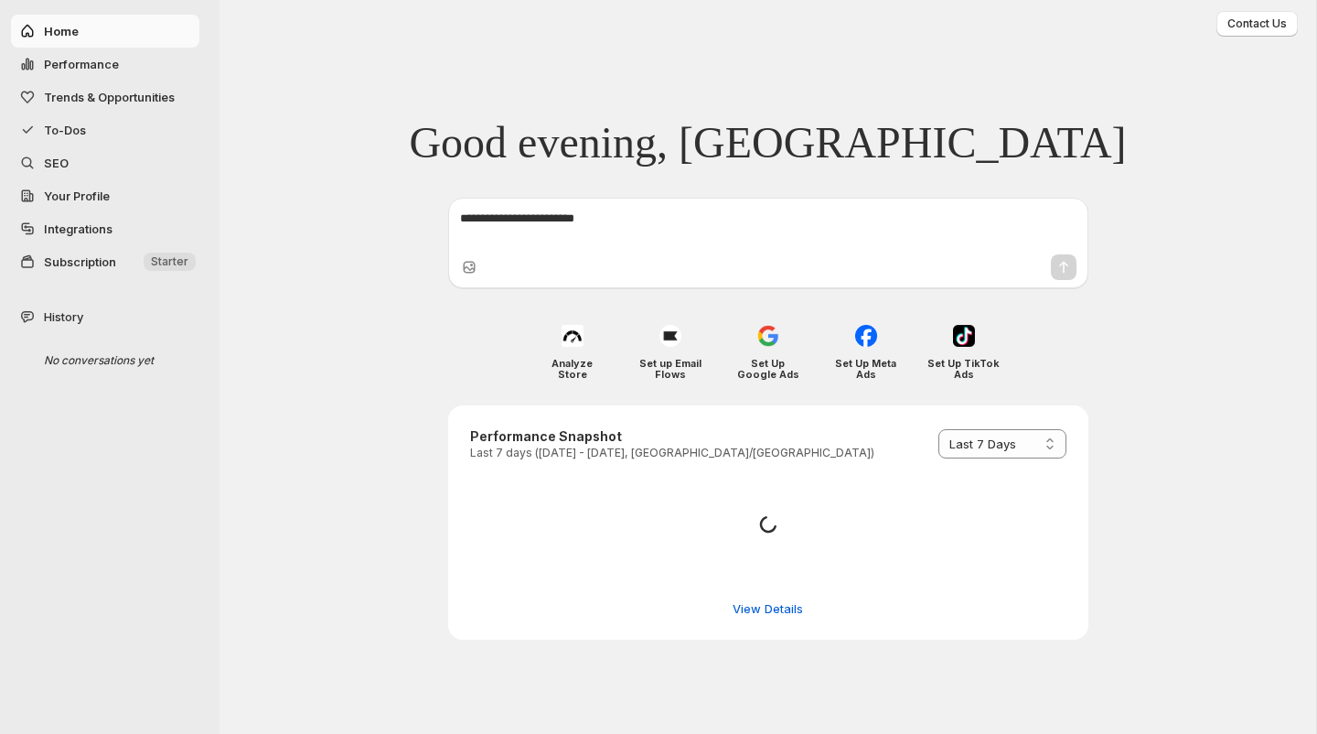
select select "*********"
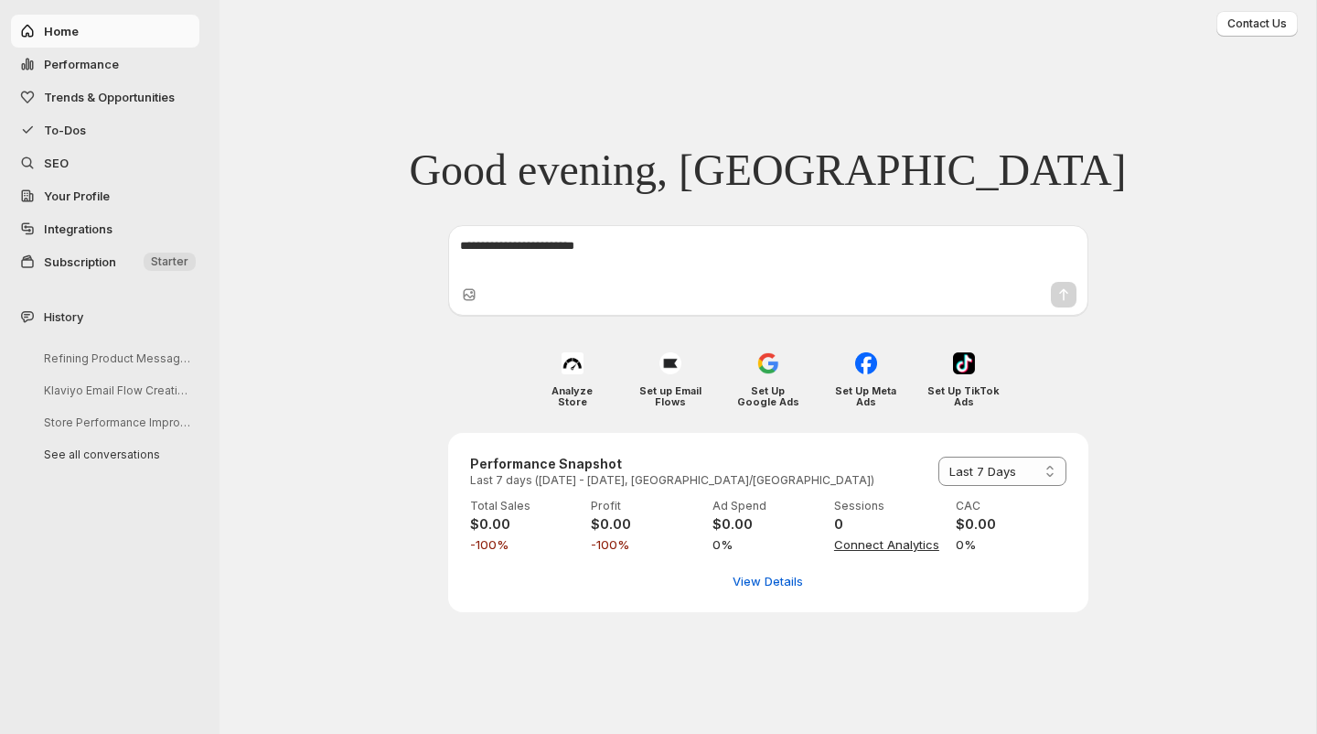
click at [78, 256] on span "Subscription" at bounding box center [80, 261] width 72 height 15
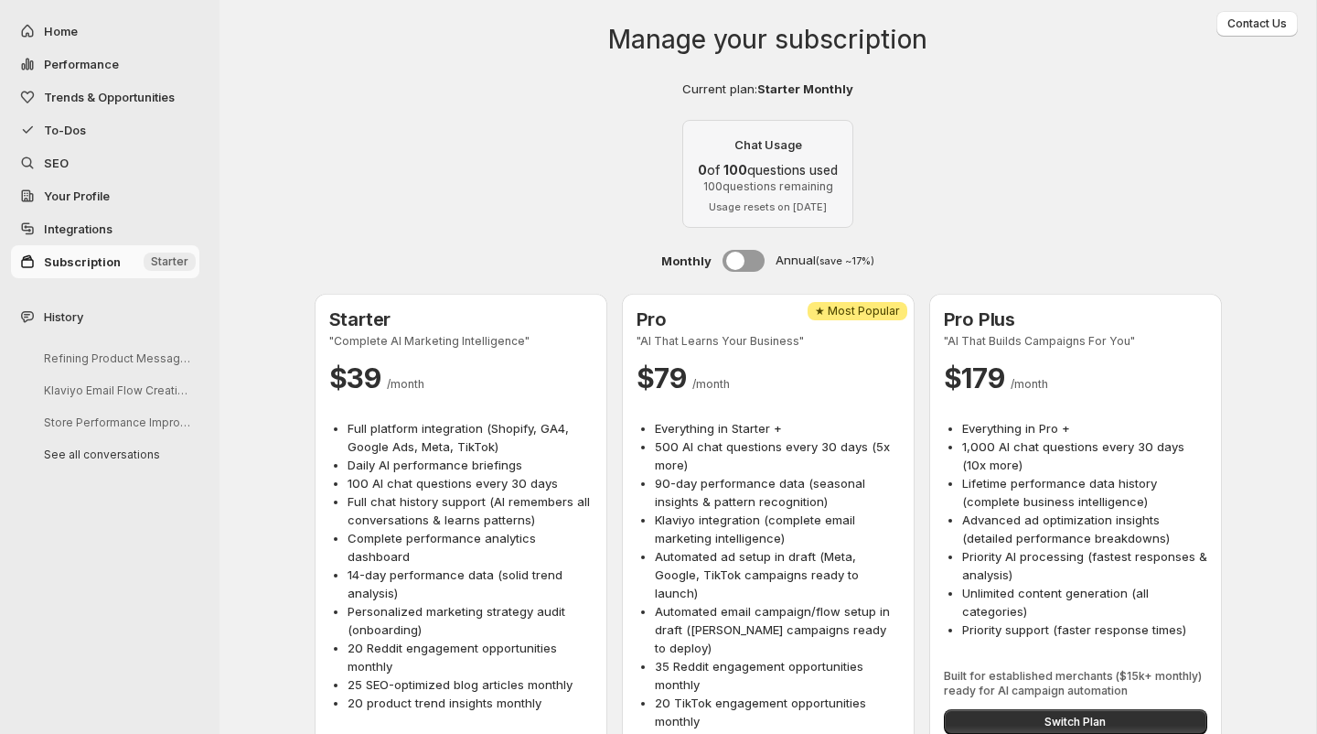
scroll to position [226, 0]
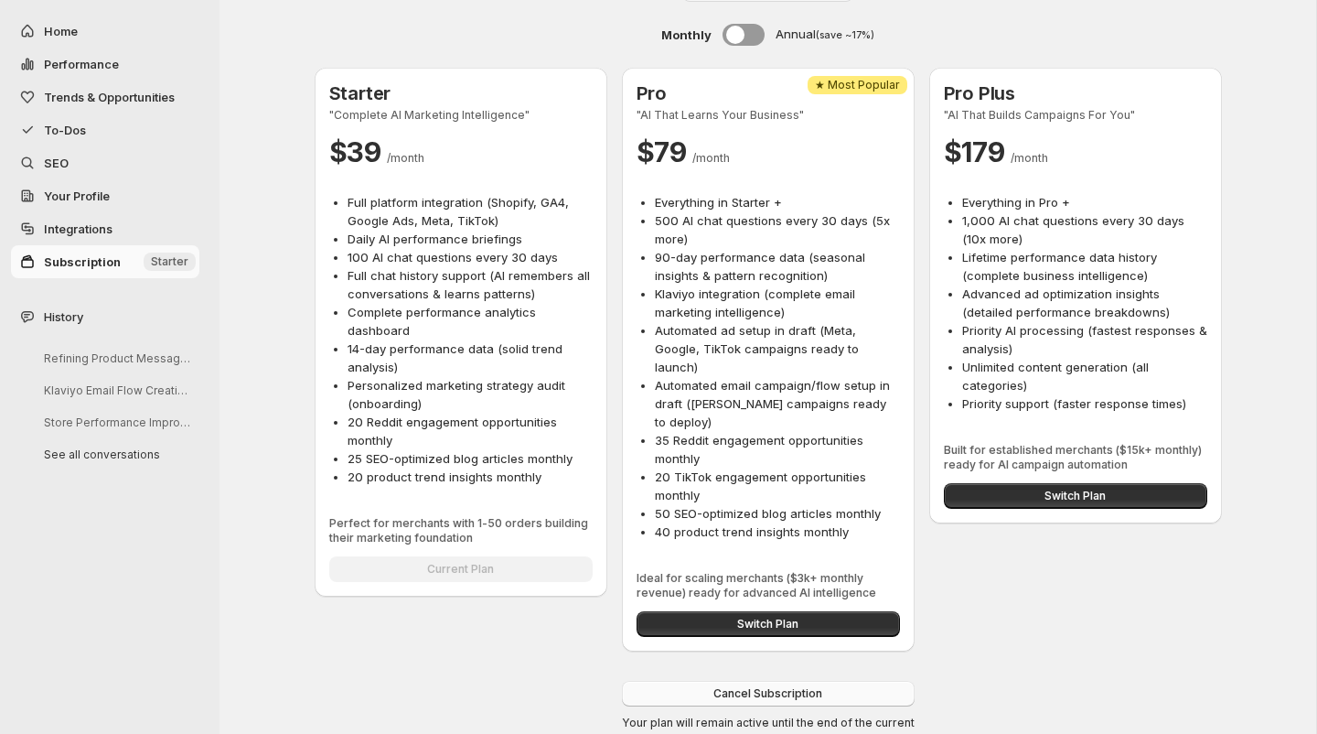
click at [745, 686] on span "Cancel Subscription" at bounding box center [767, 693] width 109 height 15
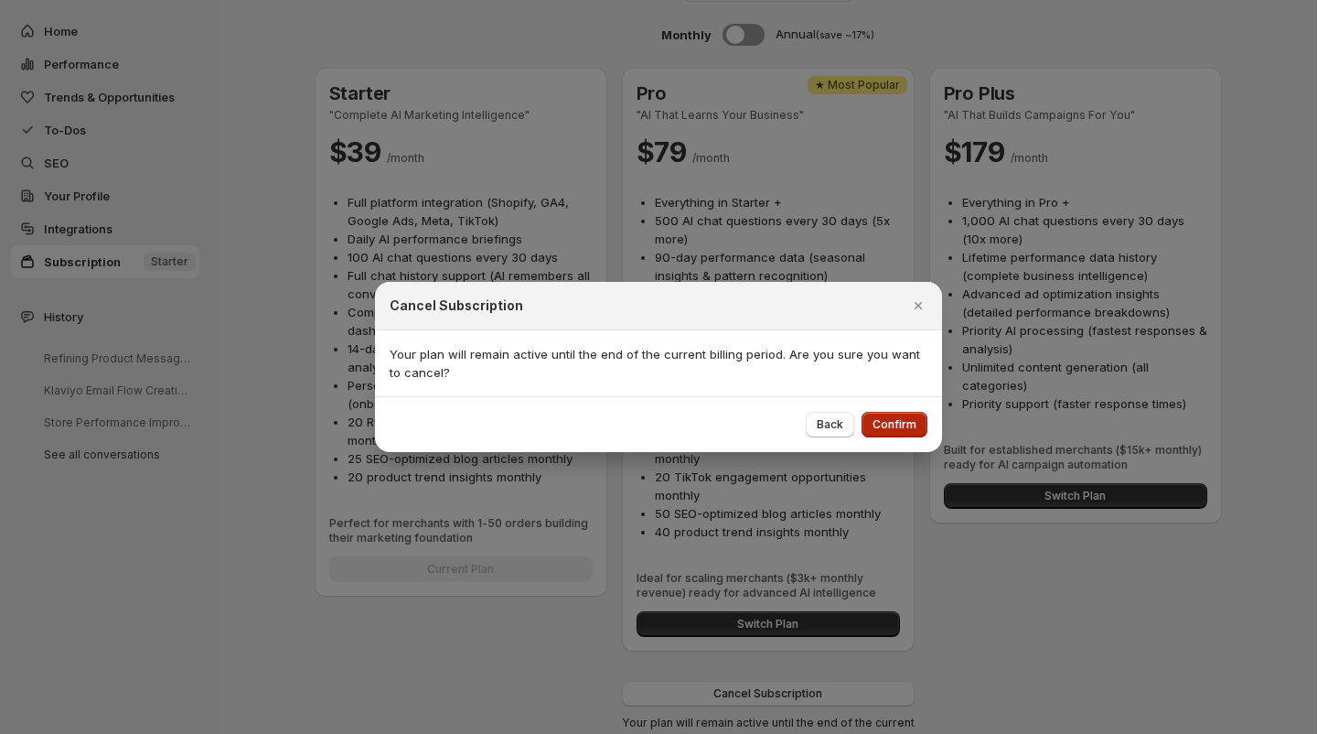
click at [893, 424] on span "Confirm" at bounding box center [895, 424] width 44 height 15
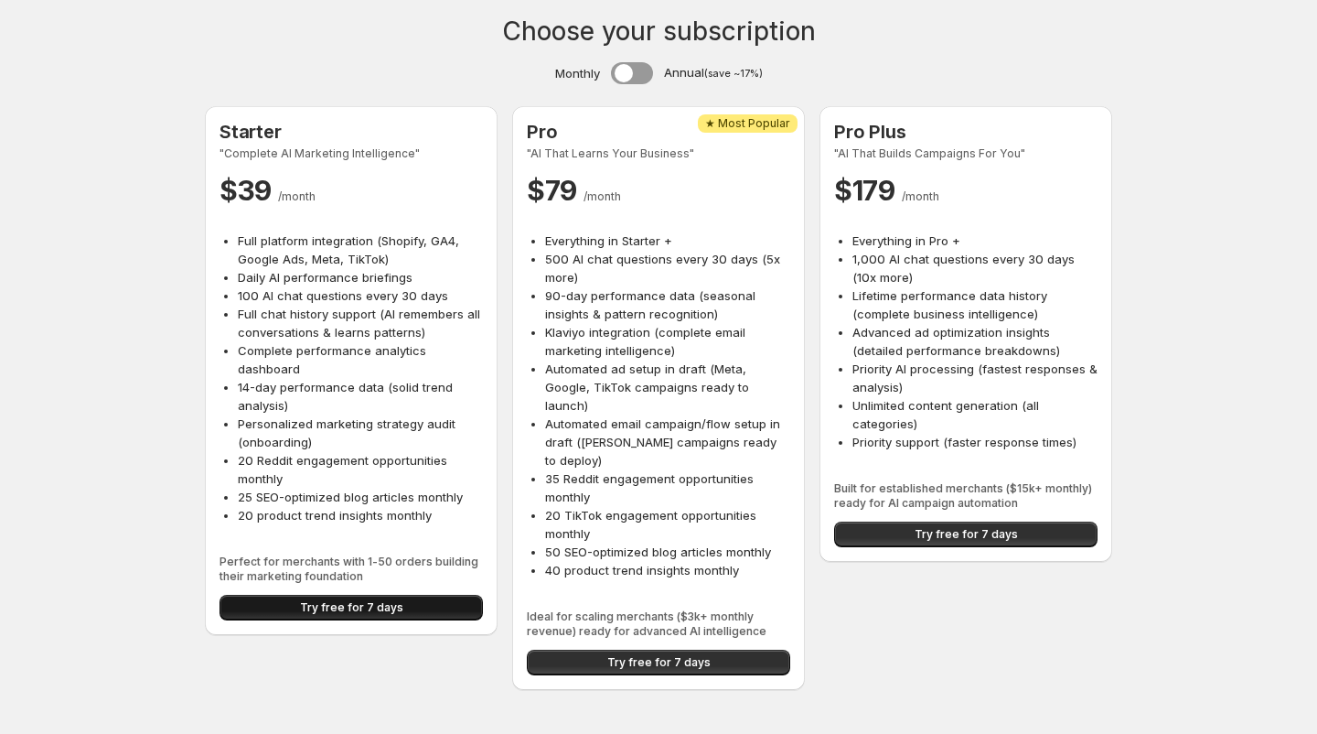
click at [340, 608] on span "Try free for 7 days" at bounding box center [351, 607] width 103 height 15
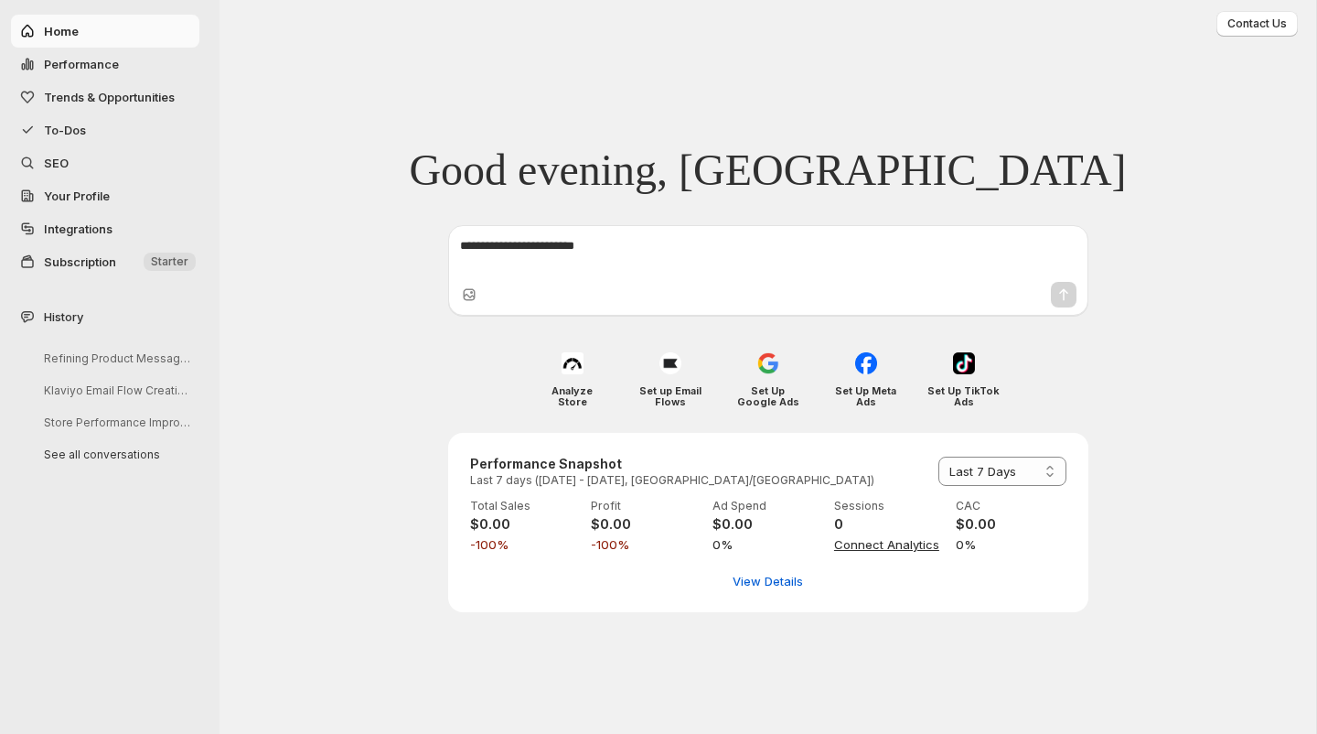
click at [595, 243] on textarea at bounding box center [768, 255] width 616 height 37
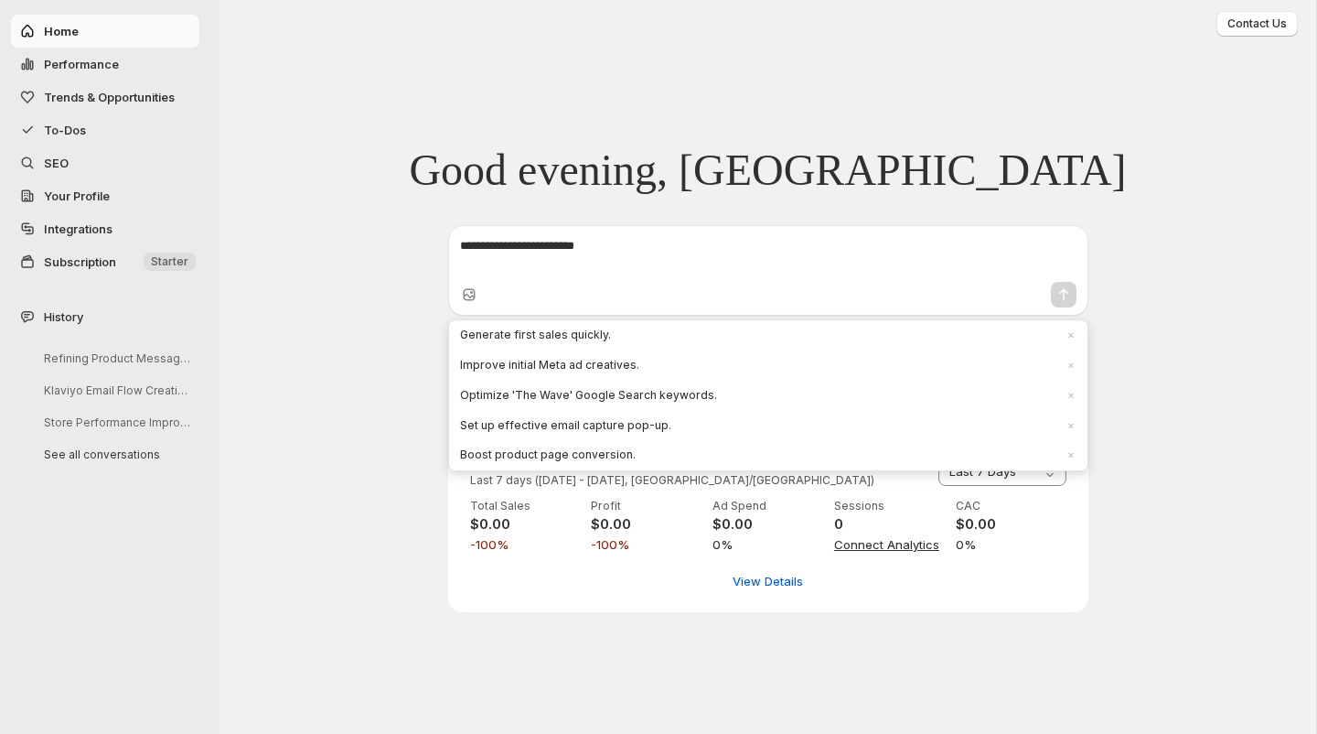
click at [387, 423] on div "**********" at bounding box center [768, 367] width 1097 height 734
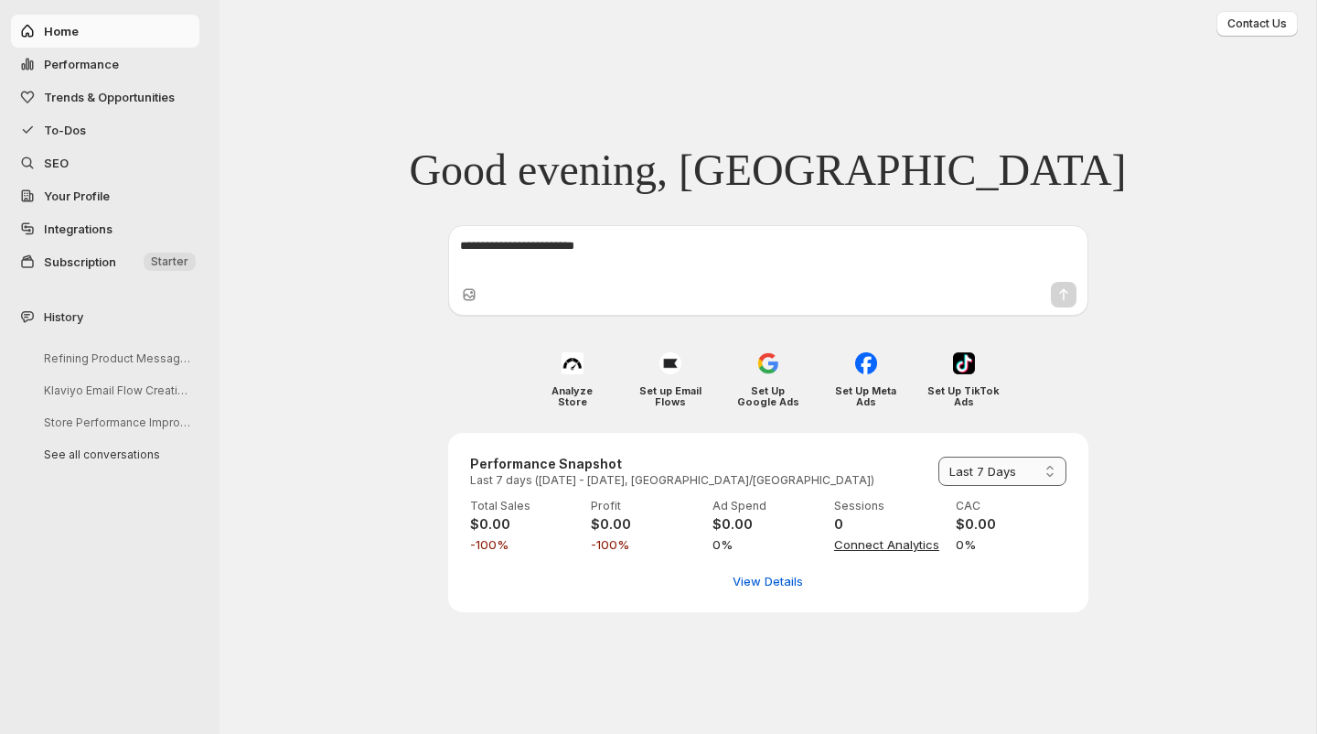
click at [999, 475] on select "**********" at bounding box center [1002, 470] width 128 height 29
select select "**********"
click at [961, 370] on img at bounding box center [964, 363] width 22 height 22
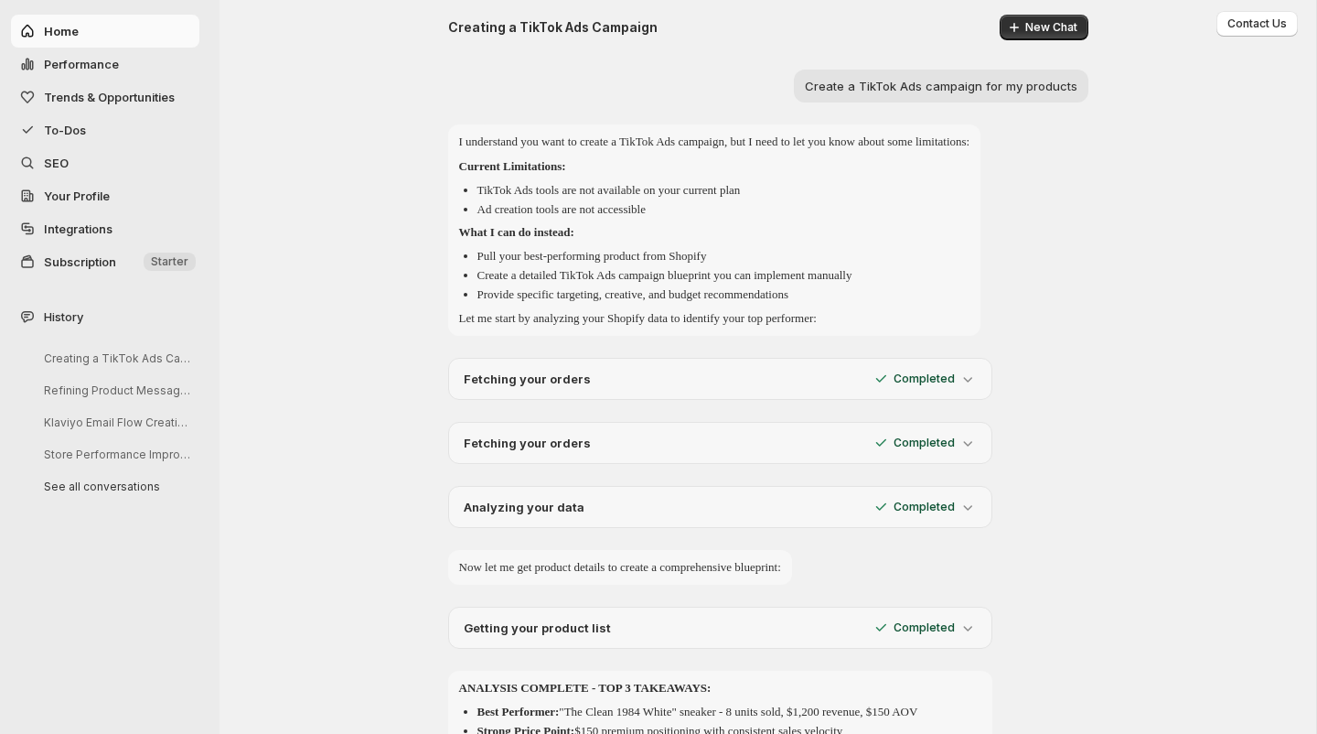
click at [101, 30] on span "Home" at bounding box center [120, 31] width 152 height 18
select select "**********"
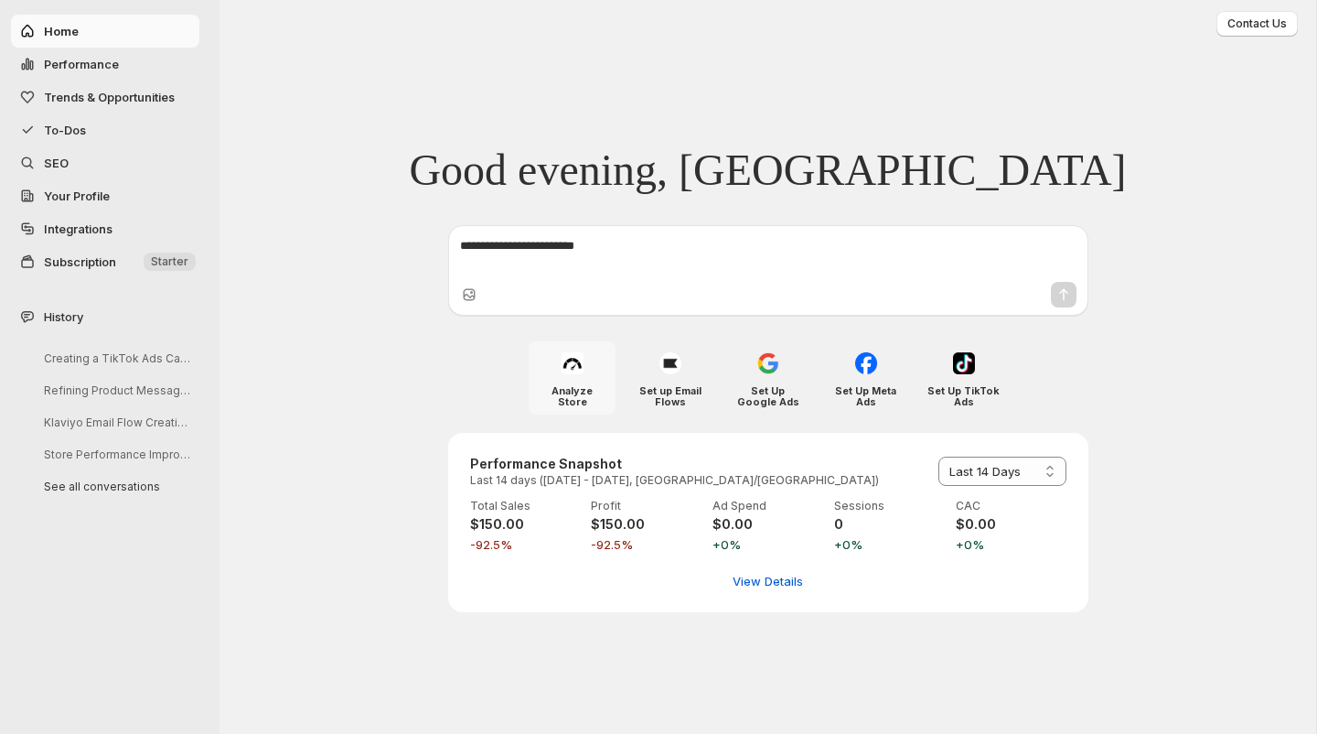
click at [566, 377] on div at bounding box center [572, 362] width 29 height 29
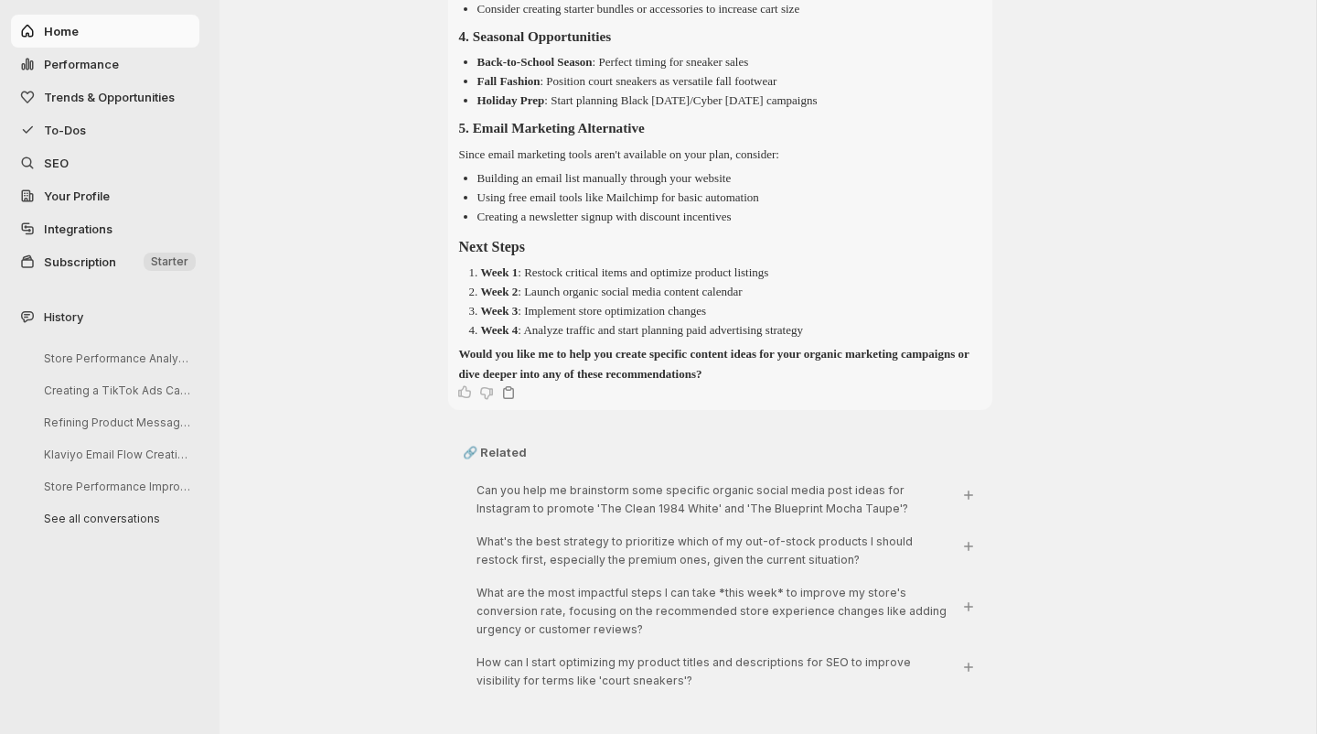
scroll to position [1996, 0]
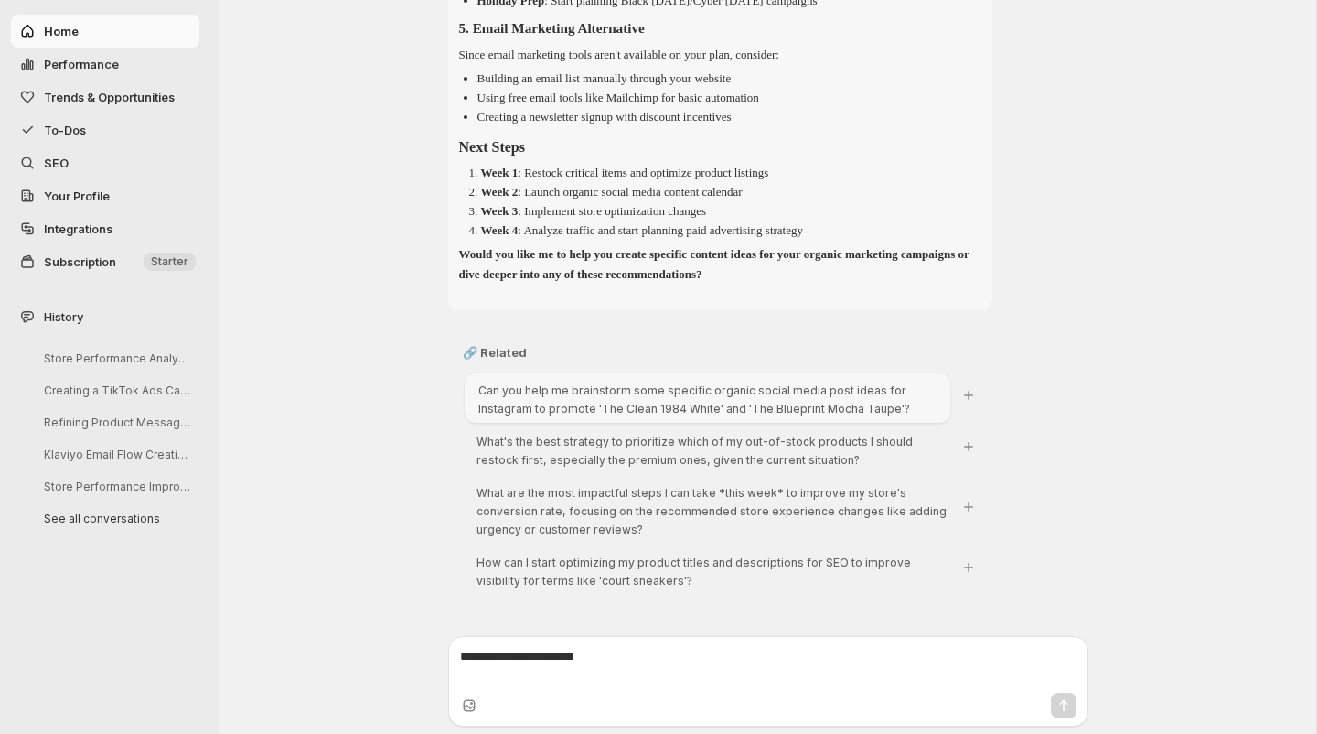
click at [562, 408] on span "Can you help me brainstorm some specific organic social media post ideas for In…" at bounding box center [694, 399] width 432 height 32
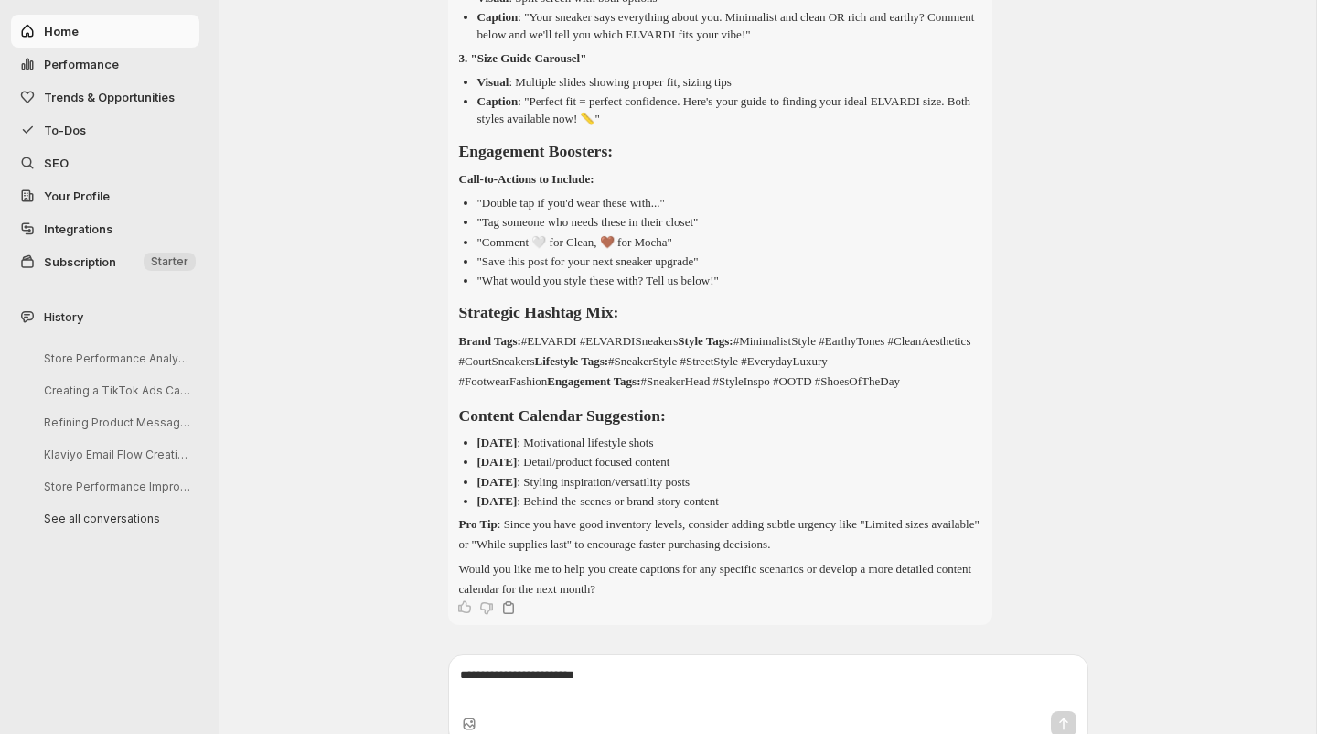
scroll to position [3910, 0]
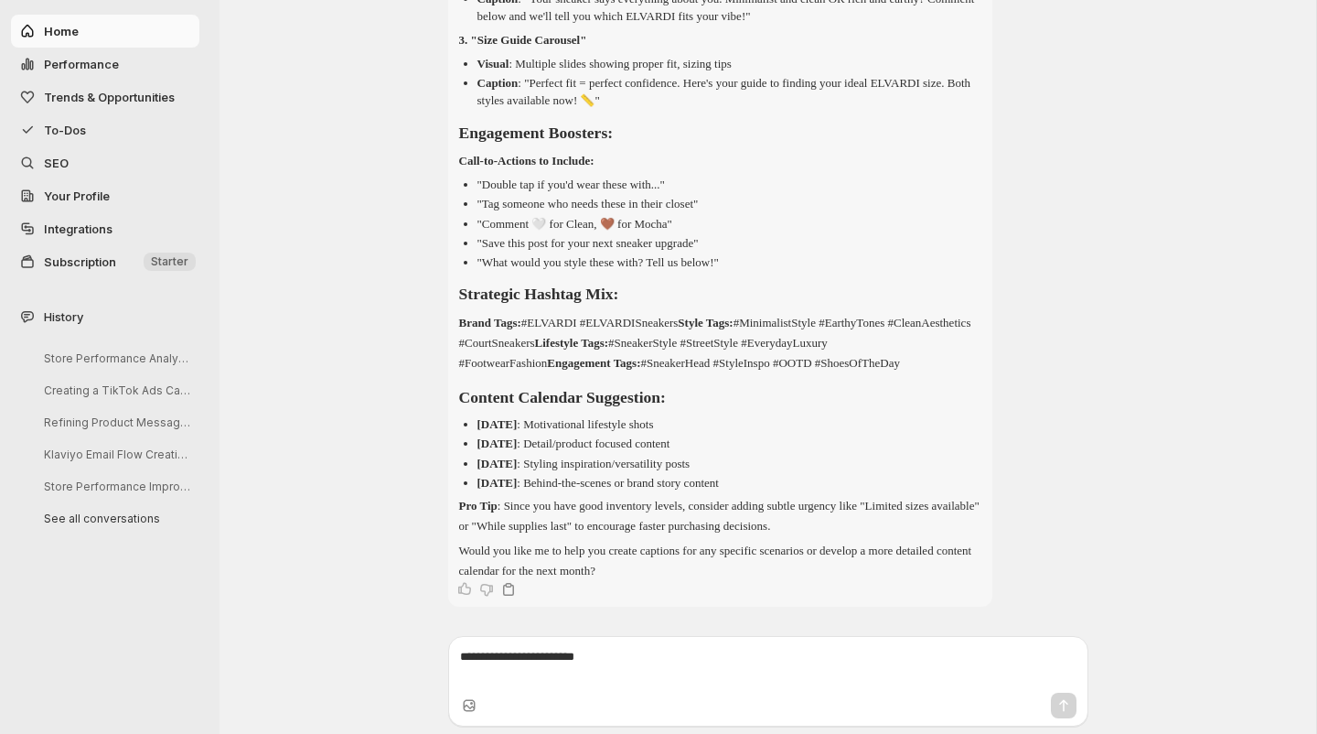
click at [508, 598] on icon "Copy text" at bounding box center [508, 589] width 18 height 18
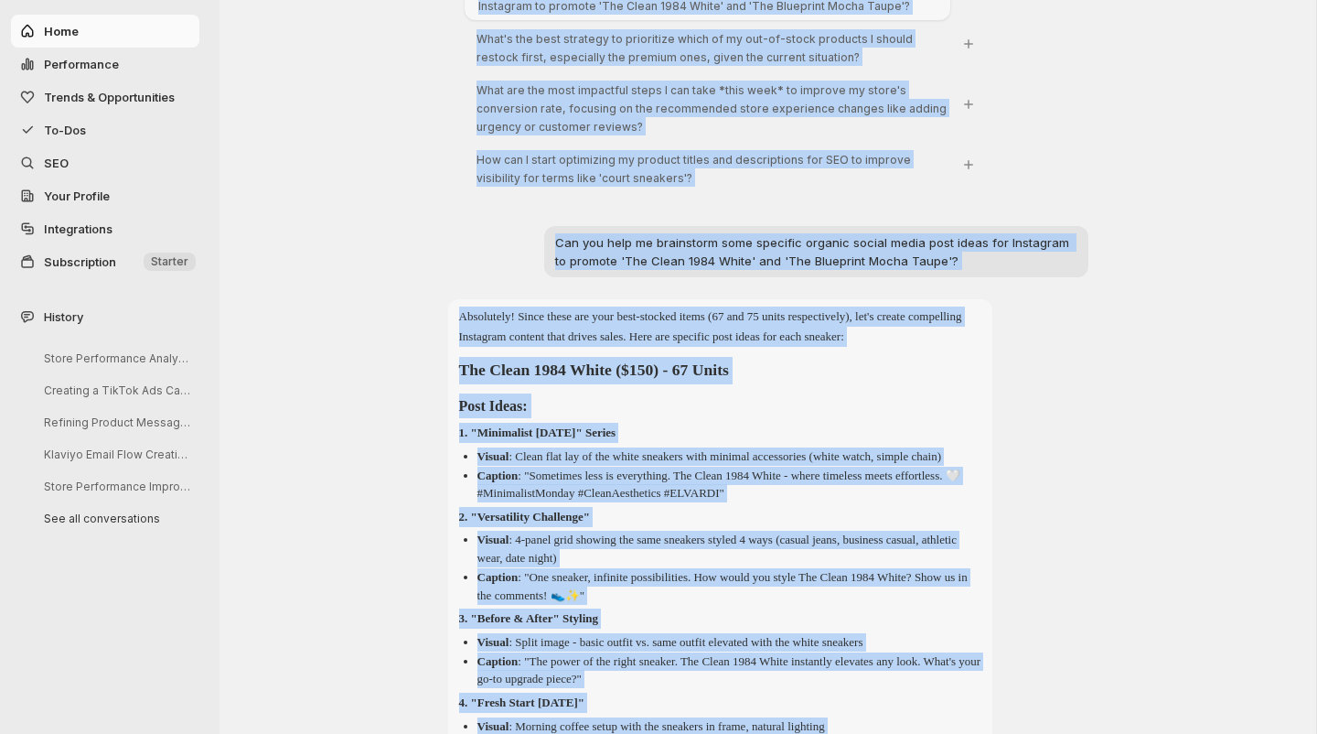
scroll to position [2374, 0]
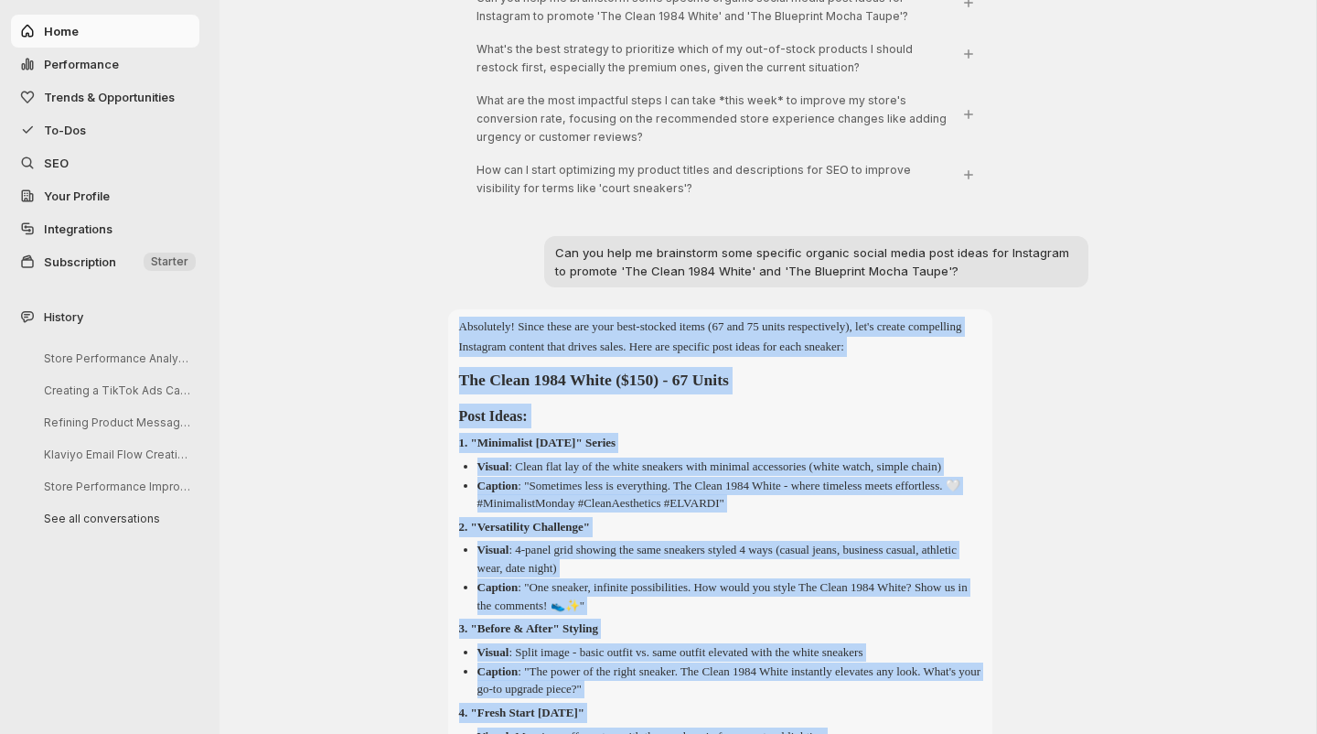
drag, startPoint x: 661, startPoint y: 603, endPoint x: 453, endPoint y: 345, distance: 331.7
copy div "Loremipsum! Dolor sitam con adip elit-seddoei tempo (06 inc 77 utlab etdolorema…"
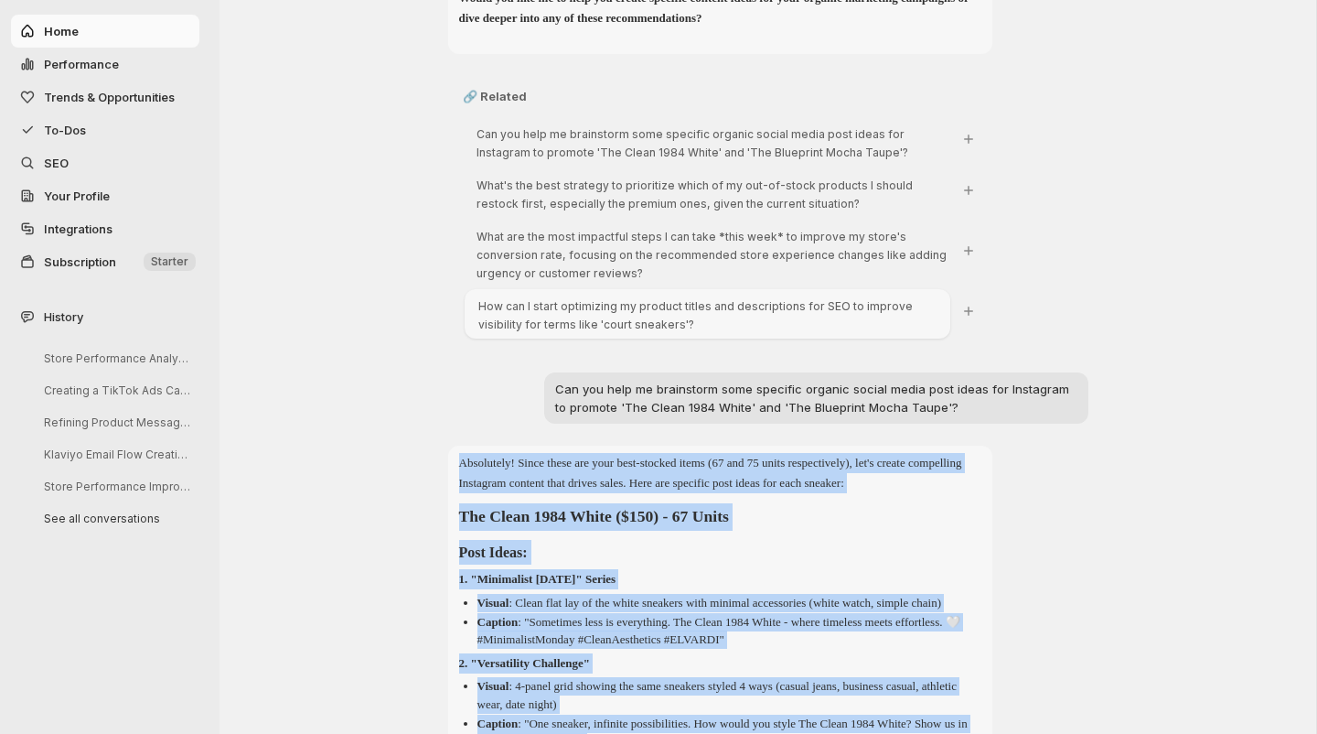
scroll to position [2246, 0]
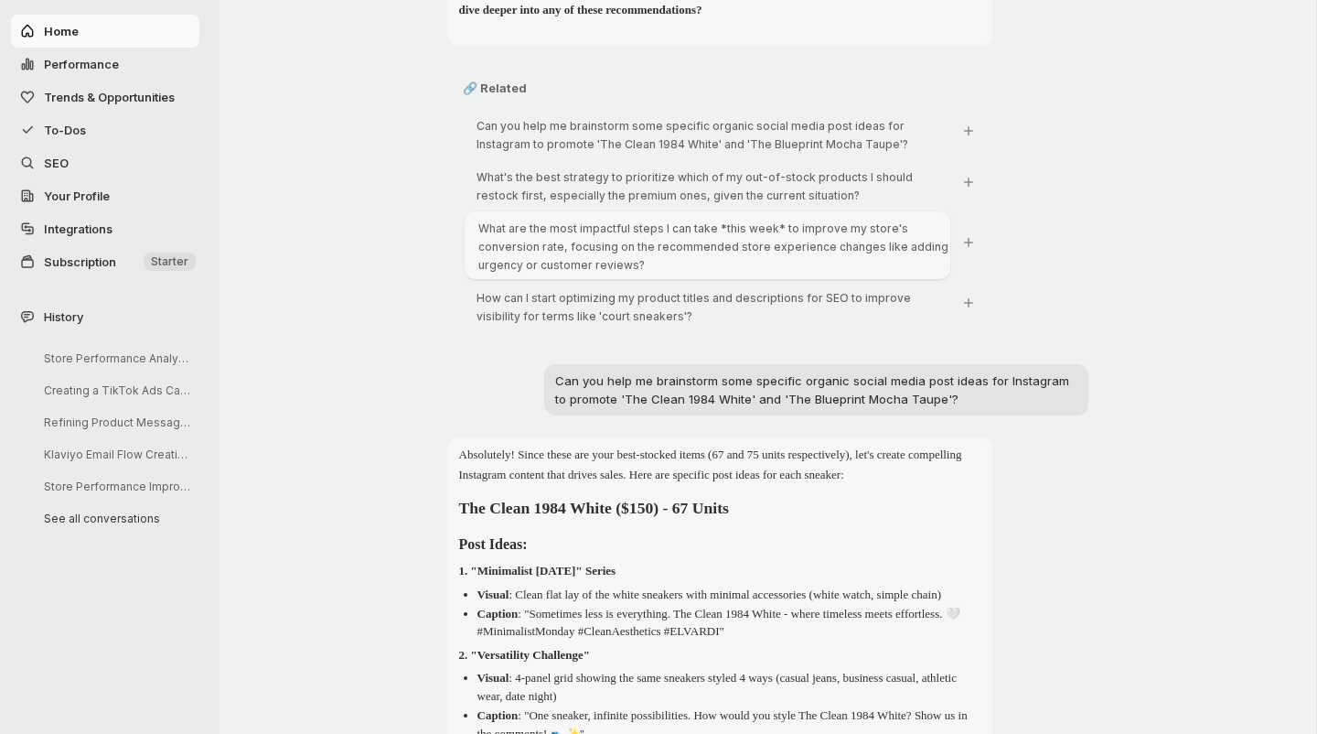
click at [564, 257] on span "What are the most impactful steps I can take *this week* to improve my store's …" at bounding box center [713, 246] width 470 height 50
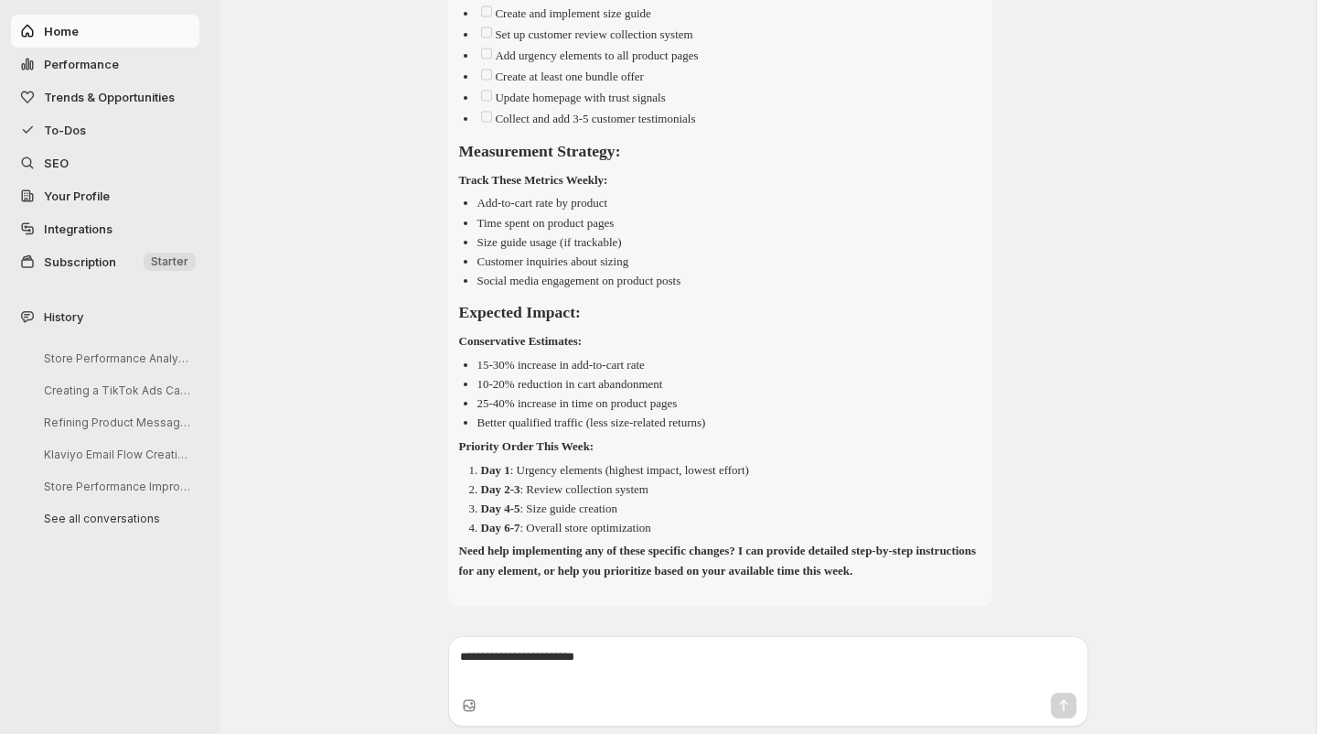
scroll to position [7279, 0]
click at [84, 58] on span "Performance" at bounding box center [81, 64] width 75 height 15
select select "**********"
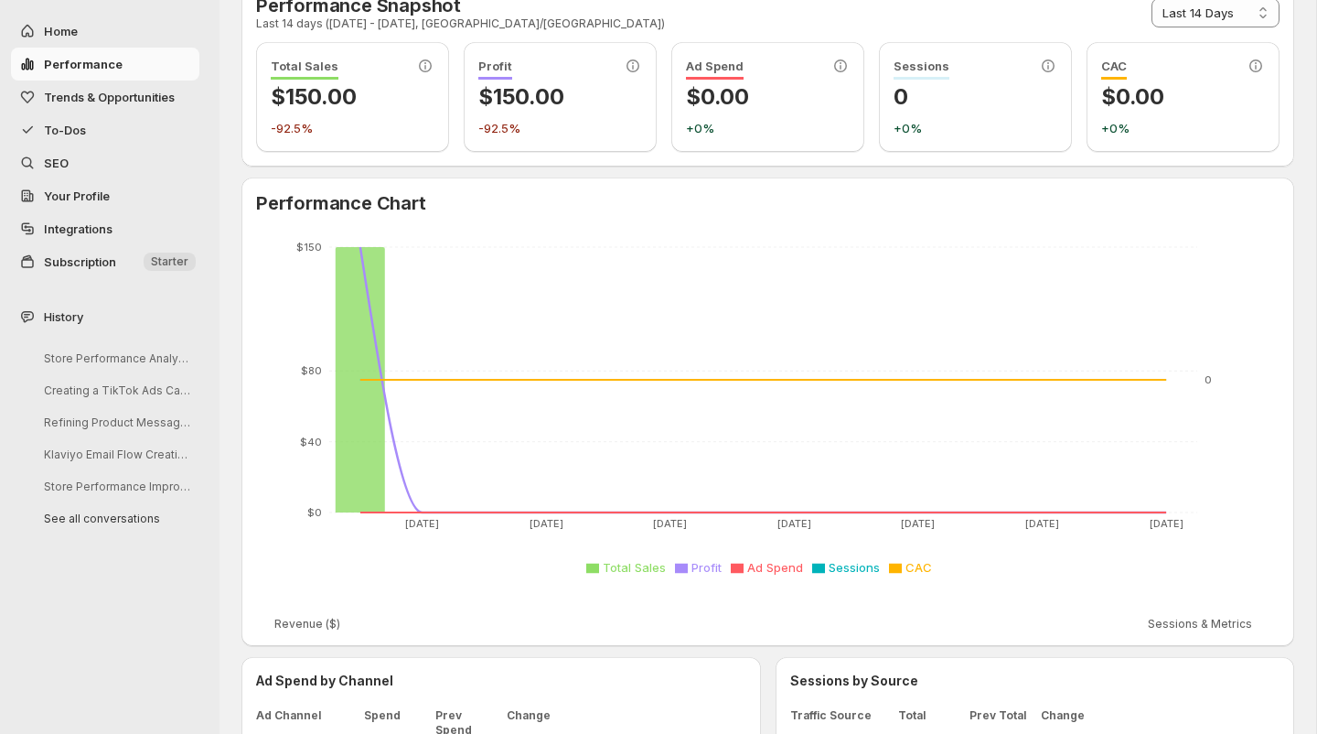
scroll to position [0, 0]
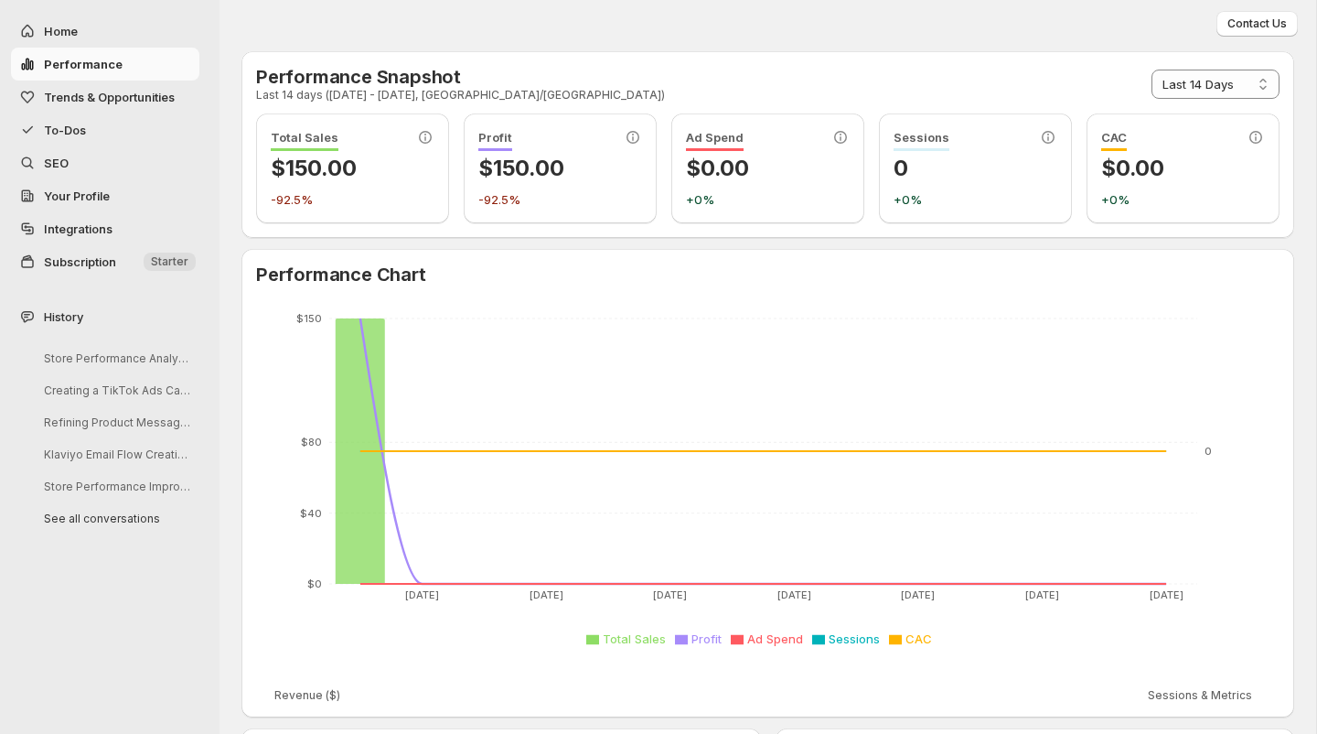
click at [58, 192] on span "Your Profile" at bounding box center [77, 195] width 66 height 15
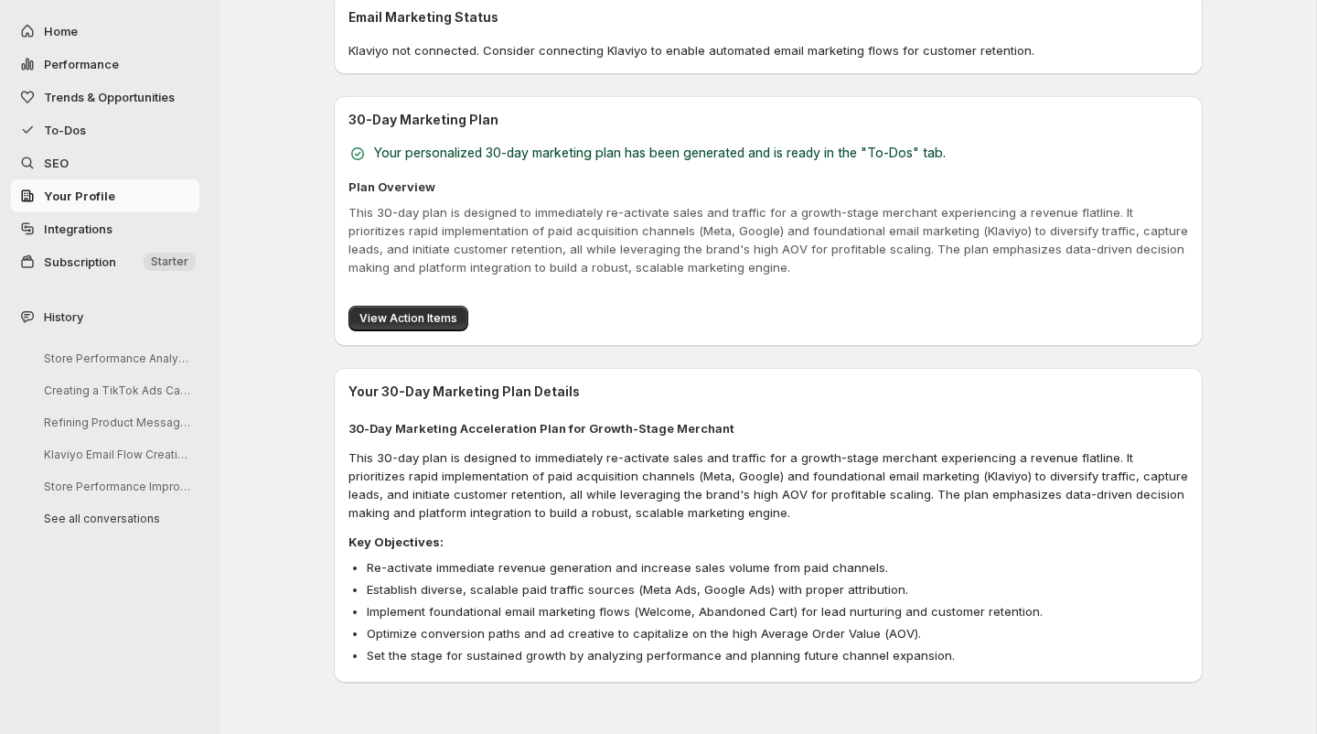
scroll to position [797, 0]
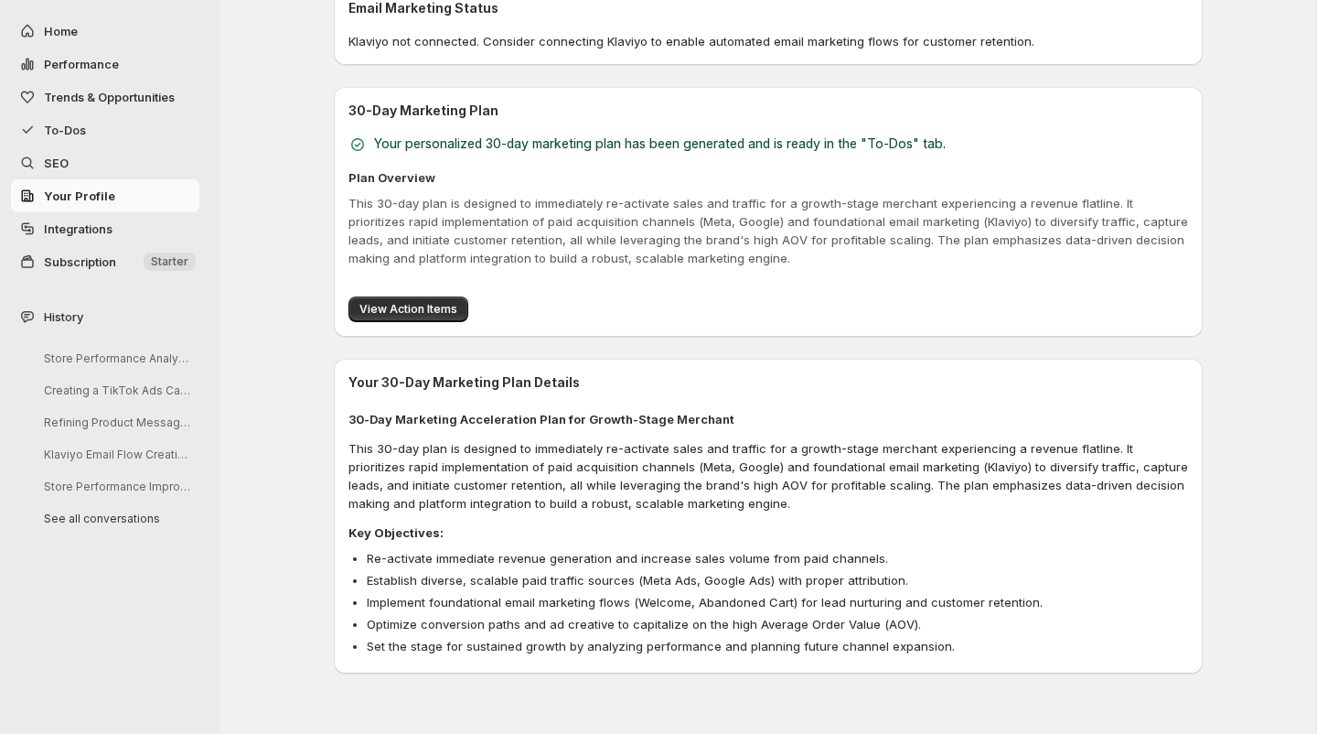
click at [473, 230] on p "This 30-day plan is designed to immediately re-activate sales and traffic for a…" at bounding box center [768, 230] width 840 height 73
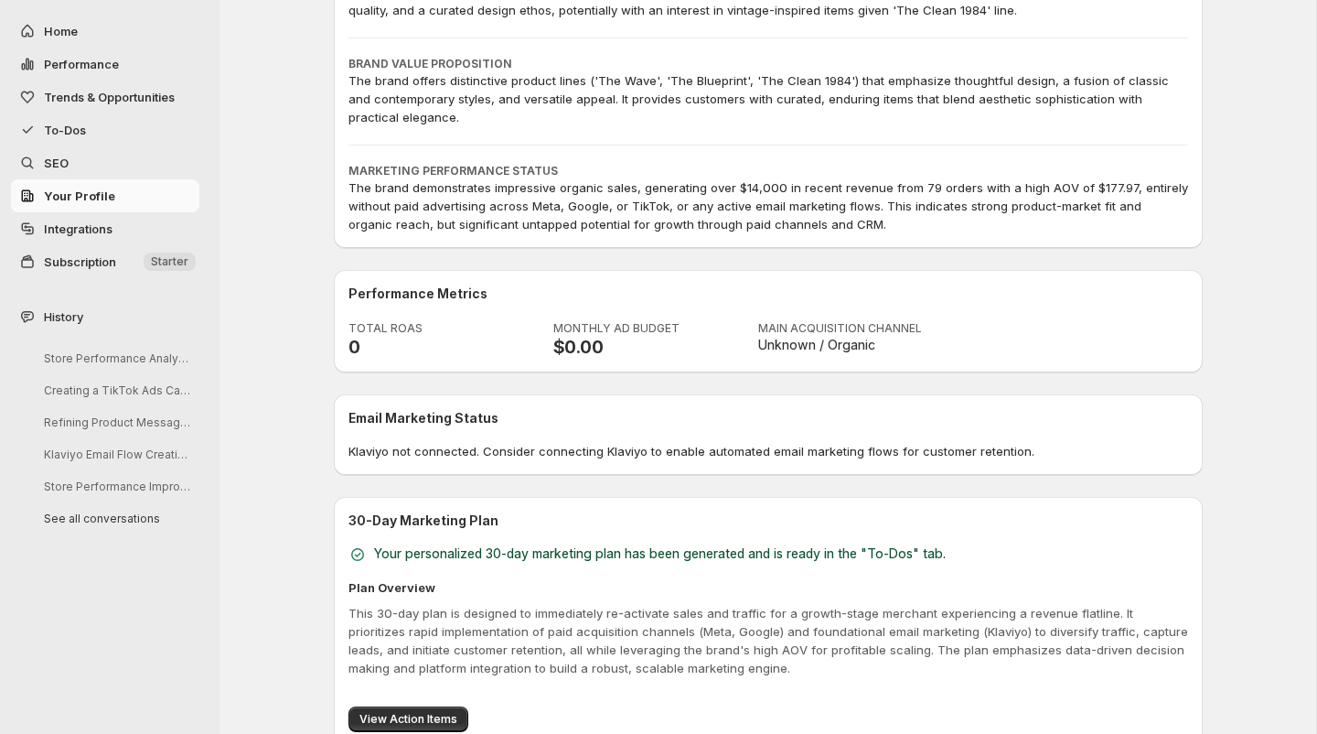
scroll to position [0, 0]
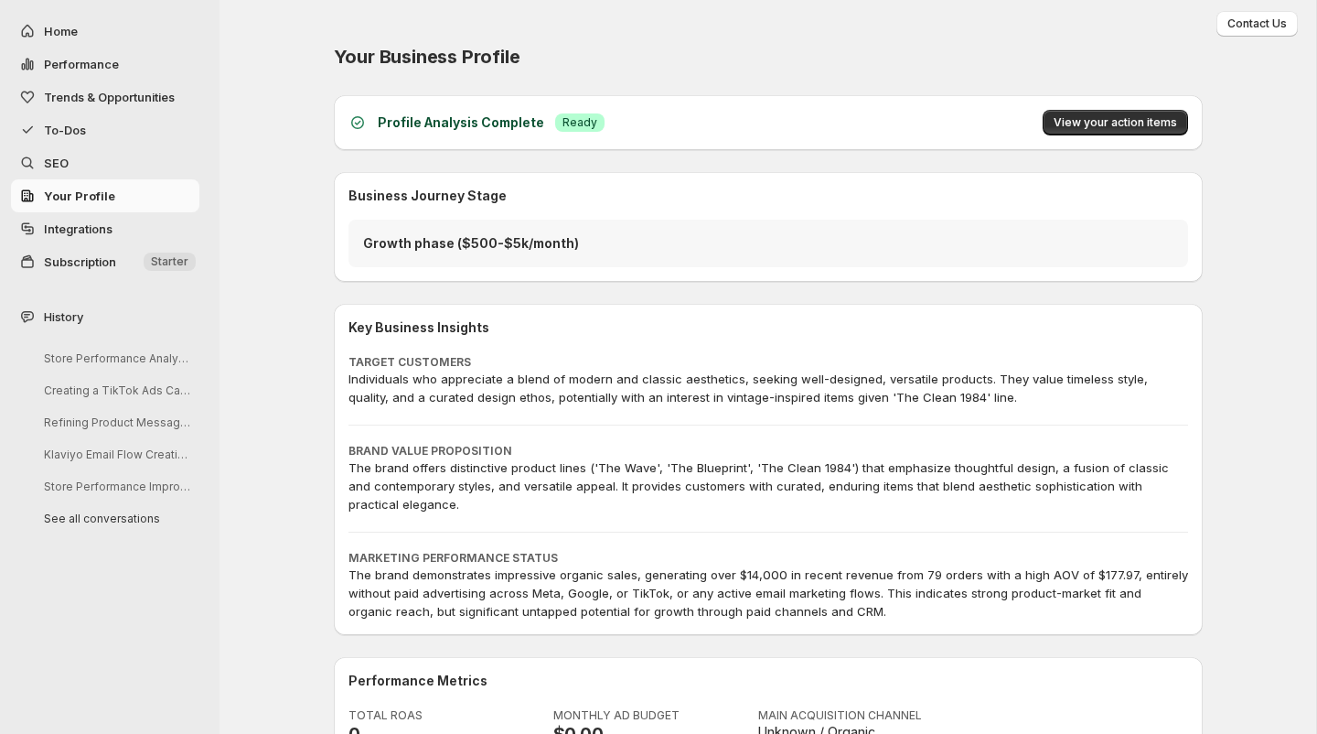
click at [86, 223] on span "Integrations" at bounding box center [78, 228] width 69 height 15
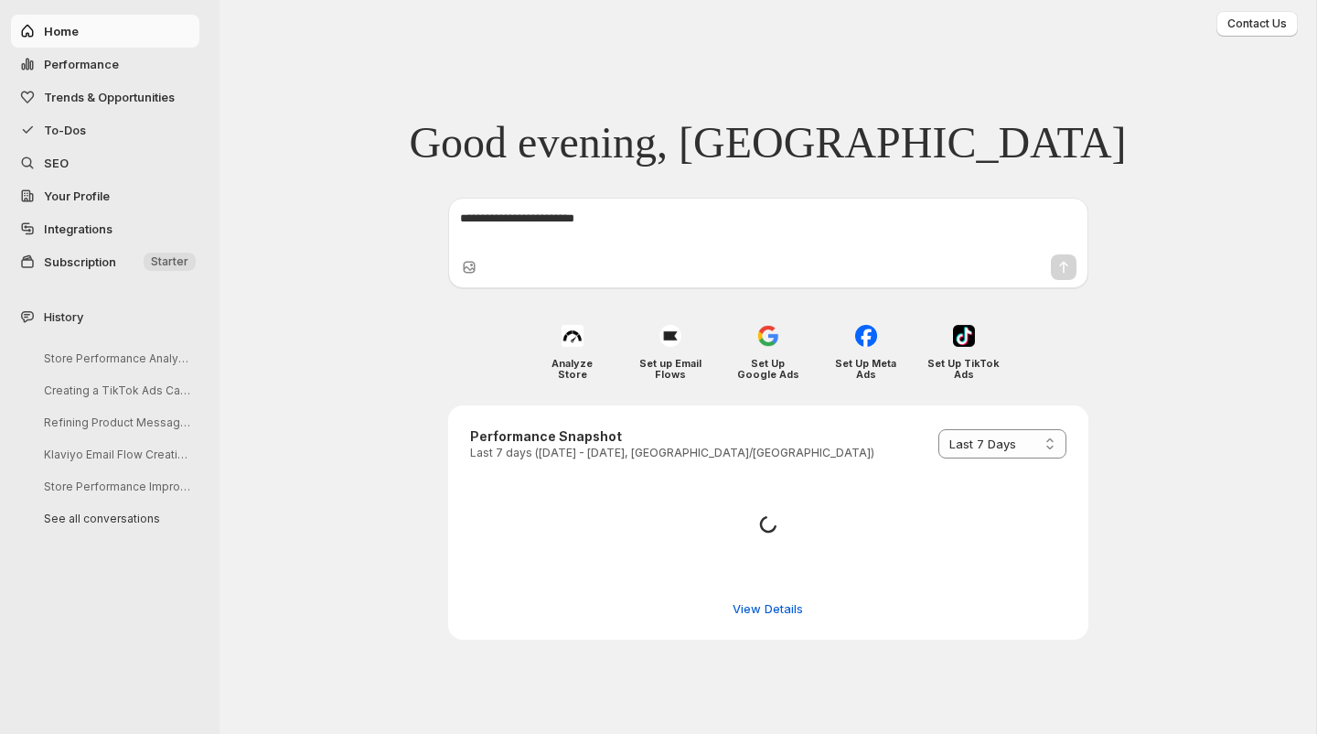
select select "*********"
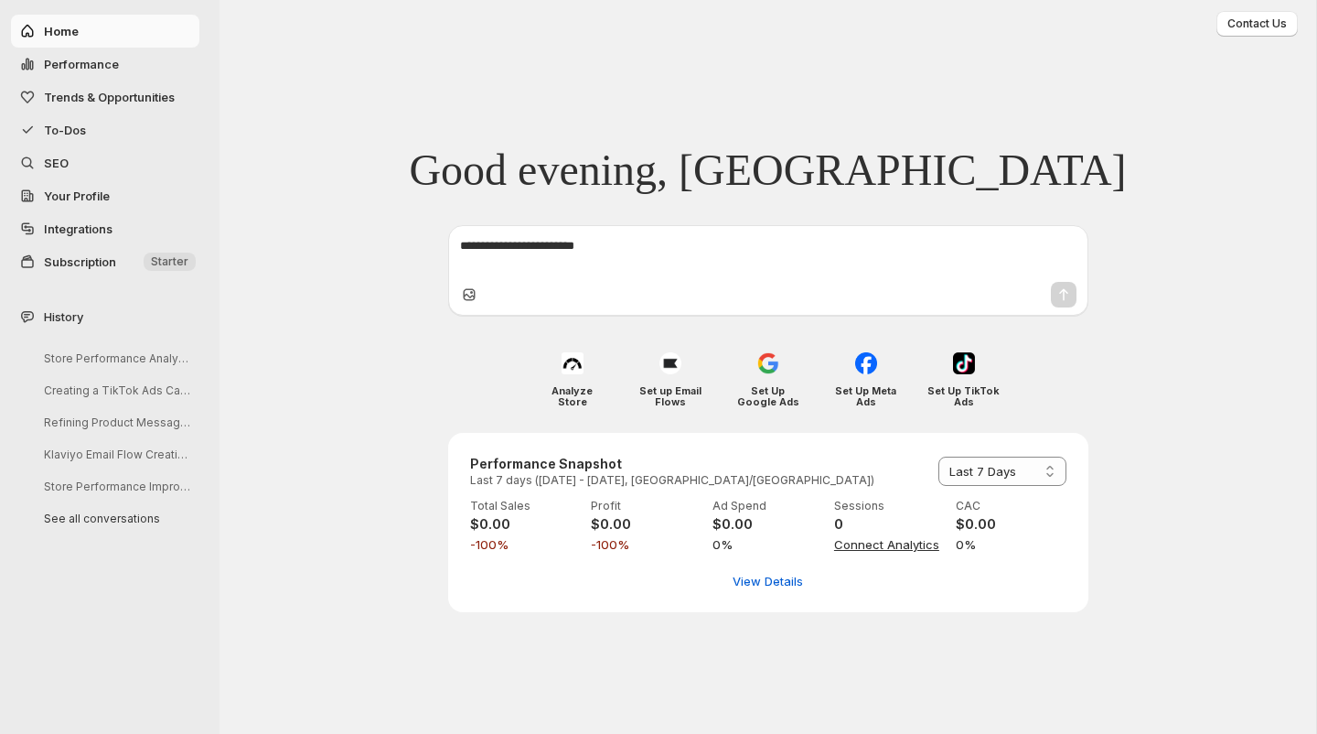
click at [466, 293] on icon "Upload image" at bounding box center [469, 294] width 18 height 18
click at [770, 574] on span "View Details" at bounding box center [768, 581] width 70 height 18
select select "**********"
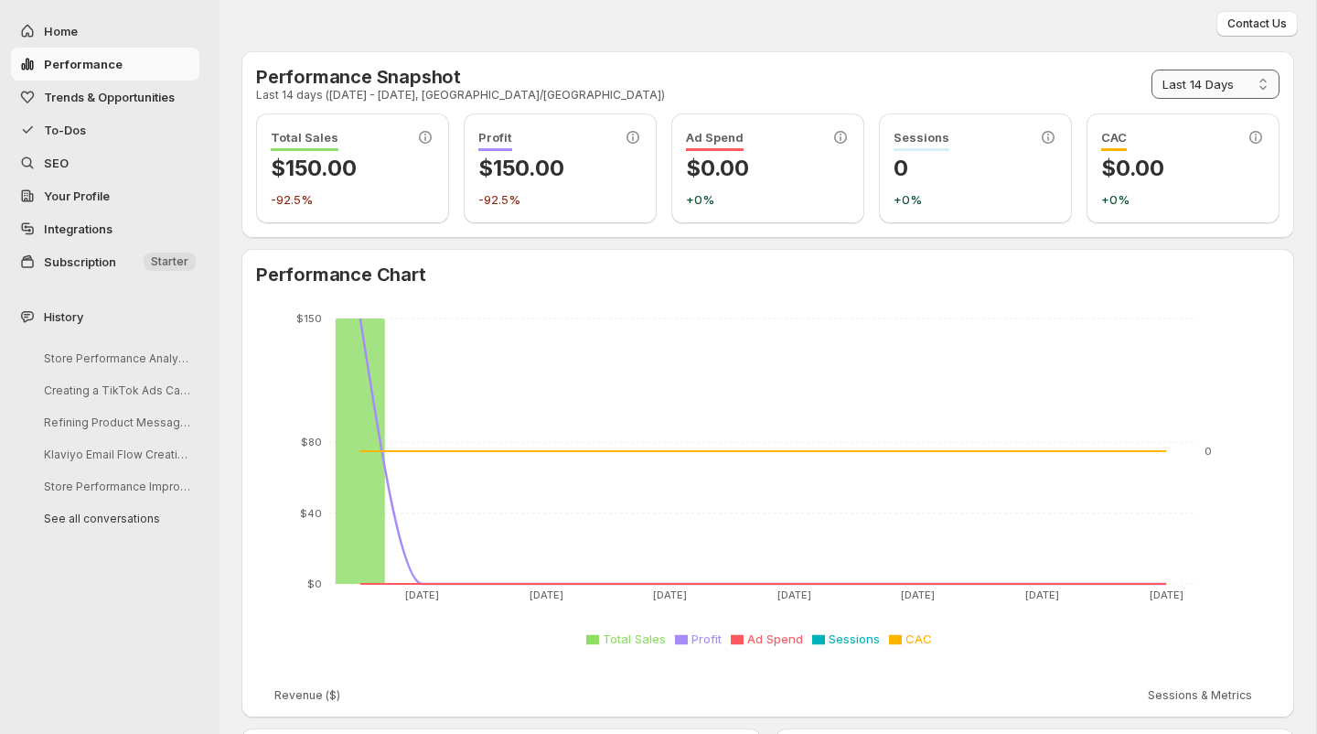
click at [1203, 86] on select "**********" at bounding box center [1216, 84] width 128 height 29
click at [107, 96] on span "Trends & Opportunities" at bounding box center [109, 97] width 131 height 15
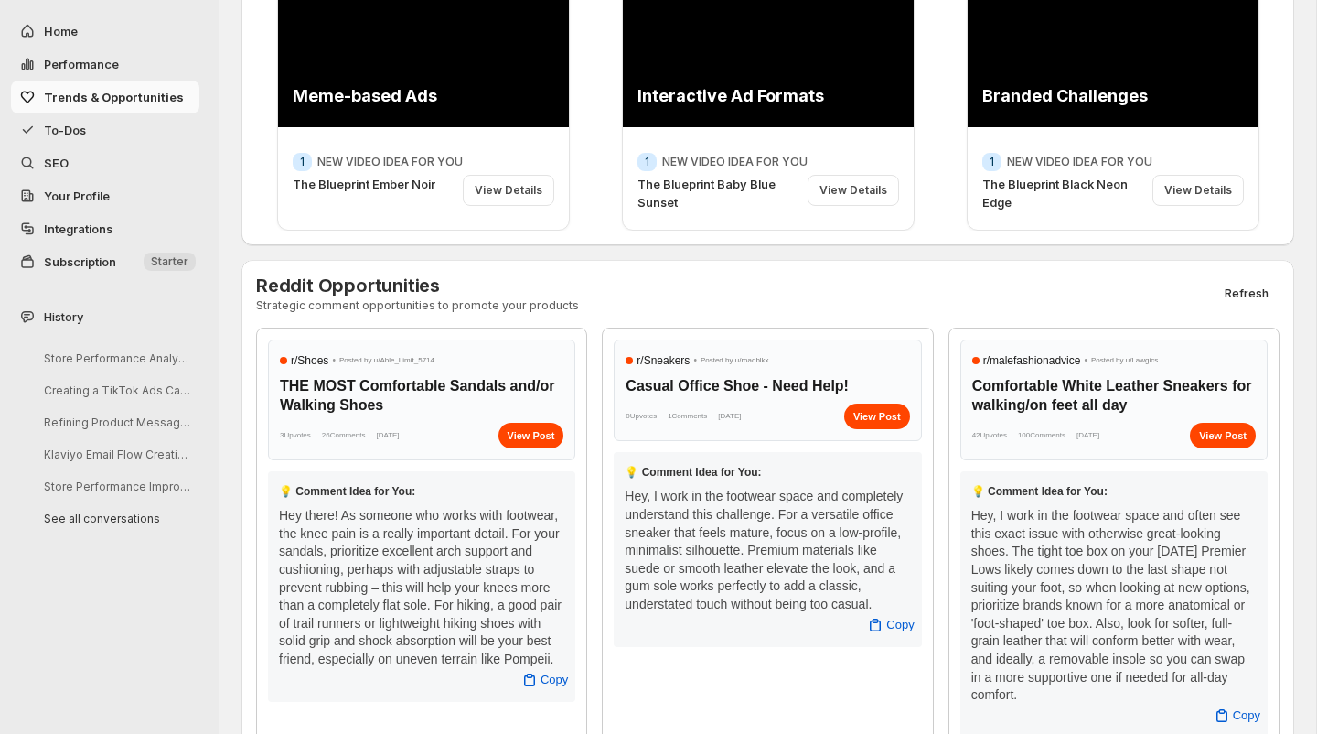
scroll to position [595, 0]
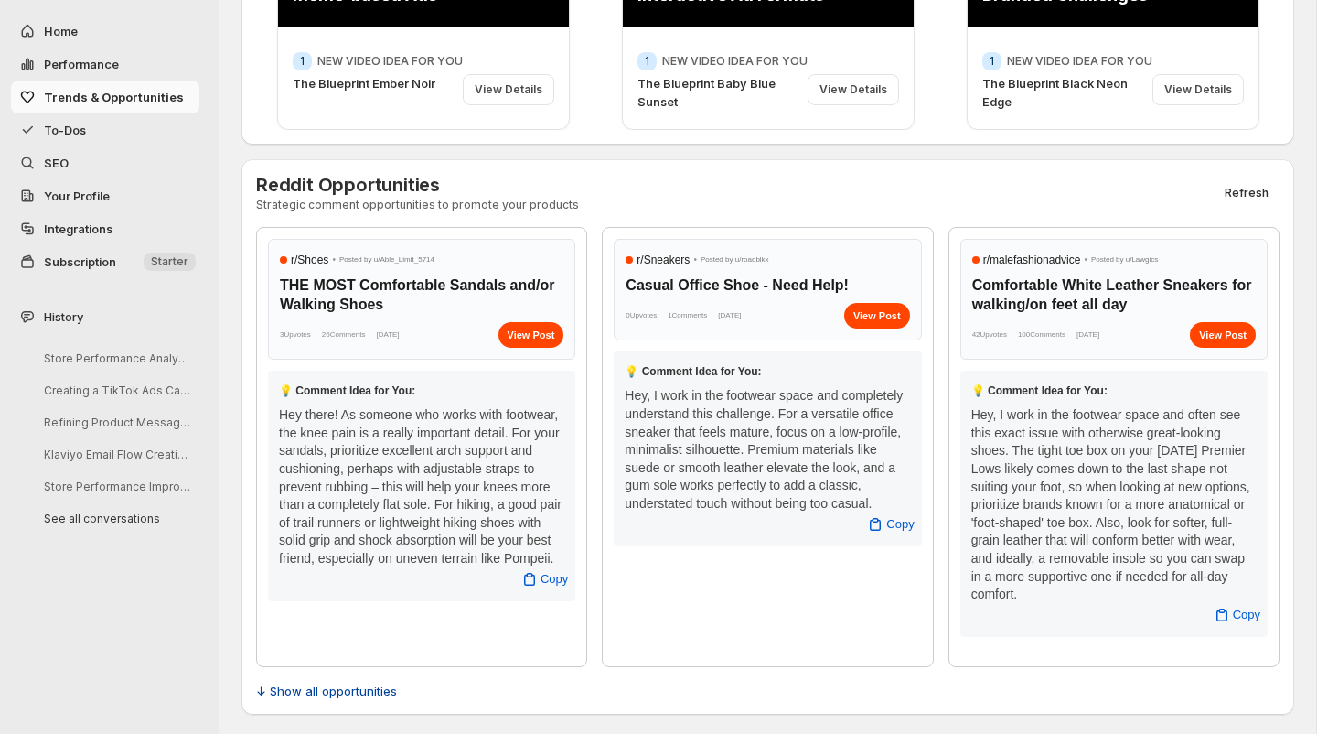
click at [295, 681] on span "↓ Show all opportunities" at bounding box center [326, 690] width 141 height 18
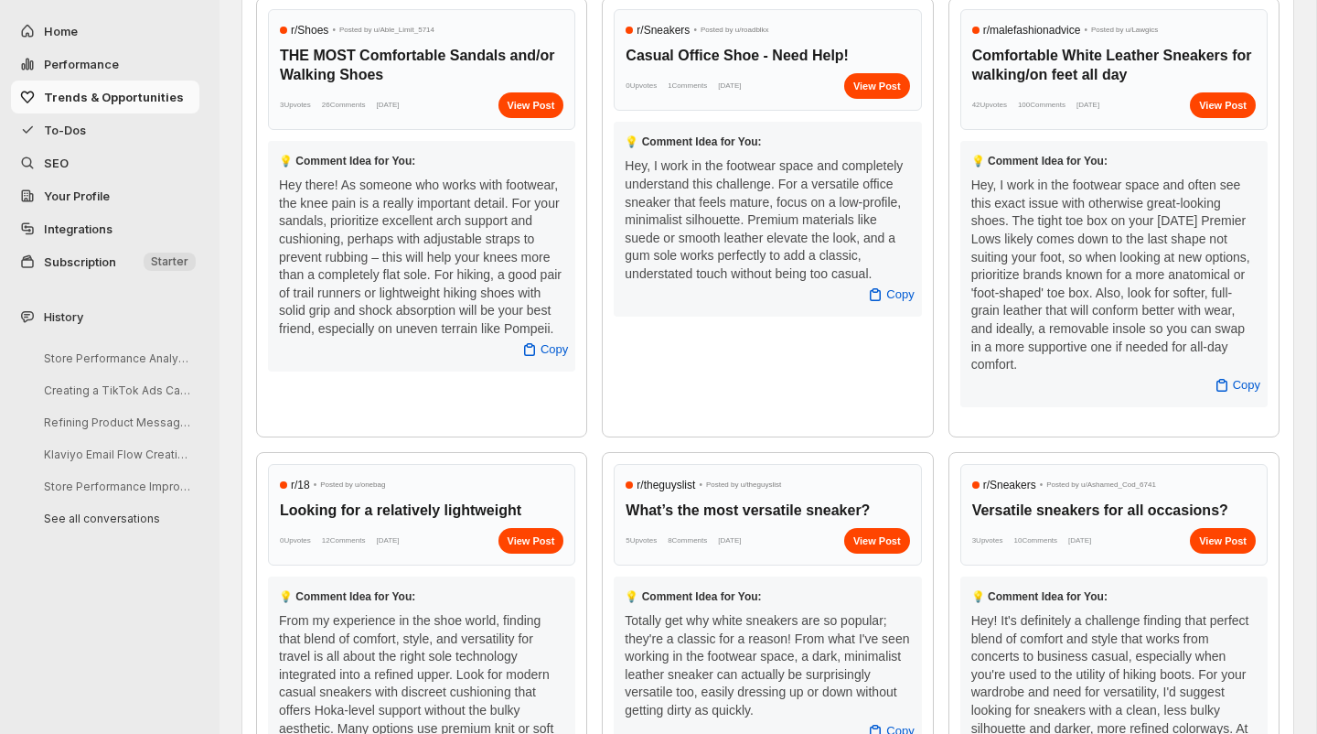
scroll to position [813, 0]
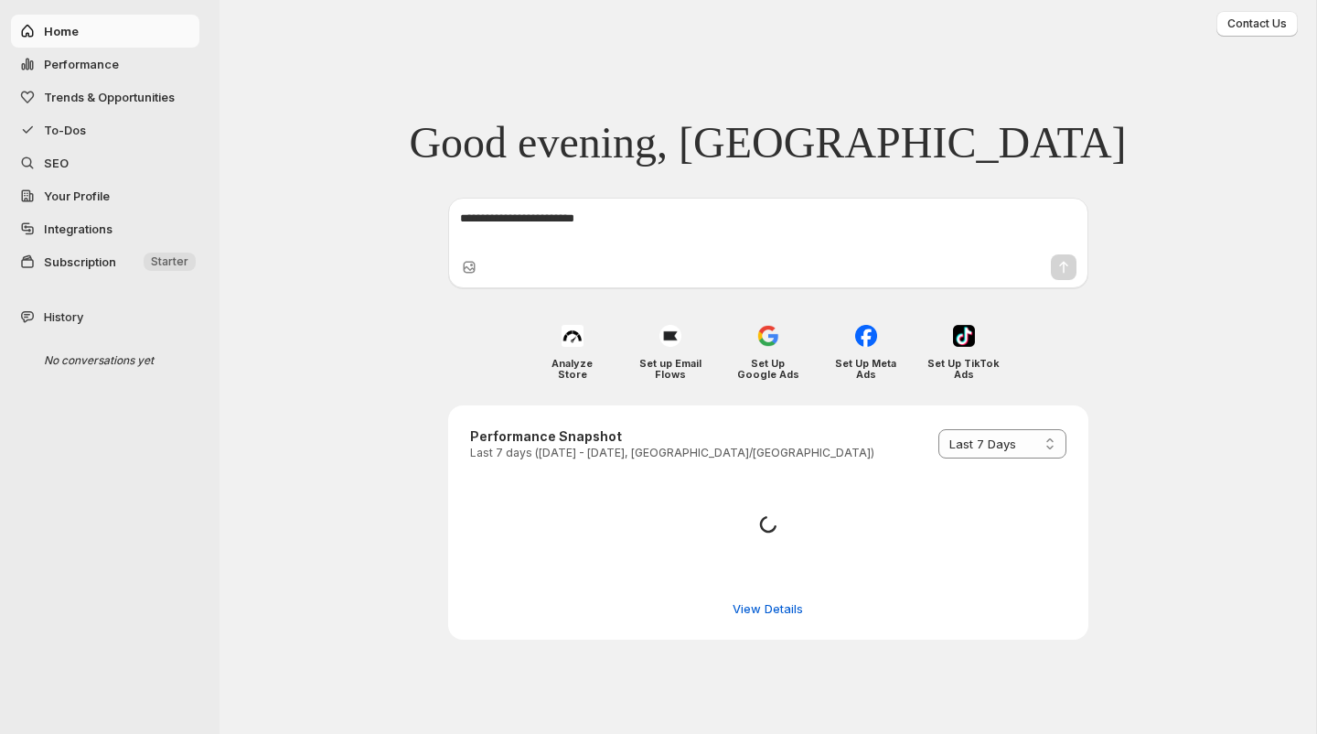
select select "*********"
click at [92, 64] on span "Performance" at bounding box center [81, 64] width 75 height 15
select select "**********"
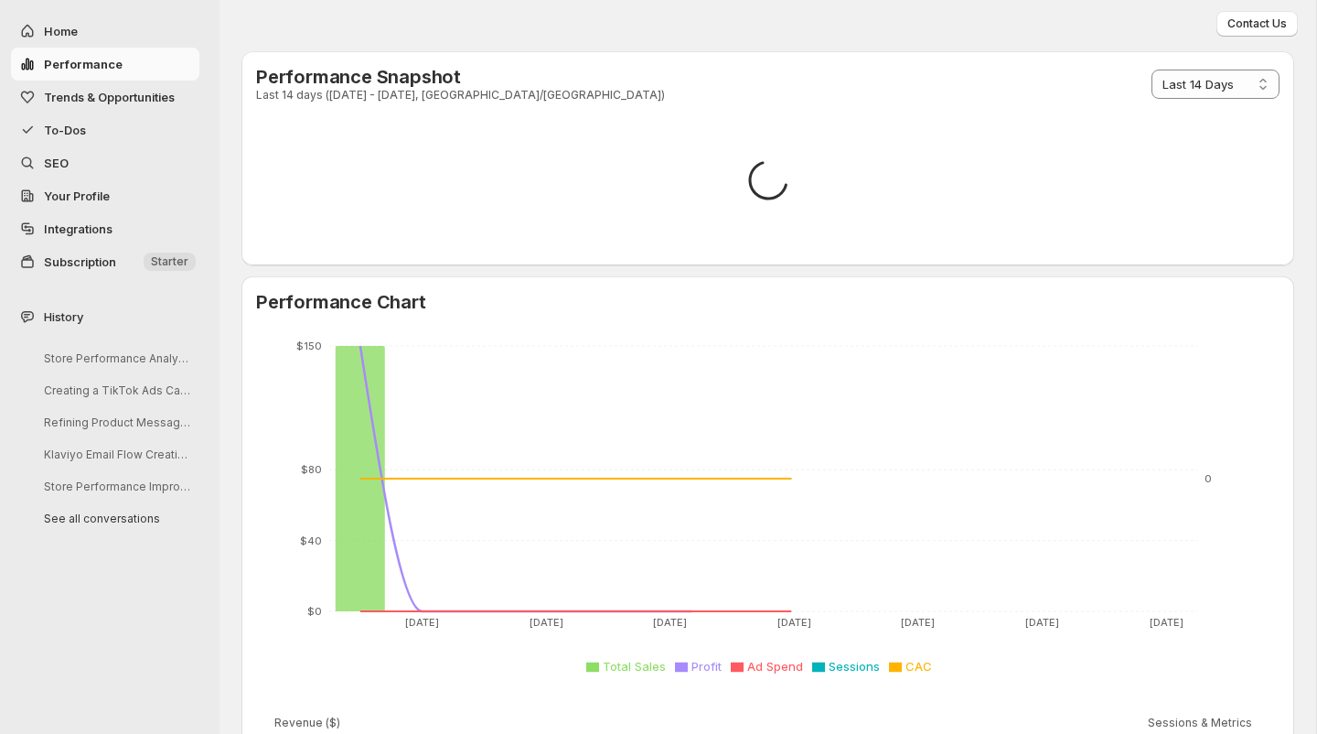
click at [85, 94] on span "Trends & Opportunities" at bounding box center [109, 97] width 131 height 15
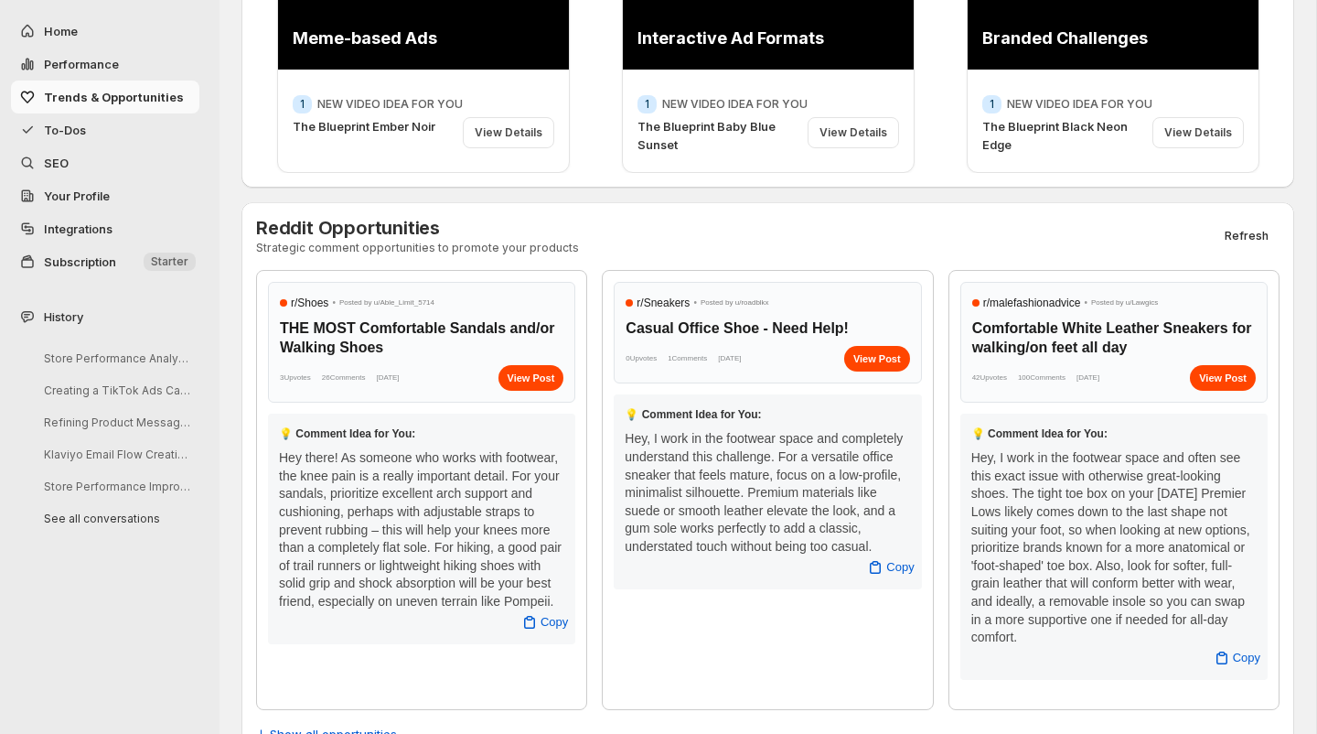
scroll to position [595, 0]
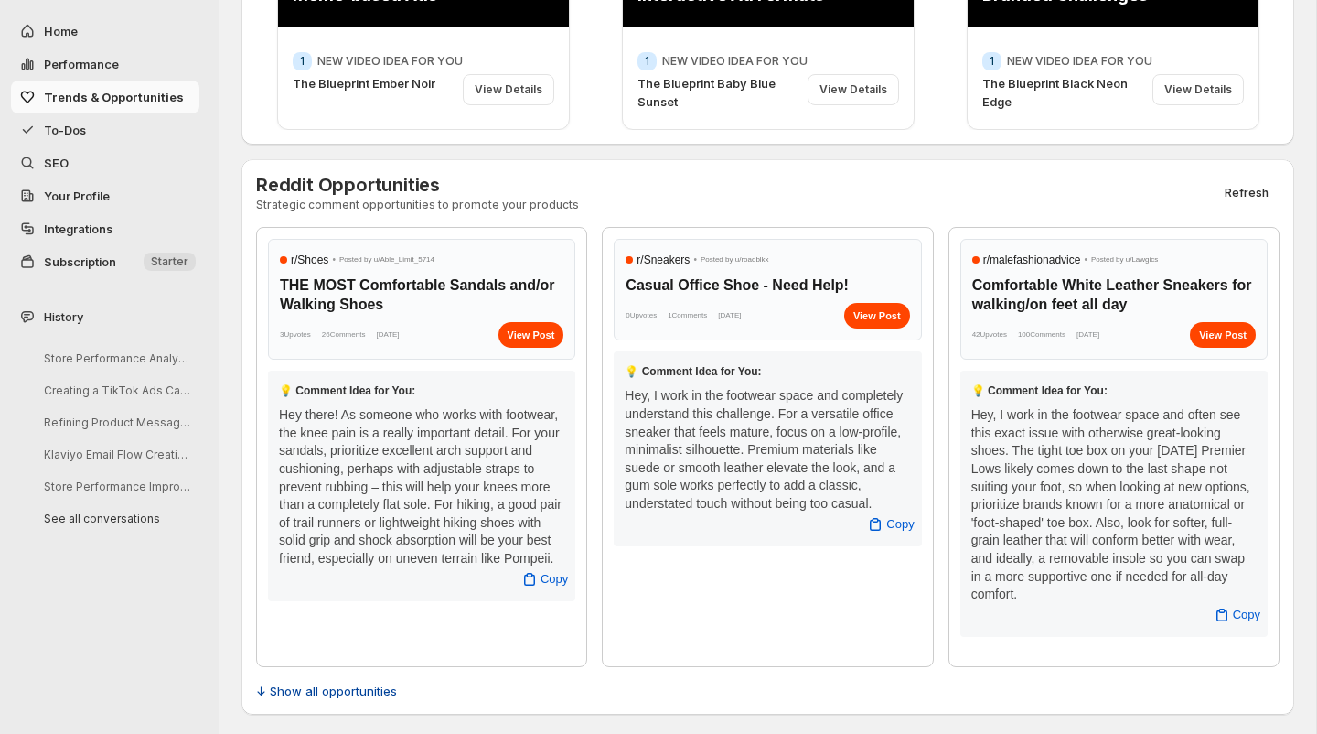
click at [356, 686] on span "↓ Show all opportunities" at bounding box center [326, 690] width 141 height 18
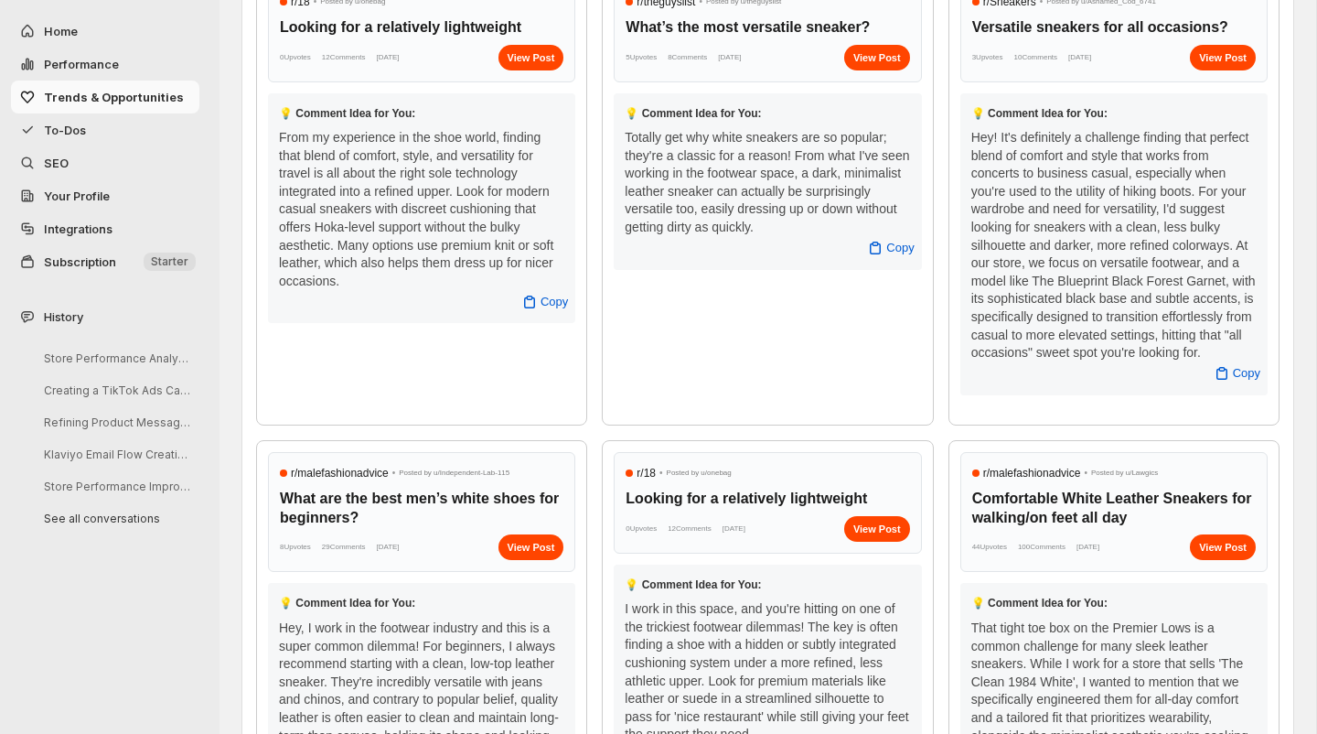
scroll to position [1152, 0]
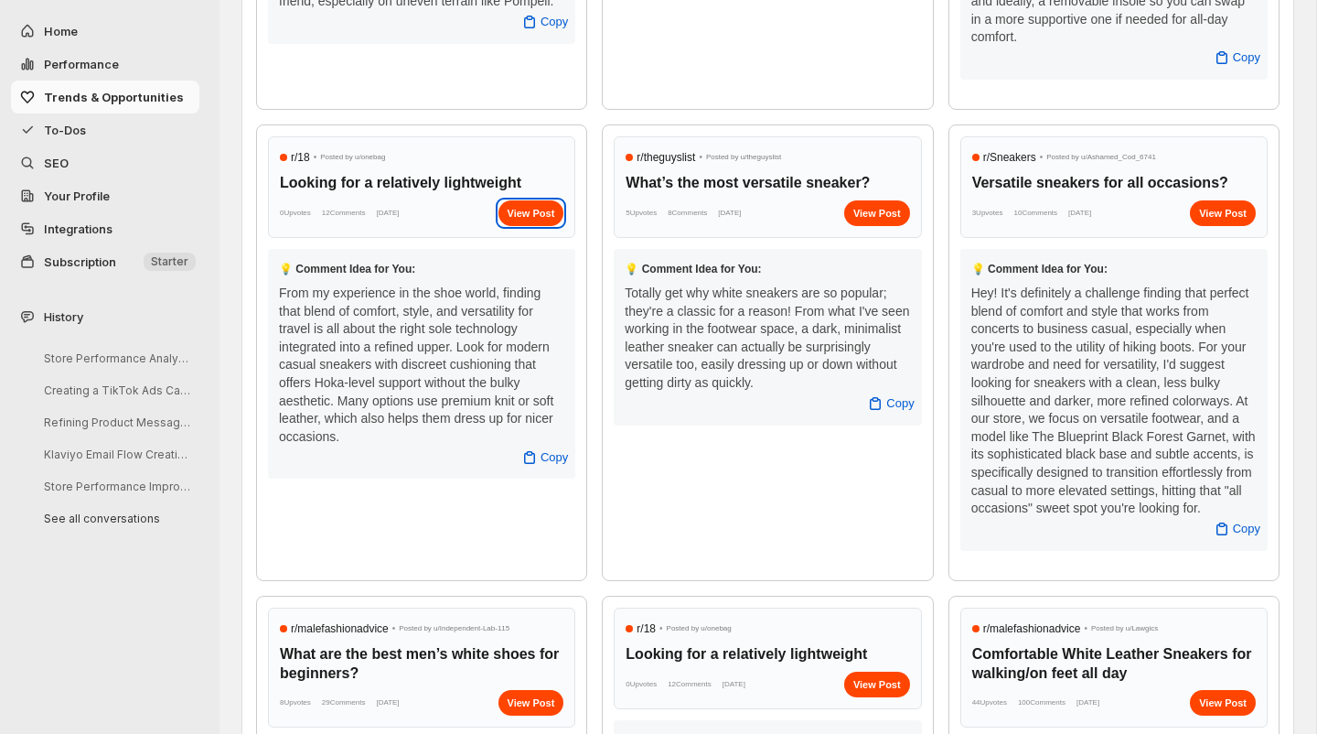
click at [526, 214] on div "View Post" at bounding box center [531, 213] width 66 height 26
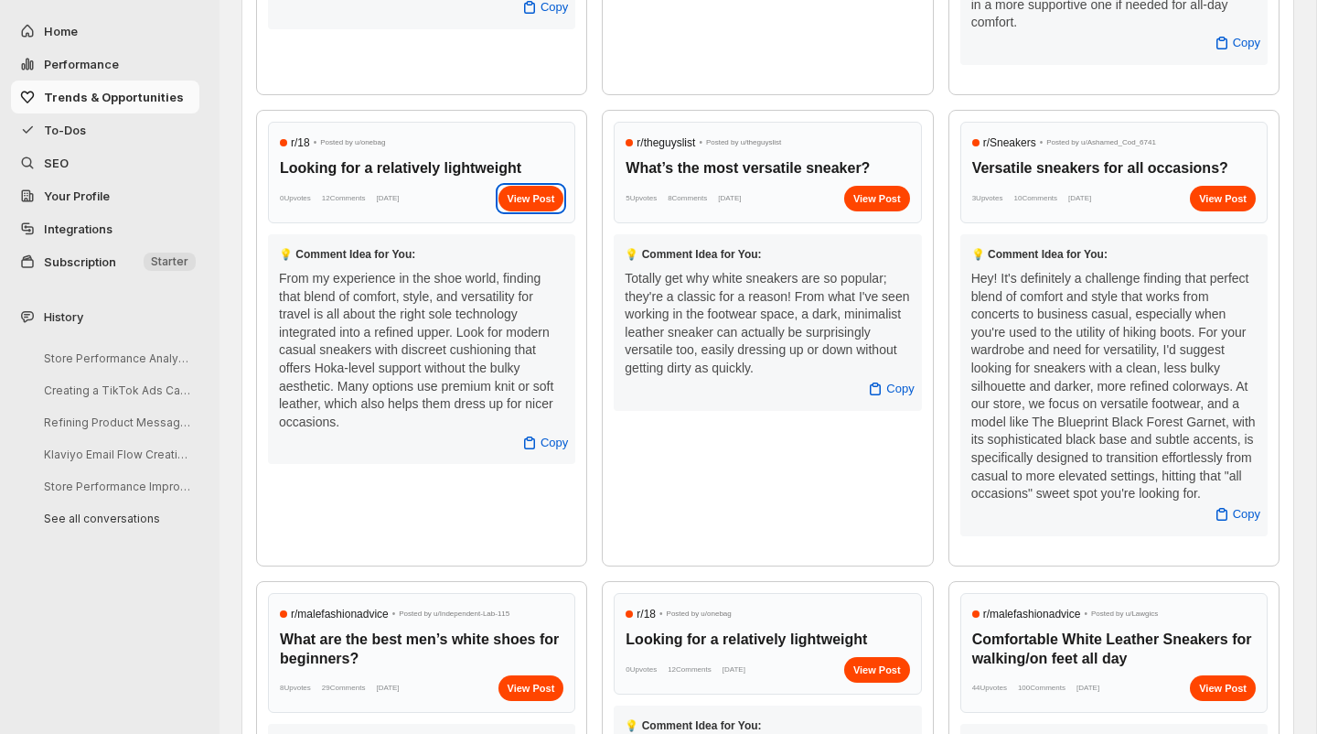
scroll to position [1168, 0]
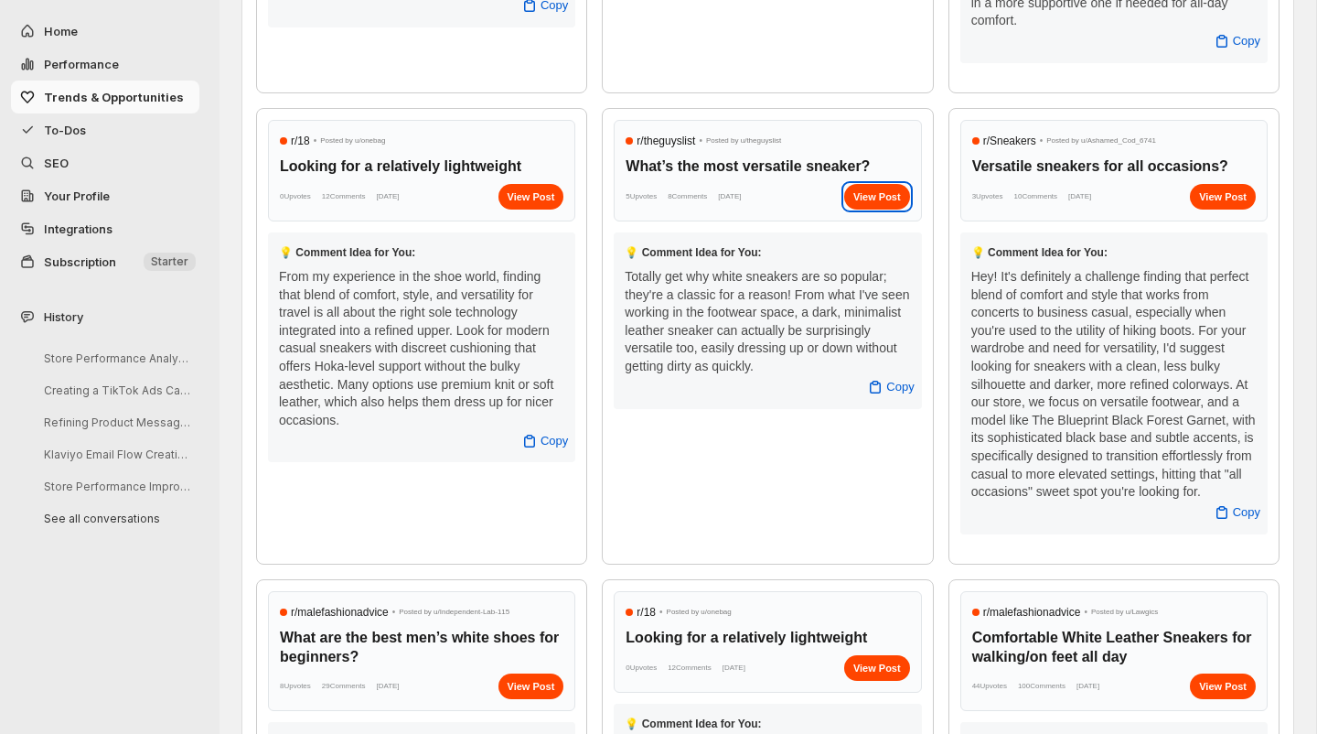
click at [857, 189] on div "View Post" at bounding box center [877, 197] width 66 height 26
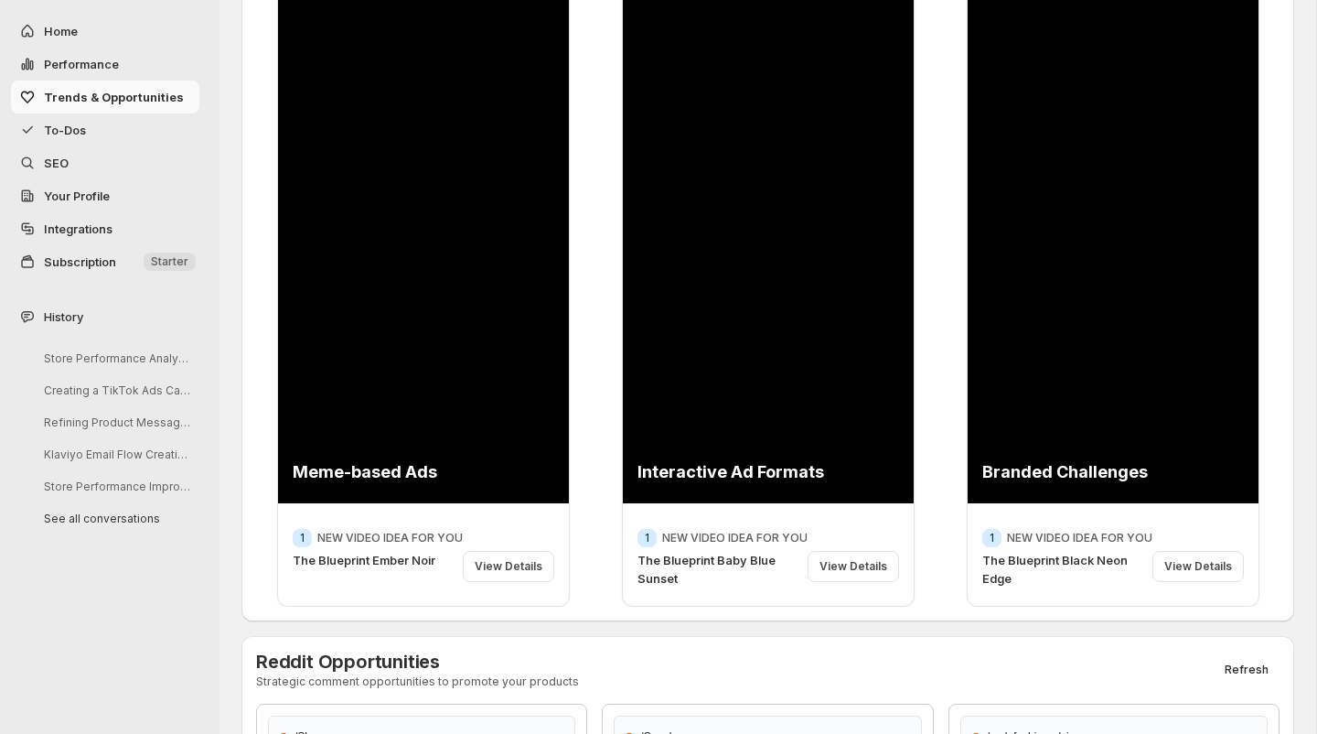
scroll to position [0, 0]
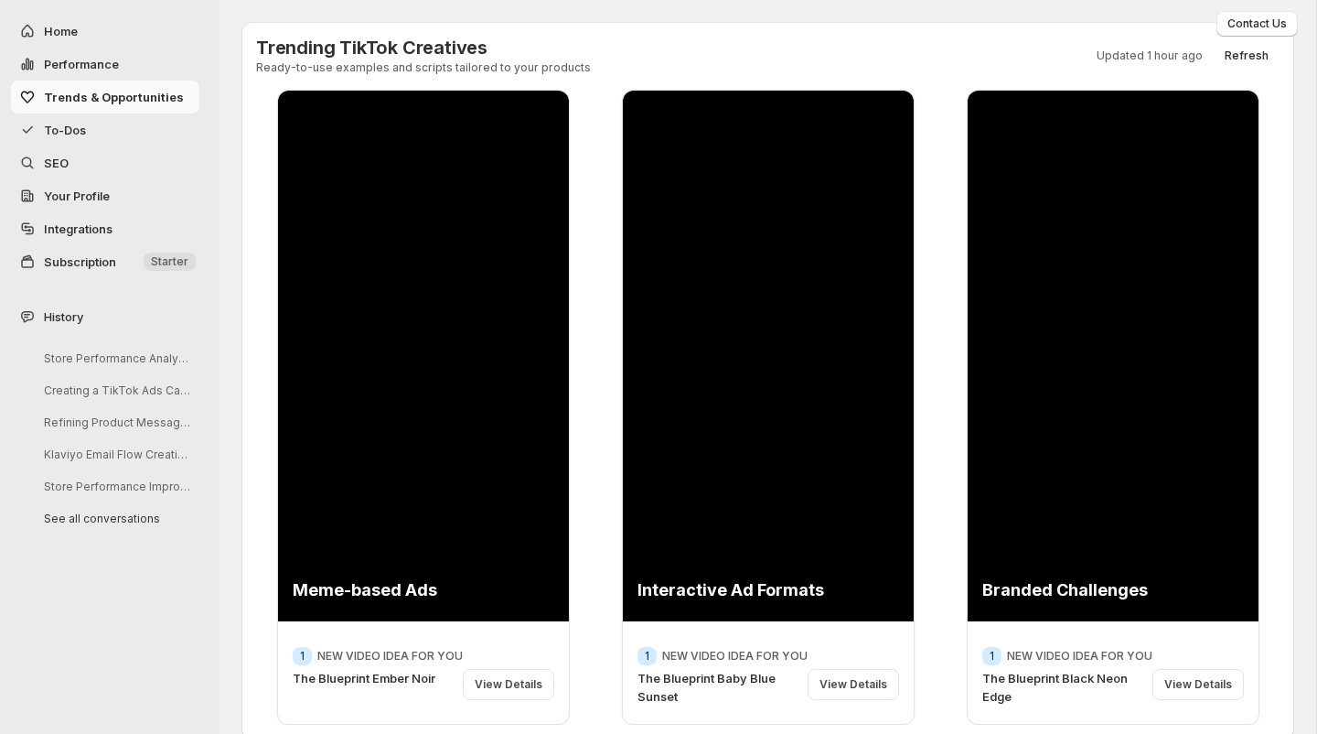
click at [81, 129] on span "To-Dos" at bounding box center [65, 130] width 42 height 15
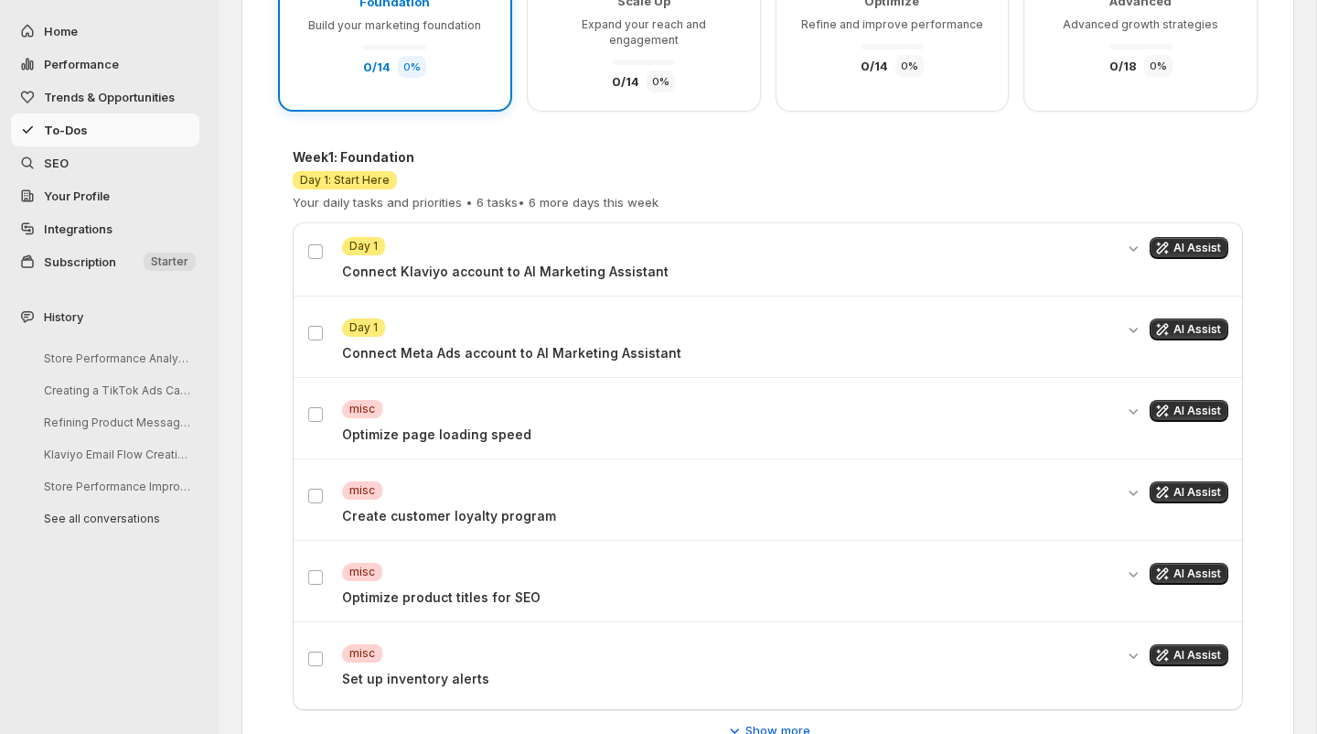
scroll to position [378, 0]
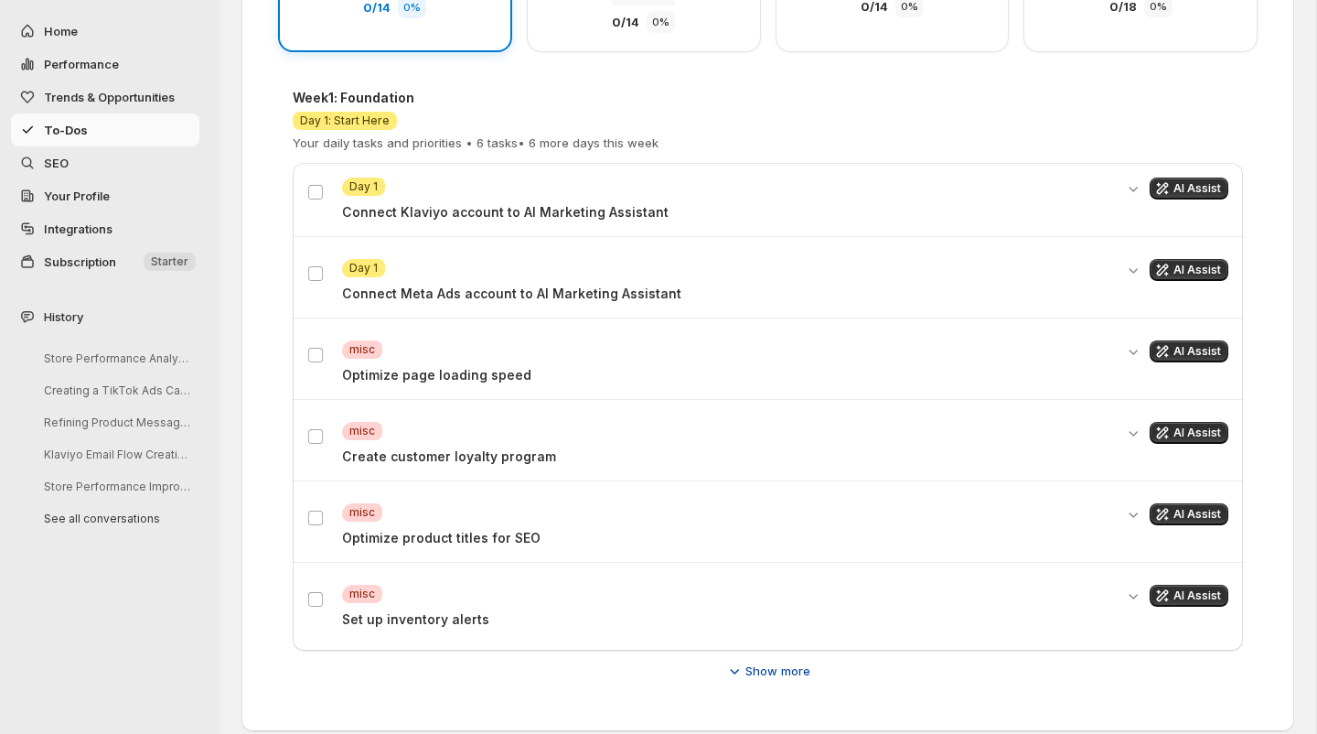
click at [767, 661] on span "Show more" at bounding box center [777, 670] width 65 height 18
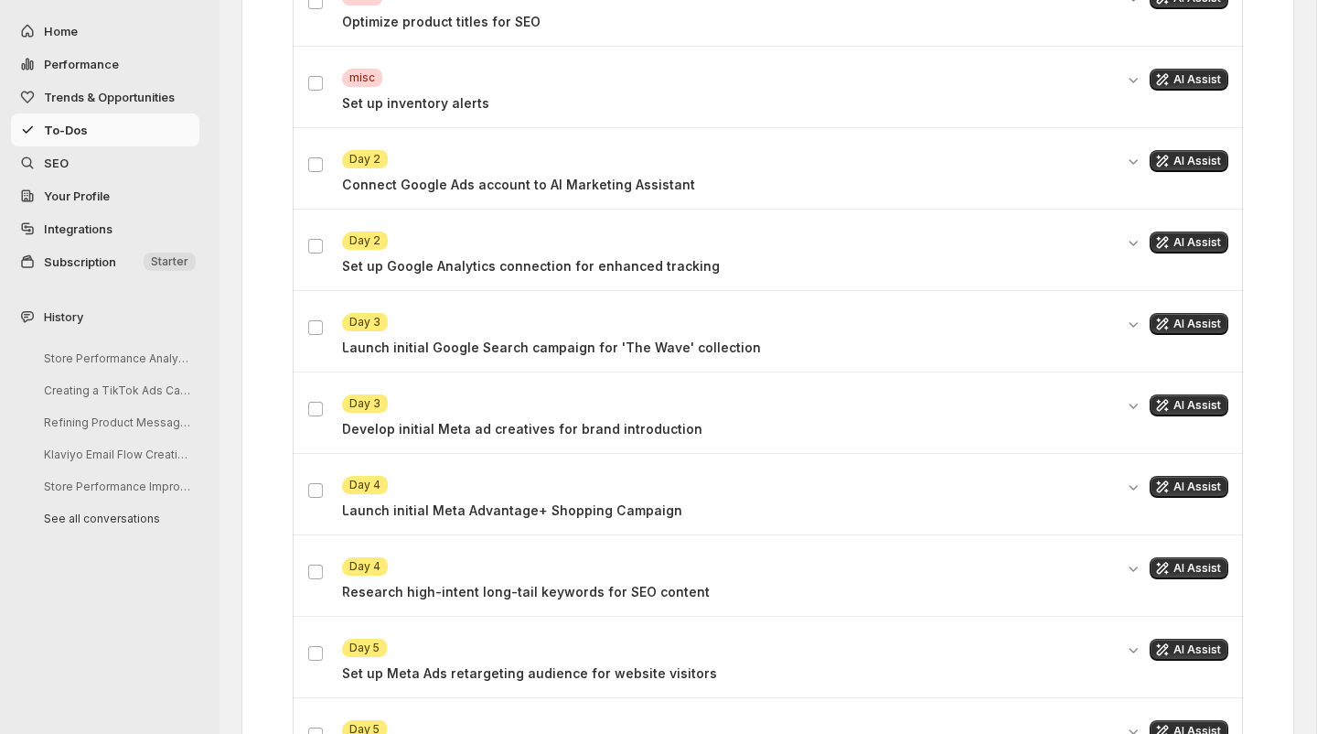
scroll to position [897, 0]
